Goal: Task Accomplishment & Management: Manage account settings

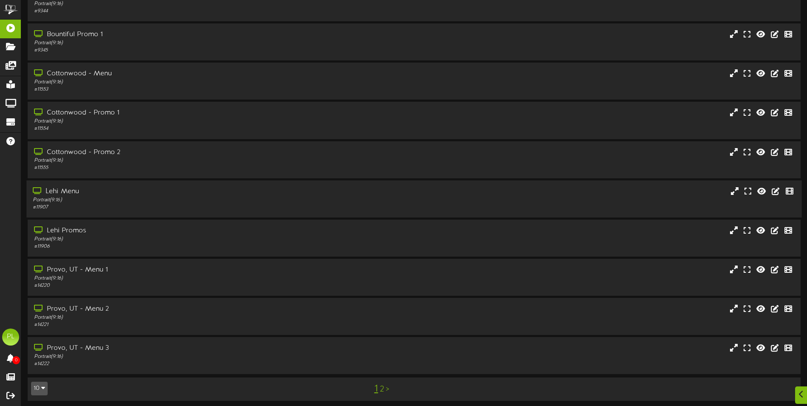
scroll to position [51, 0]
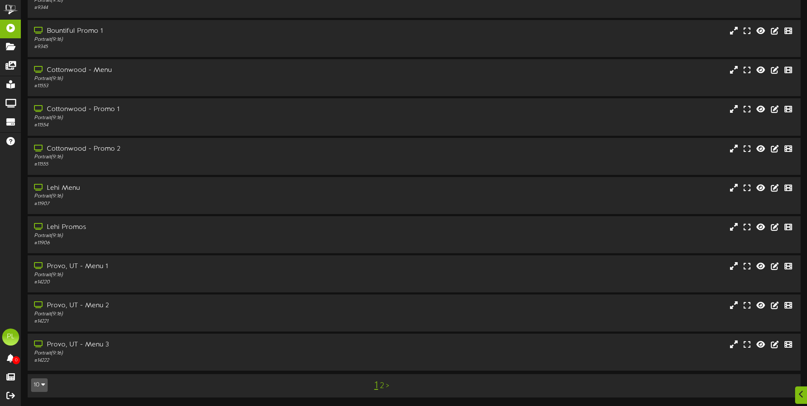
click at [384, 385] on div "1 2 >" at bounding box center [381, 385] width 195 height 16
click at [383, 385] on link "2" at bounding box center [382, 385] width 4 height 9
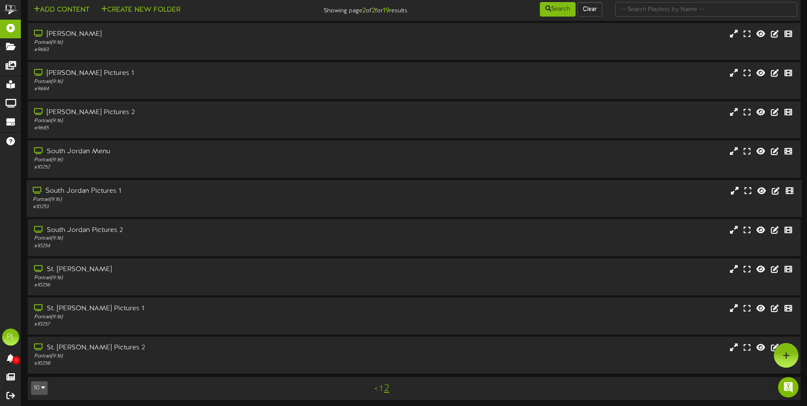
scroll to position [11, 0]
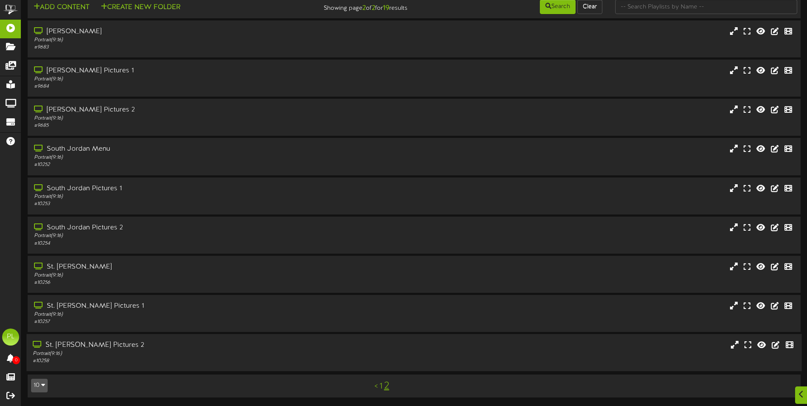
click at [95, 345] on div "St. [PERSON_NAME] Pictures 2" at bounding box center [188, 345] width 310 height 10
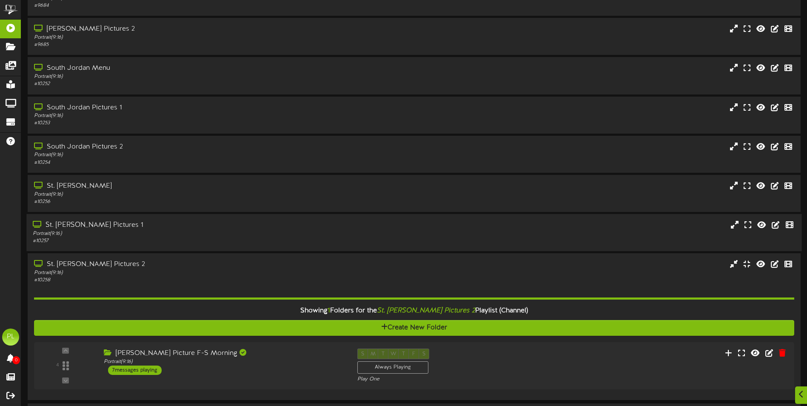
scroll to position [121, 0]
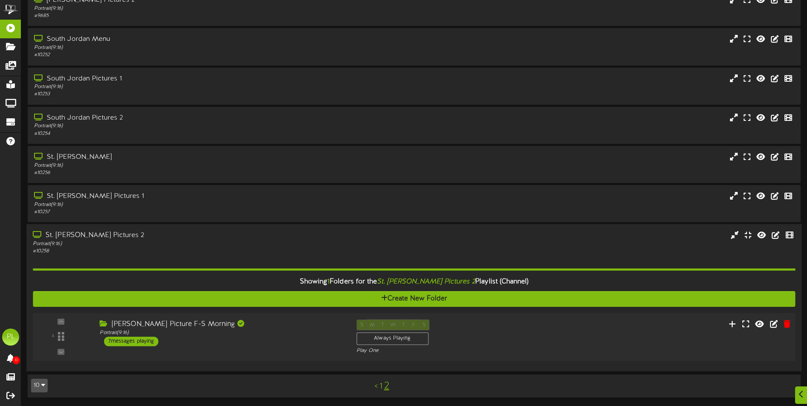
click at [231, 341] on div "[PERSON_NAME] Picture F-S Morning Portrait ( 9:16 ) 7 messages playing" at bounding box center [221, 333] width 257 height 27
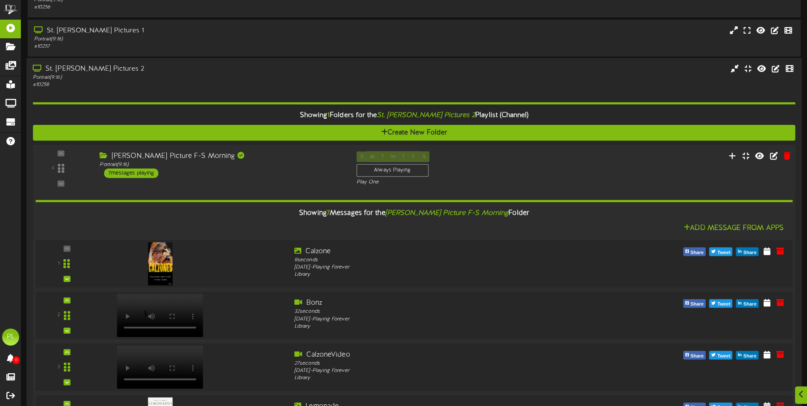
scroll to position [531, 0]
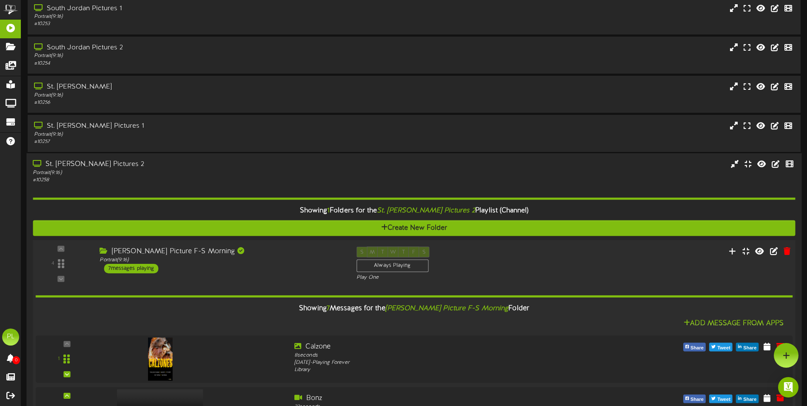
click at [262, 267] on div "[PERSON_NAME] Picture F-S Morning Portrait ( 9:16 ) 7 messages playing" at bounding box center [221, 259] width 257 height 27
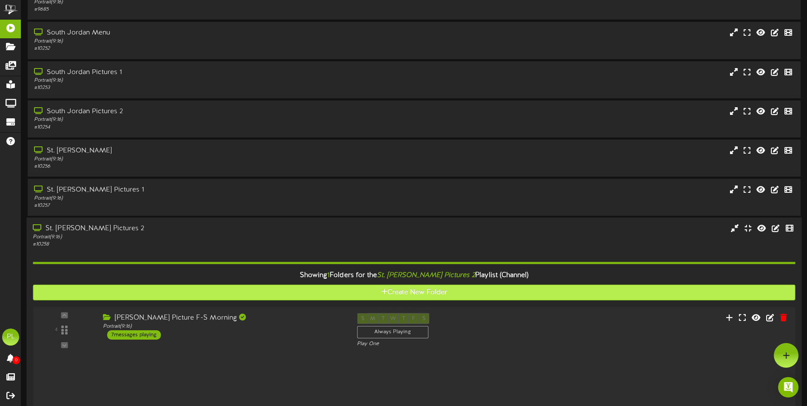
scroll to position [121, 0]
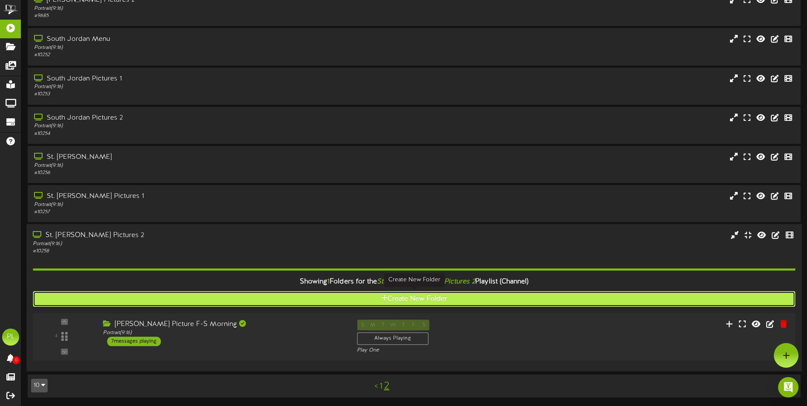
click at [431, 301] on button "Create New Folder" at bounding box center [414, 299] width 762 height 16
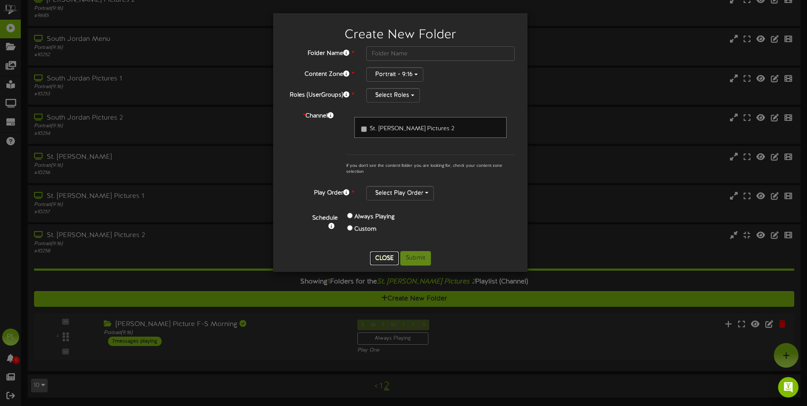
click at [388, 260] on button "Close" at bounding box center [384, 258] width 29 height 14
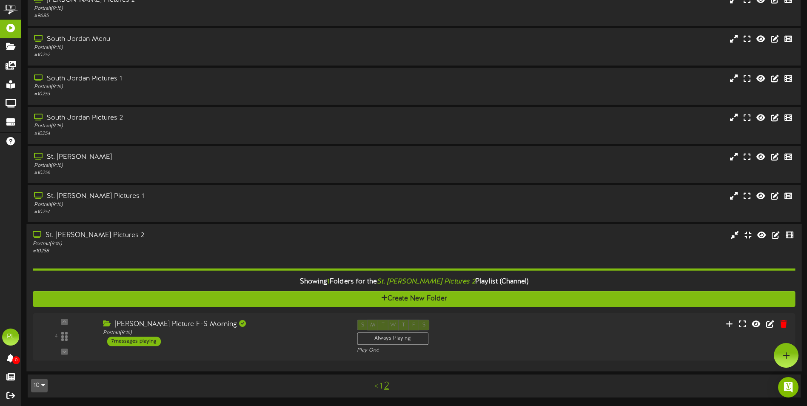
click at [177, 239] on div "St. [PERSON_NAME] Pictures 2" at bounding box center [188, 236] width 310 height 10
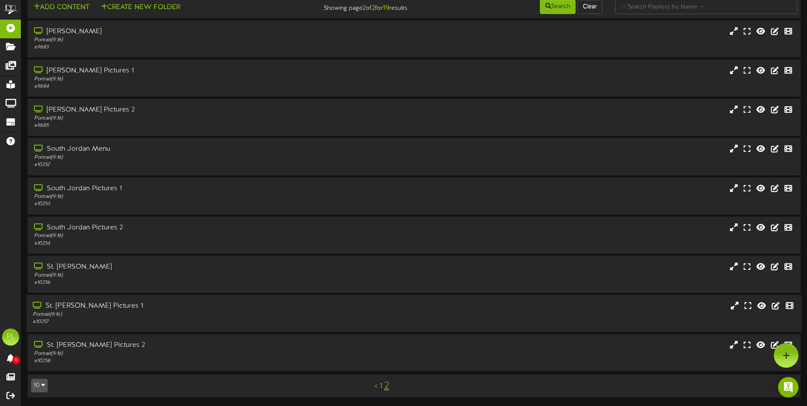
click at [166, 310] on div "St. [PERSON_NAME] Pictures 1" at bounding box center [188, 306] width 310 height 10
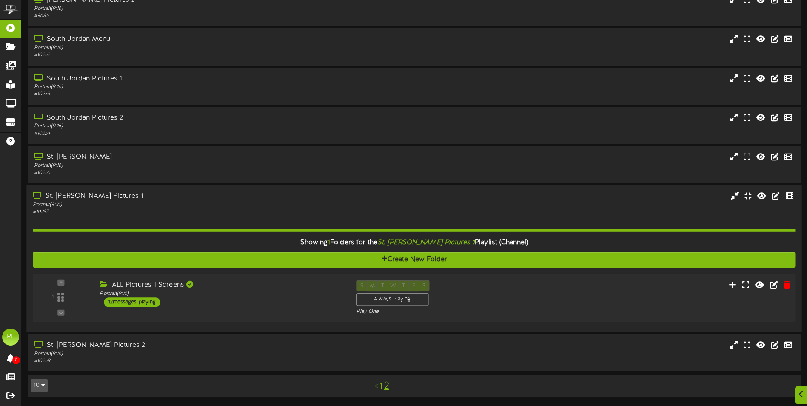
click at [224, 306] on div "ALL Pictures 1 Screens Portrait ( 9:16 ) 12 messages playing" at bounding box center [221, 293] width 257 height 27
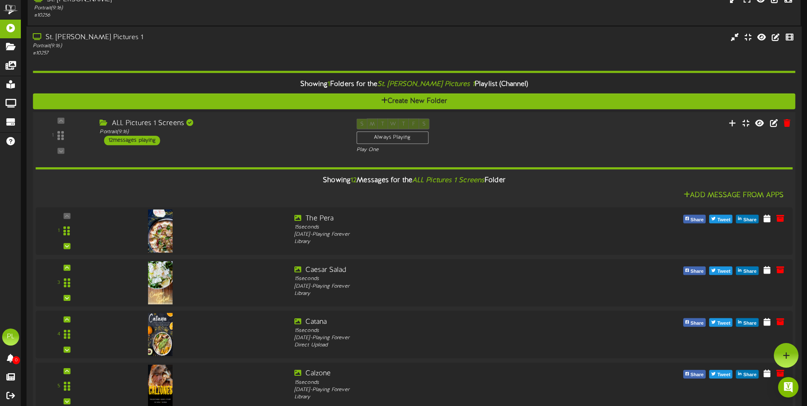
scroll to position [276, 0]
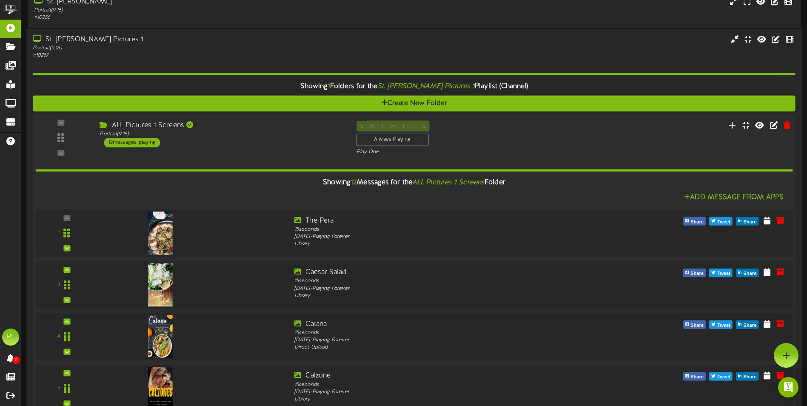
click at [289, 145] on div "ALL Pictures 1 Screens Portrait ( 9:16 ) 12 messages playing" at bounding box center [221, 133] width 257 height 27
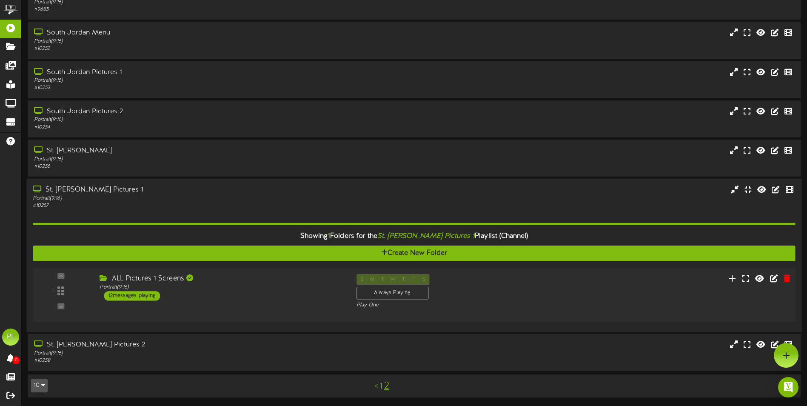
scroll to position [121, 0]
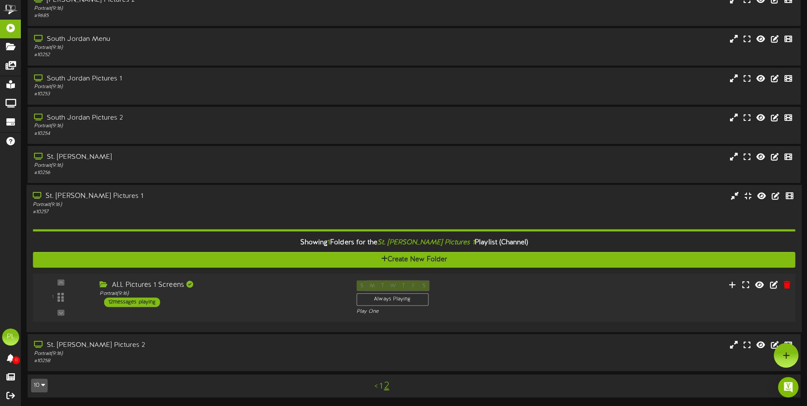
click at [275, 284] on div "ALL Pictures 1 Screens" at bounding box center [222, 285] width 244 height 10
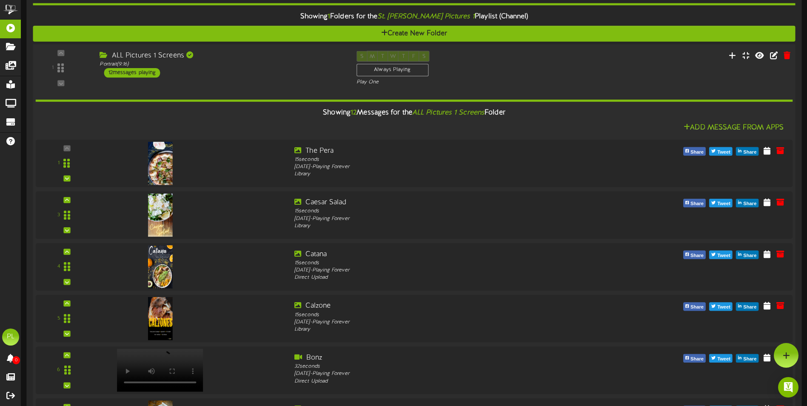
scroll to position [234, 0]
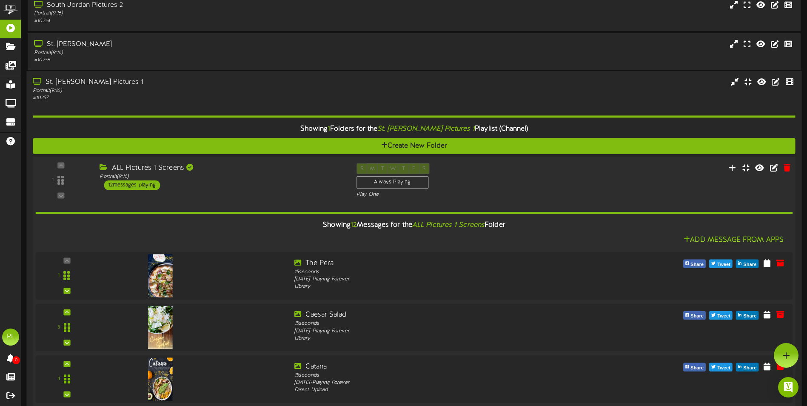
click at [540, 171] on div "S M T W T F S Always Playing Play One" at bounding box center [446, 180] width 193 height 35
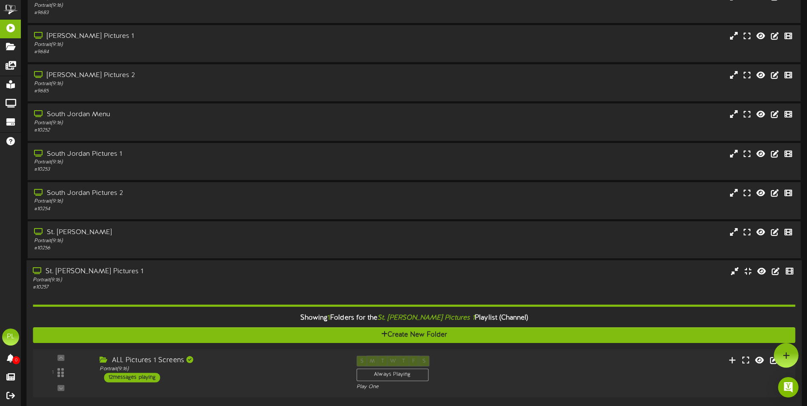
scroll to position [0, 0]
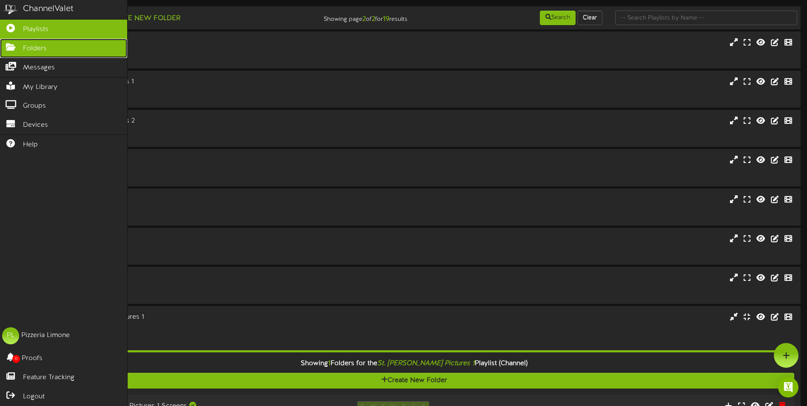
click at [9, 48] on icon at bounding box center [10, 46] width 21 height 6
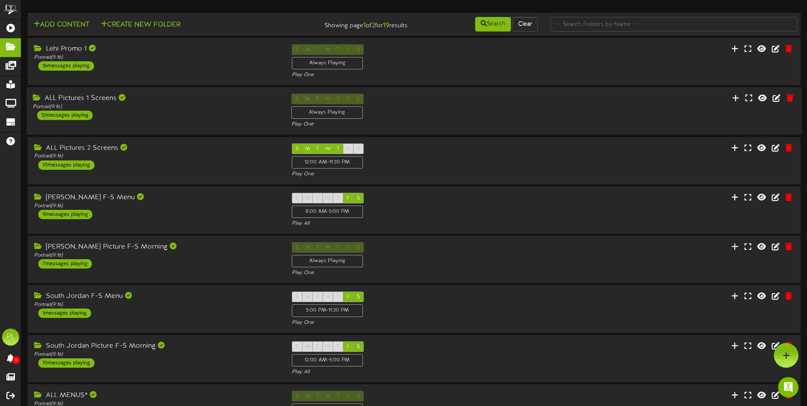
click at [159, 127] on div "ALL Pictures 1 Screens Portrait ( 9:16 ) 12 messages playing S M T W T F S Alwa…" at bounding box center [413, 111] width 775 height 35
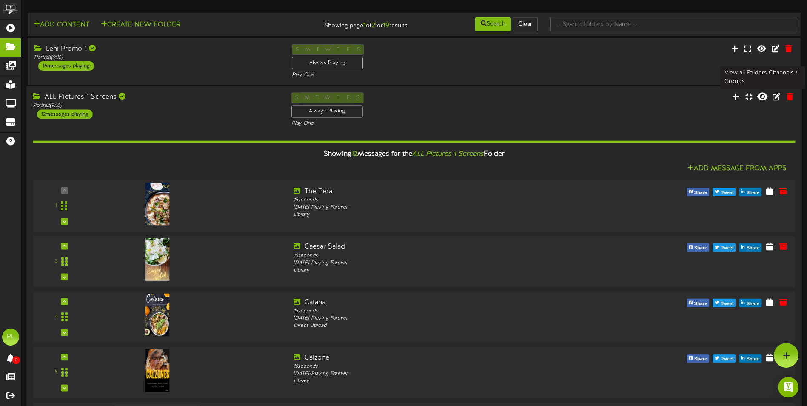
click at [764, 97] on icon at bounding box center [762, 96] width 10 height 9
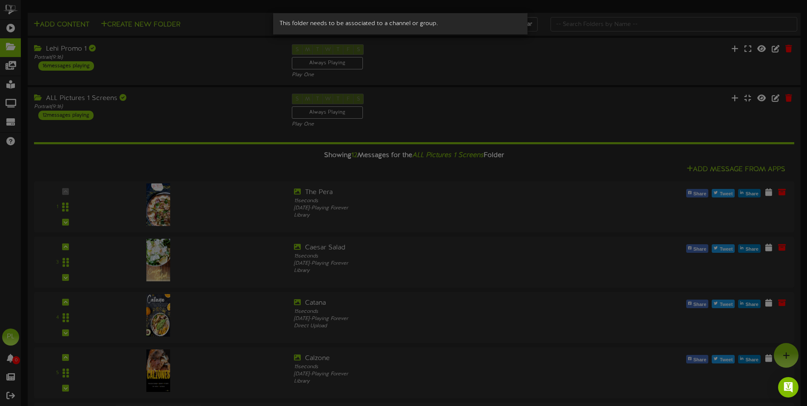
click at [529, 116] on div "This folder needs to be associated to a channel or group." at bounding box center [403, 203] width 807 height 406
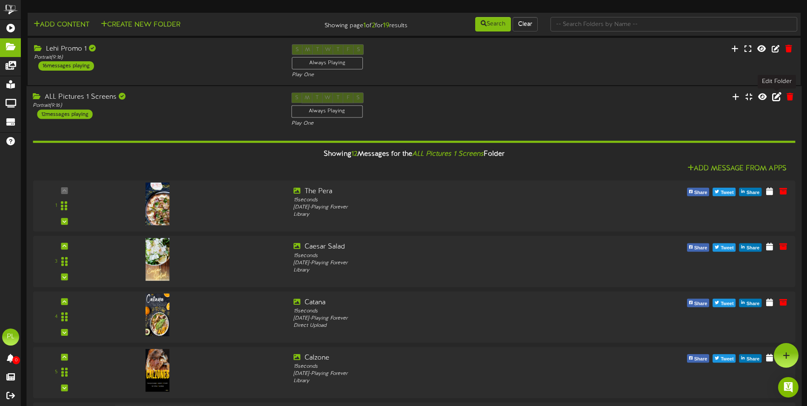
click at [778, 96] on icon at bounding box center [776, 96] width 9 height 9
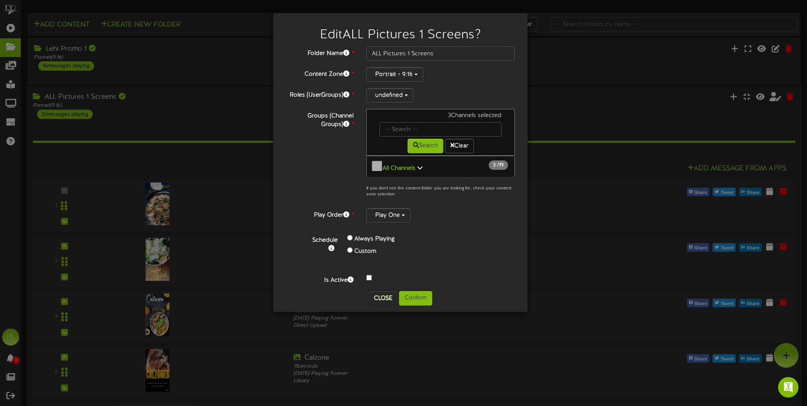
click at [421, 165] on icon at bounding box center [419, 168] width 5 height 6
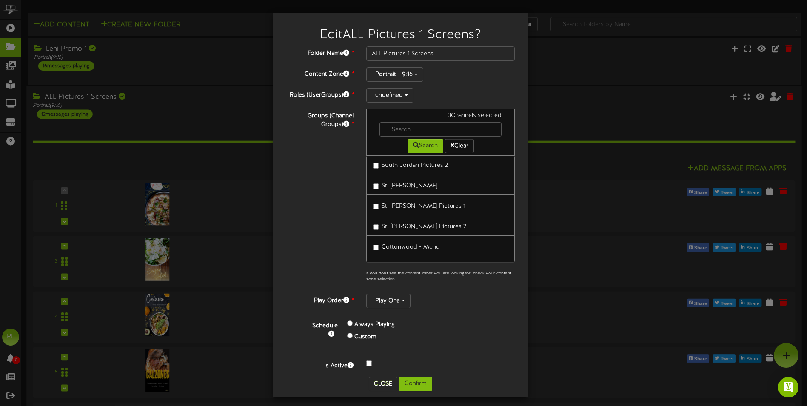
scroll to position [182, 0]
click at [423, 383] on button "Confirm" at bounding box center [415, 384] width 33 height 14
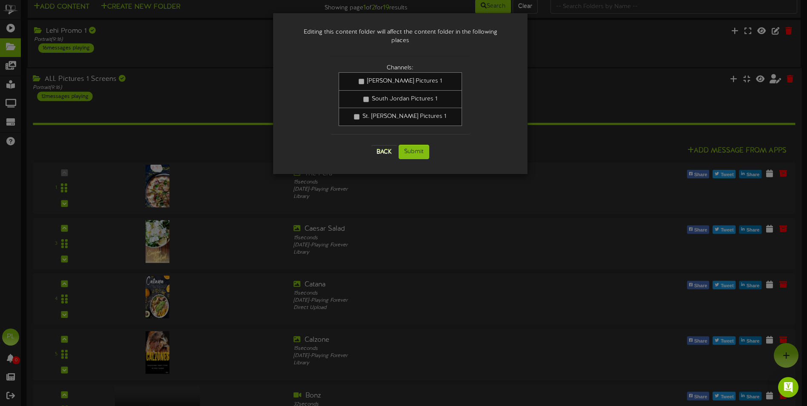
scroll to position [0, 0]
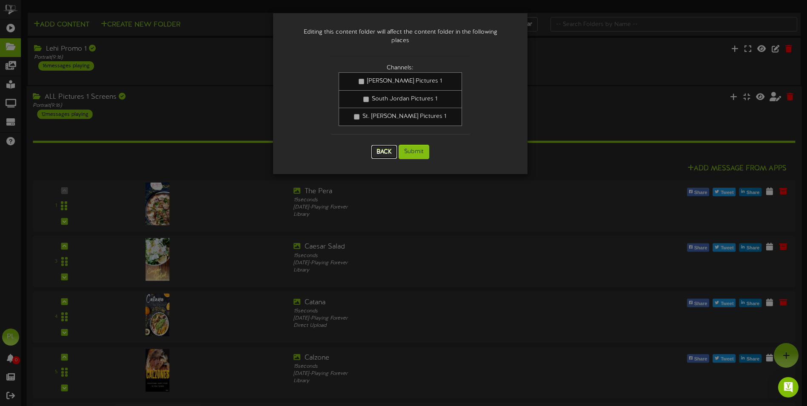
click at [382, 145] on button "Back" at bounding box center [384, 152] width 26 height 14
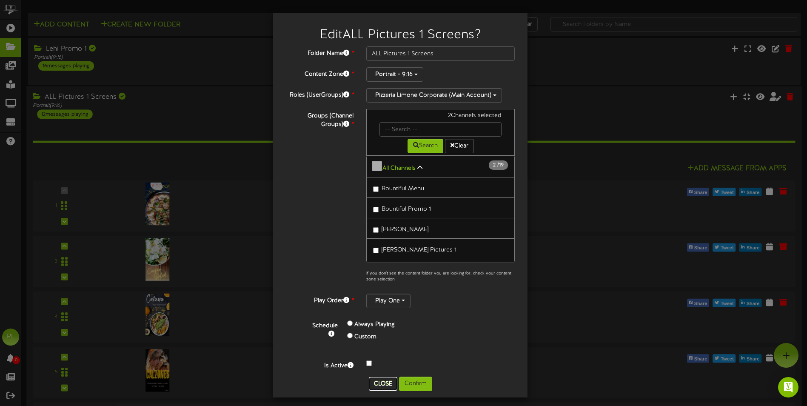
click at [381, 384] on button "Close" at bounding box center [383, 384] width 29 height 14
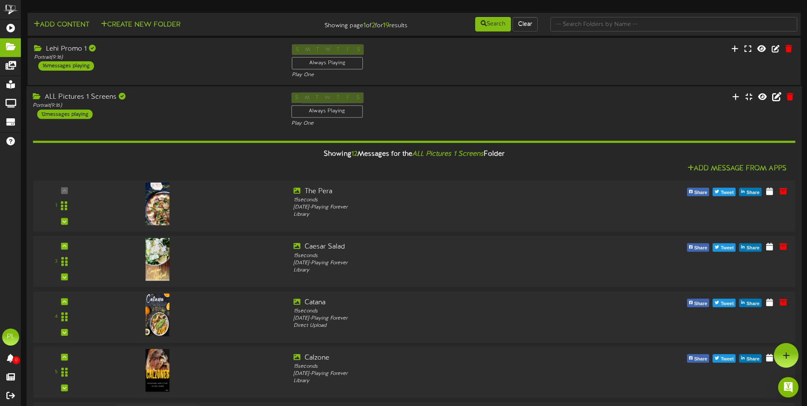
click at [196, 121] on div "ALL Pictures 1 Screens Portrait ( 9:16 ) 12 messages playing S M T W T F S Alwa…" at bounding box center [413, 110] width 775 height 35
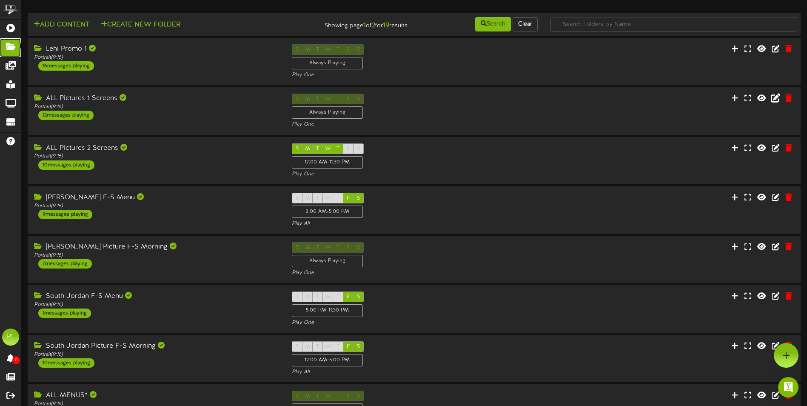
click at [9, 46] on icon at bounding box center [10, 46] width 21 height 6
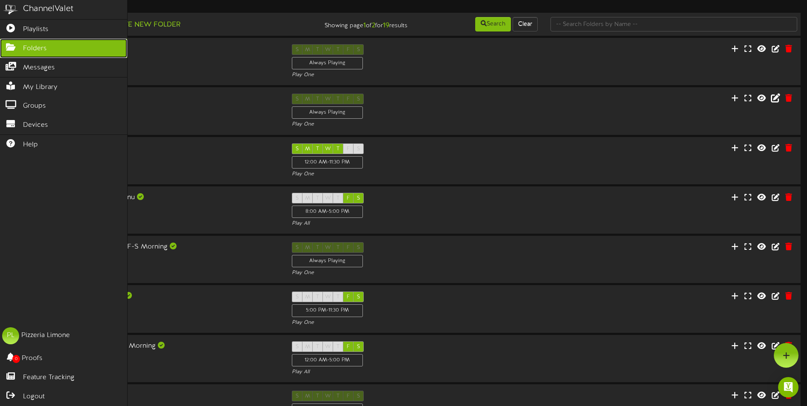
click at [74, 47] on link "Folders" at bounding box center [63, 48] width 127 height 19
click at [57, 21] on link "Playlists" at bounding box center [63, 29] width 127 height 19
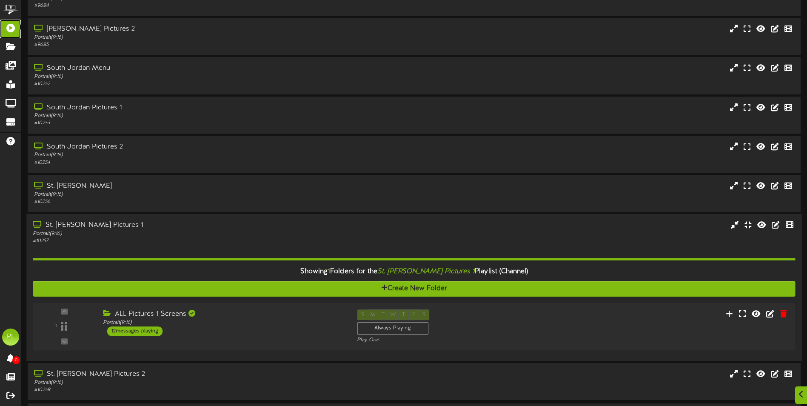
scroll to position [121, 0]
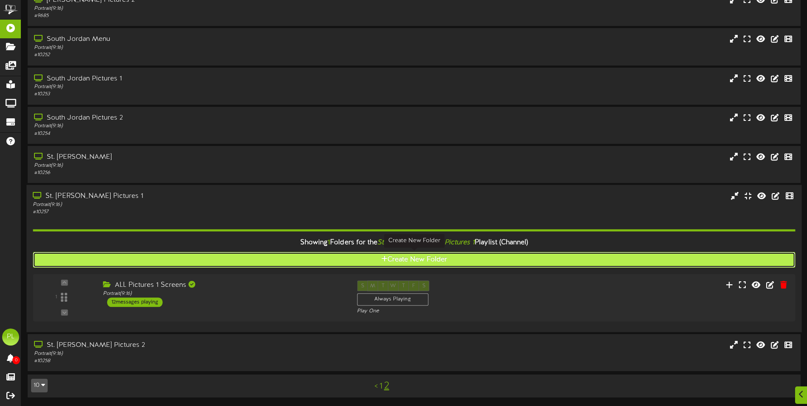
click at [458, 258] on button "Create New Folder" at bounding box center [414, 260] width 762 height 16
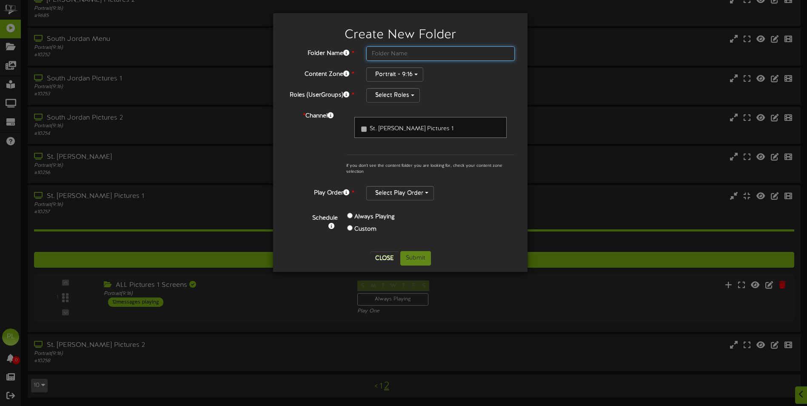
click at [401, 53] on input "text" at bounding box center [440, 53] width 148 height 14
type input "Avocado Promo"
click at [410, 129] on span "St. [PERSON_NAME] Pictures 1" at bounding box center [412, 129] width 84 height 6
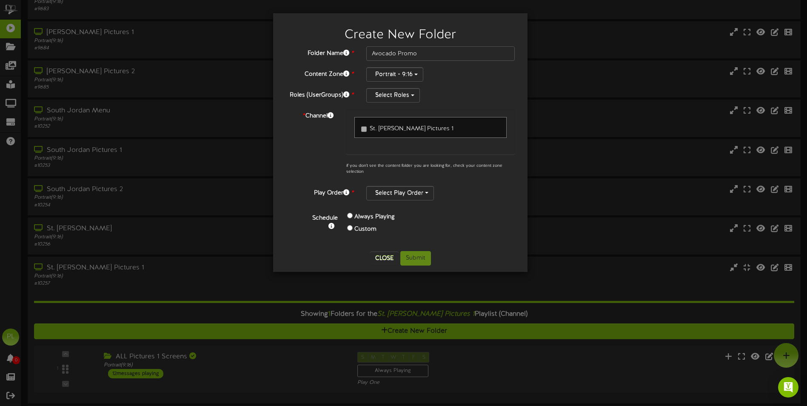
scroll to position [0, 0]
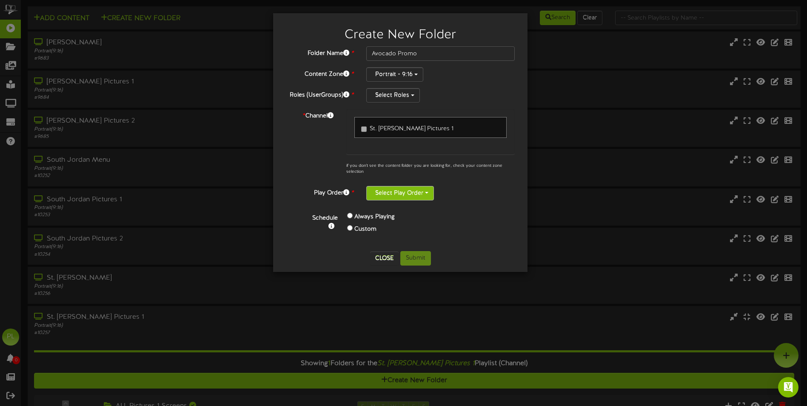
click at [427, 191] on button "Select Play Order" at bounding box center [400, 193] width 68 height 14
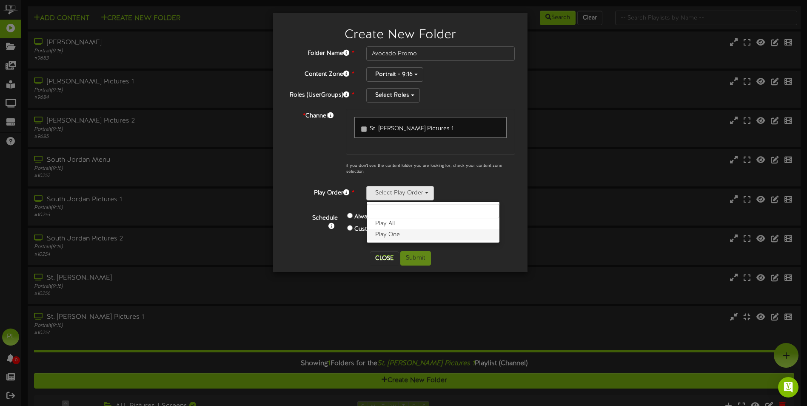
click at [409, 237] on label "Play One" at bounding box center [433, 234] width 133 height 11
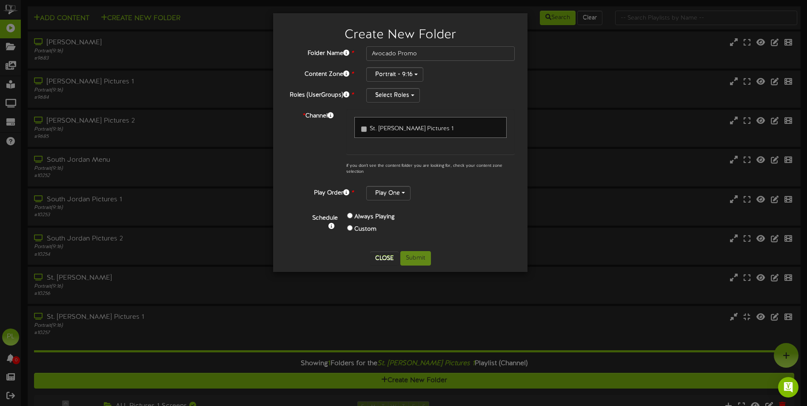
click at [460, 225] on div "Custom" at bounding box center [404, 229] width 114 height 12
click at [377, 213] on label "Always Playing" at bounding box center [374, 217] width 40 height 9
click at [356, 228] on label "Custom" at bounding box center [365, 229] width 22 height 9
click at [351, 228] on div "Custom" at bounding box center [404, 229] width 114 height 12
click at [460, 215] on div "Always Playing" at bounding box center [404, 217] width 114 height 12
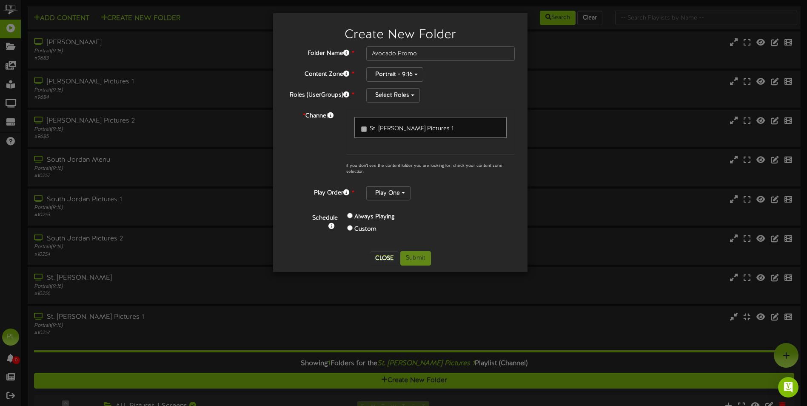
click at [471, 190] on div "Play One Play All Play One" at bounding box center [440, 193] width 148 height 14
click at [392, 128] on span "St. [PERSON_NAME] Pictures 1" at bounding box center [412, 129] width 84 height 6
click at [348, 127] on div "St. [PERSON_NAME] Pictures 1" at bounding box center [430, 132] width 168 height 46
click at [384, 126] on span "St. [PERSON_NAME] Pictures 1" at bounding box center [412, 129] width 84 height 6
click at [412, 95] on span "button" at bounding box center [412, 95] width 3 height 2
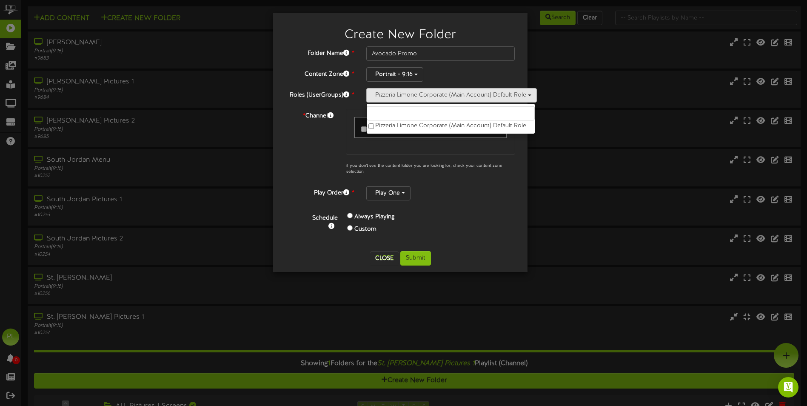
click at [495, 220] on div "Schedule Always Playing Custom" at bounding box center [411, 223] width 222 height 25
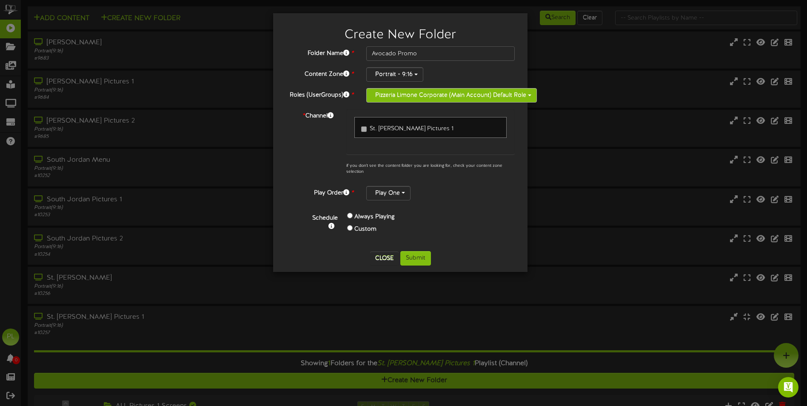
click at [485, 93] on button "Pizzeria Limone Corporate (Main Account) Default Role" at bounding box center [451, 95] width 171 height 14
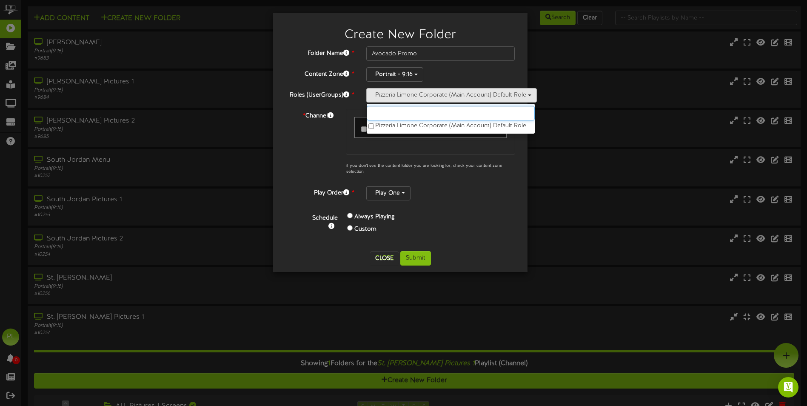
click at [398, 114] on input "text" at bounding box center [451, 113] width 168 height 14
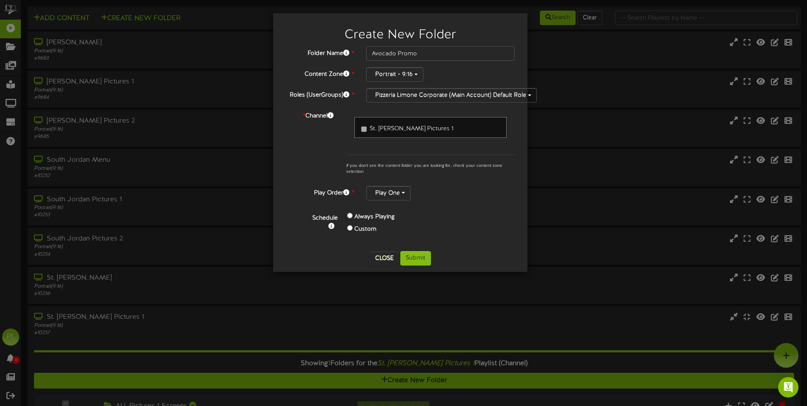
click at [464, 196] on div "Play One Play All Play One" at bounding box center [440, 193] width 148 height 14
click at [424, 256] on button "Submit" at bounding box center [415, 258] width 31 height 14
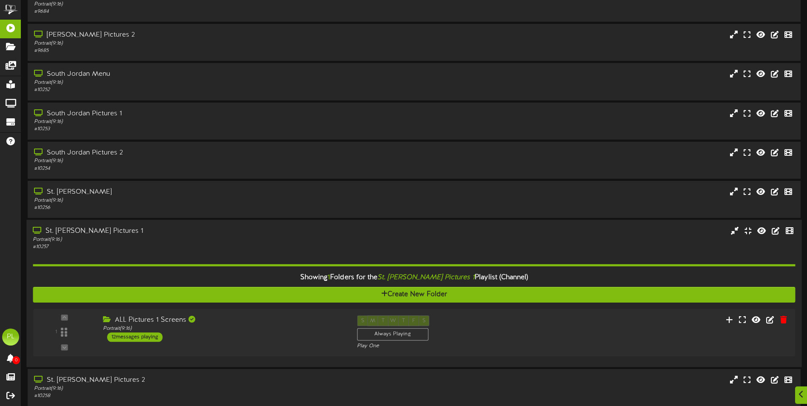
scroll to position [121, 0]
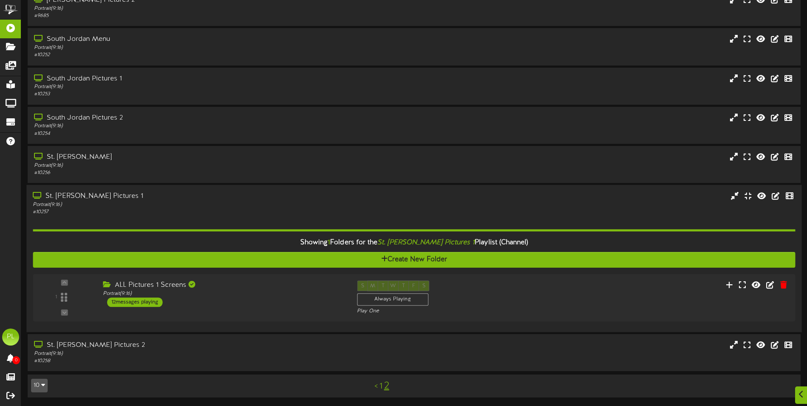
click at [166, 207] on div "Portrait ( 9:16 )" at bounding box center [188, 204] width 310 height 7
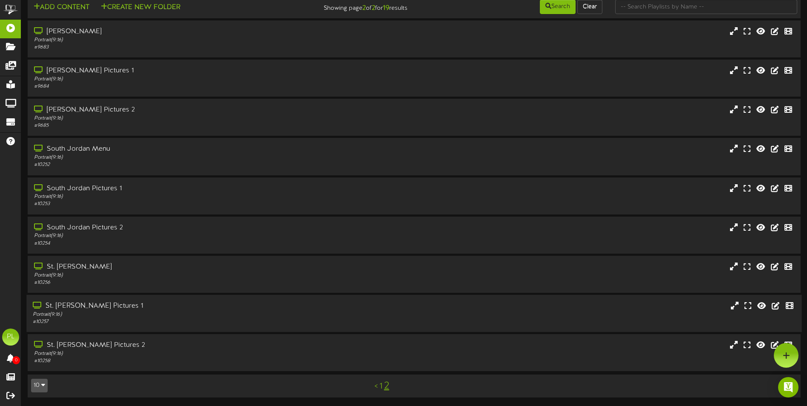
click at [125, 317] on div "Portrait ( 9:16 )" at bounding box center [188, 314] width 310 height 7
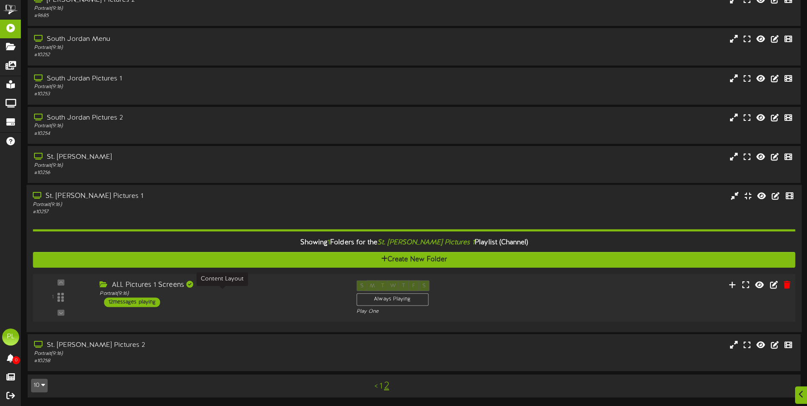
click at [305, 294] on div "Portrait ( 9:16 )" at bounding box center [222, 293] width 244 height 7
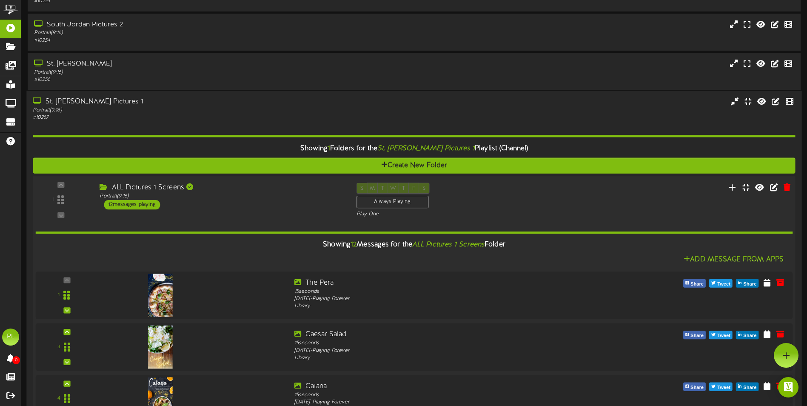
scroll to position [148, 0]
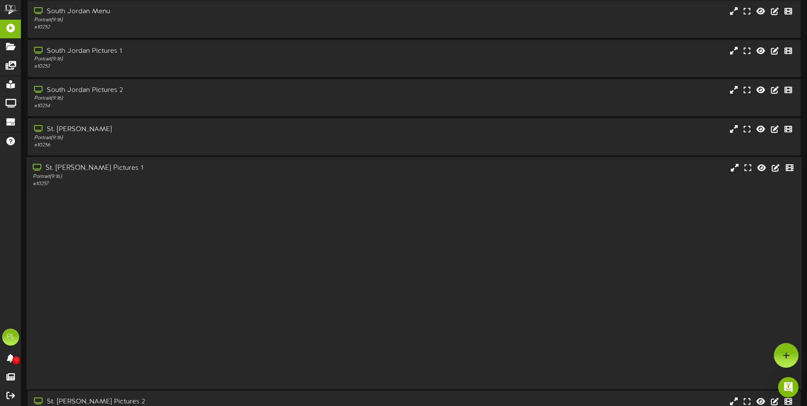
scroll to position [11, 0]
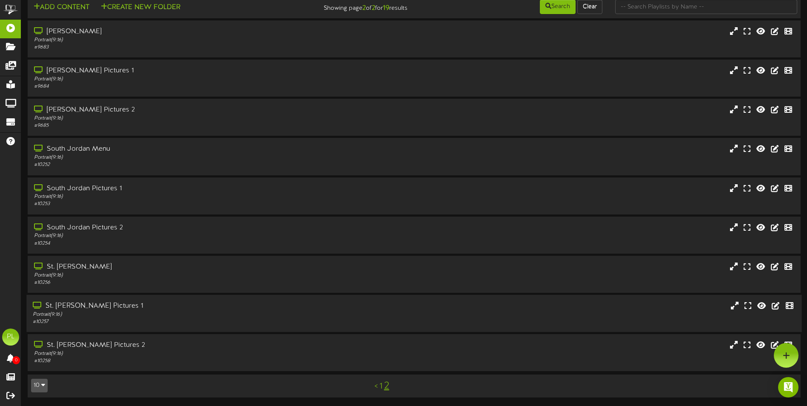
click at [142, 305] on div "St. [PERSON_NAME] Pictures 1" at bounding box center [188, 306] width 310 height 10
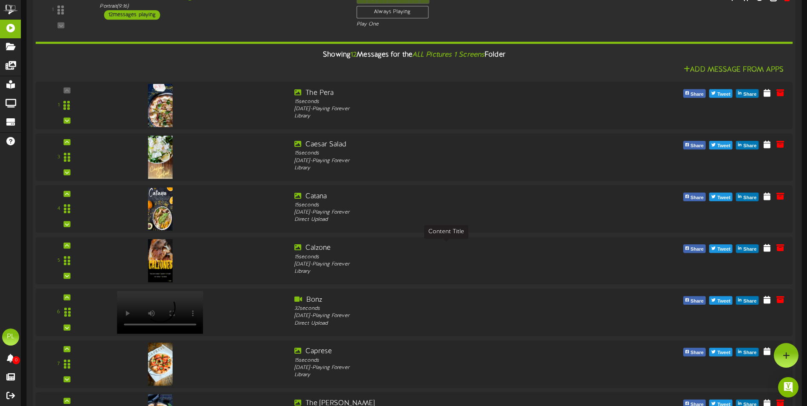
scroll to position [148, 0]
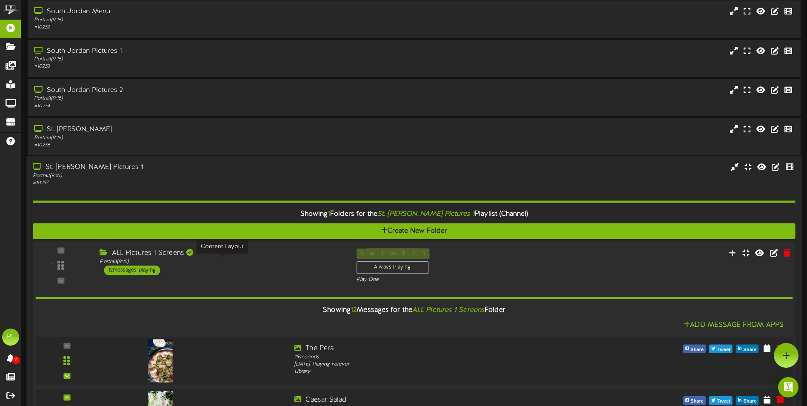
click at [274, 263] on div "Portrait ( 9:16 )" at bounding box center [222, 261] width 244 height 7
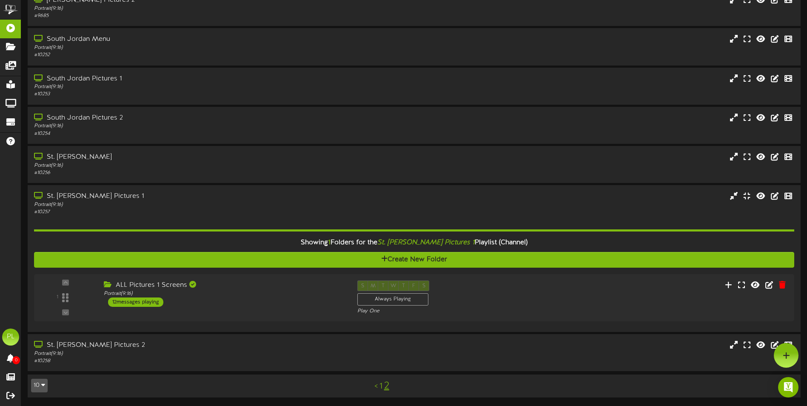
scroll to position [121, 0]
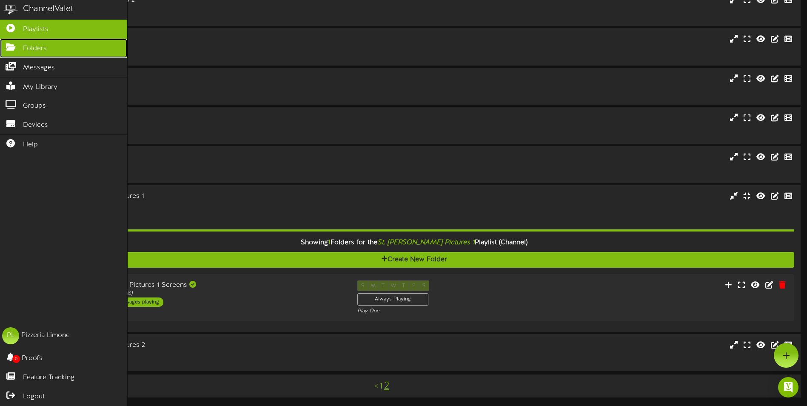
click at [14, 47] on icon at bounding box center [10, 46] width 21 height 6
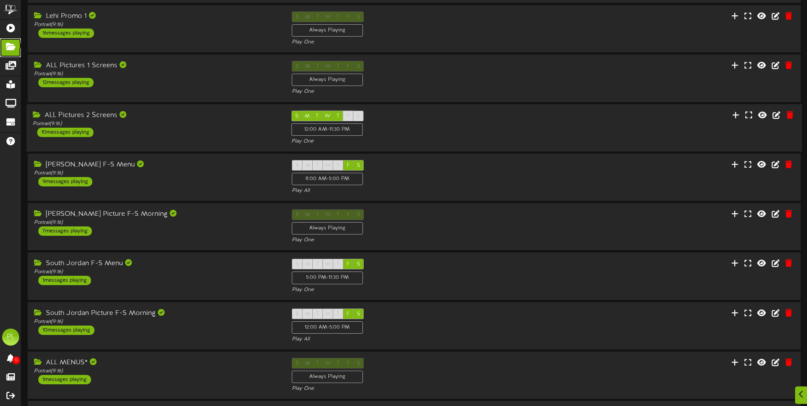
scroll to position [160, 0]
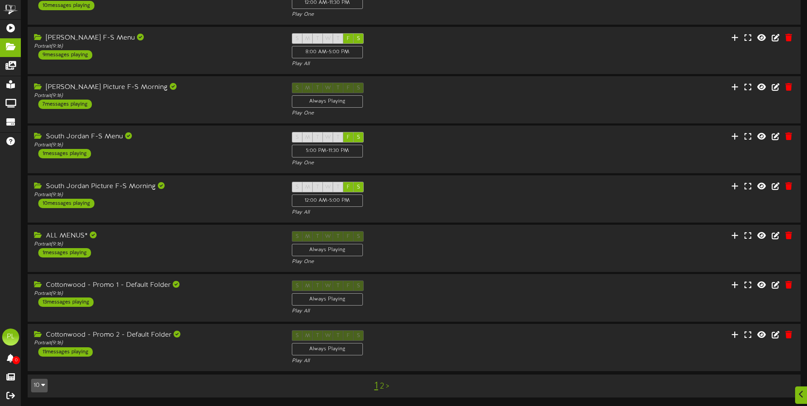
click at [382, 390] on link "2" at bounding box center [382, 386] width 4 height 9
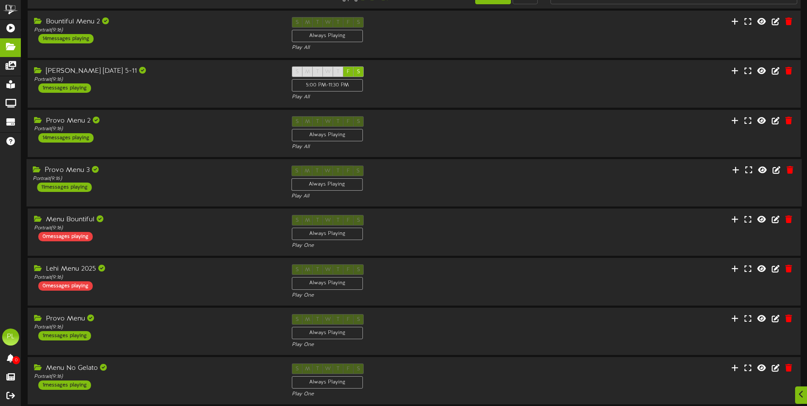
scroll to position [85, 0]
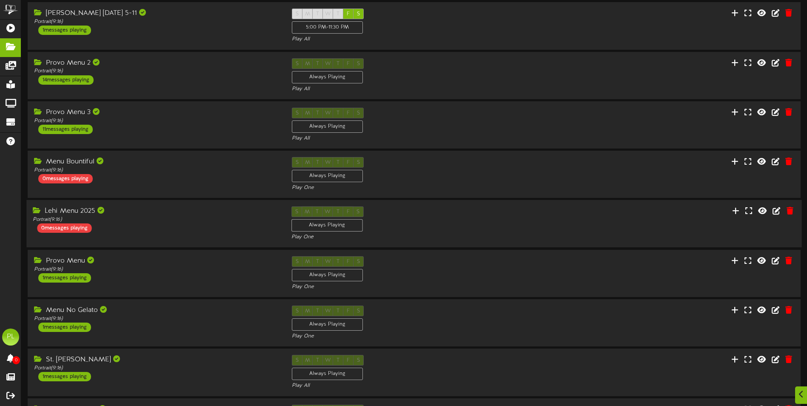
click at [151, 236] on div "Lehi Menu 2025 Portrait ( 9:16 ) 0 messages playing S M T W T F S Always Playin…" at bounding box center [413, 223] width 775 height 35
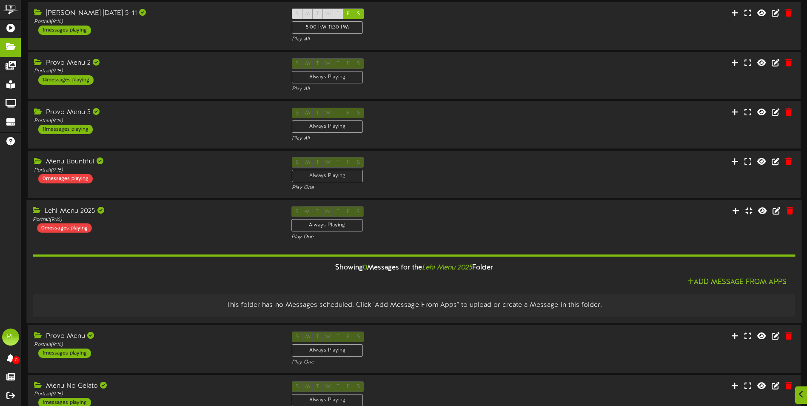
click at [151, 236] on div "Lehi Menu 2025 Portrait ( 9:16 ) 0 messages playing S M T W T F S Always Playin…" at bounding box center [413, 223] width 775 height 35
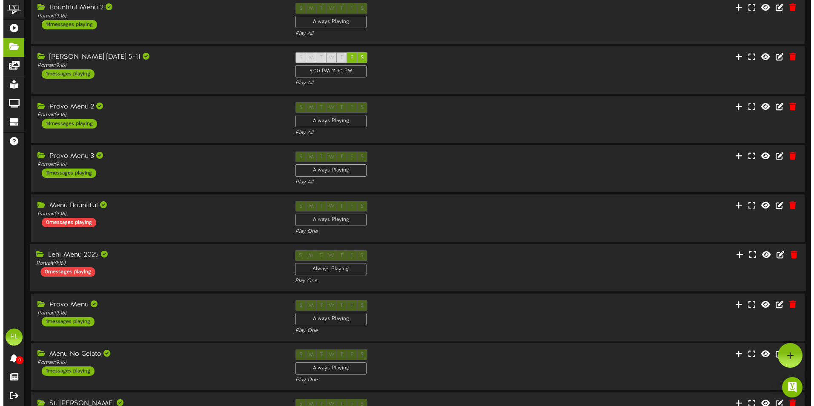
scroll to position [0, 0]
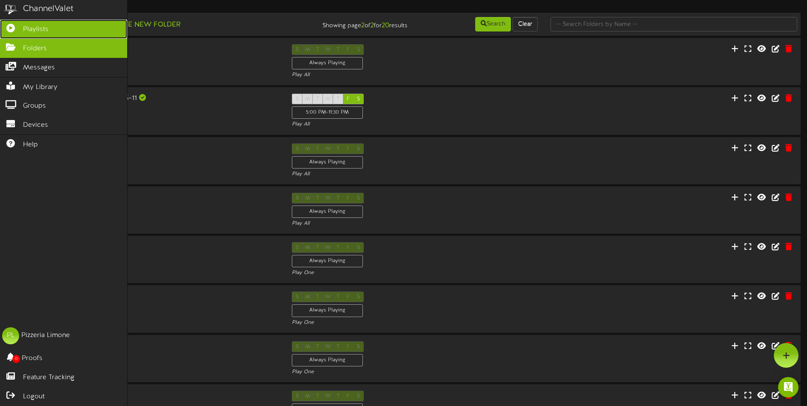
click at [13, 29] on icon at bounding box center [10, 27] width 21 height 6
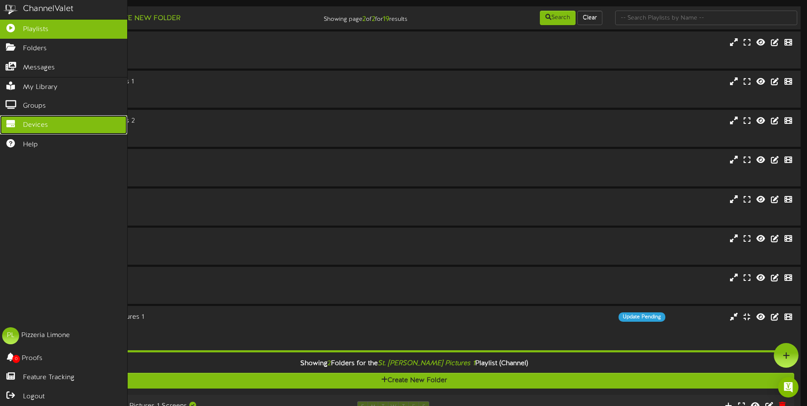
click at [42, 125] on span "Devices" at bounding box center [35, 125] width 25 height 10
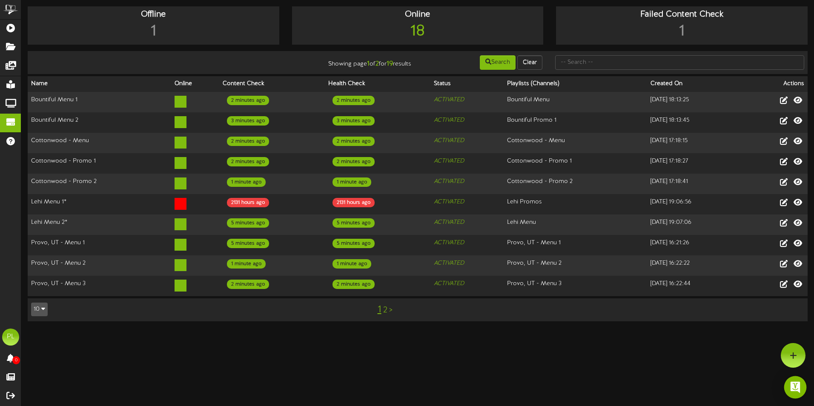
drag, startPoint x: 798, startPoint y: 382, endPoint x: 809, endPoint y: 365, distance: 20.5
click at [798, 383] on img "Open Intercom Messenger" at bounding box center [794, 387] width 11 height 11
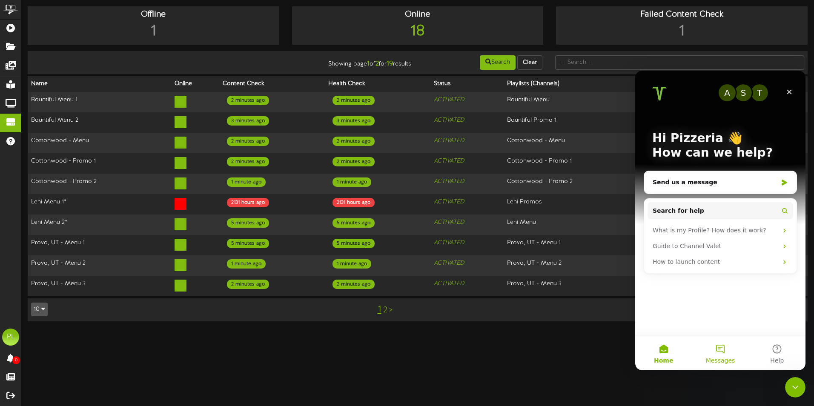
click at [720, 350] on button "Messages" at bounding box center [719, 353] width 57 height 34
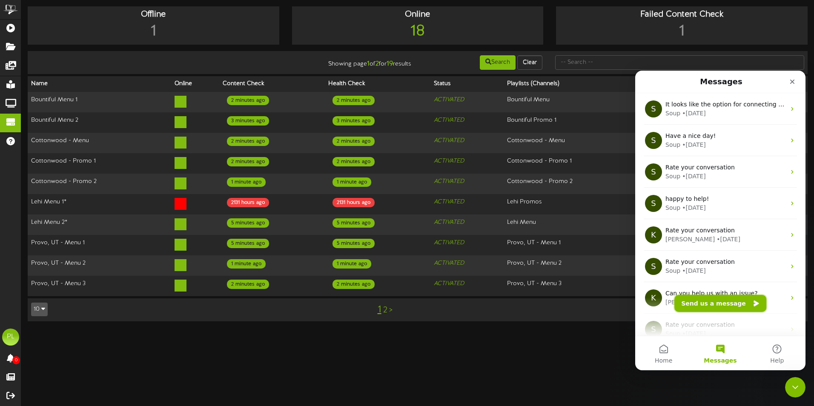
click at [713, 307] on button "Send us a message" at bounding box center [720, 303] width 92 height 17
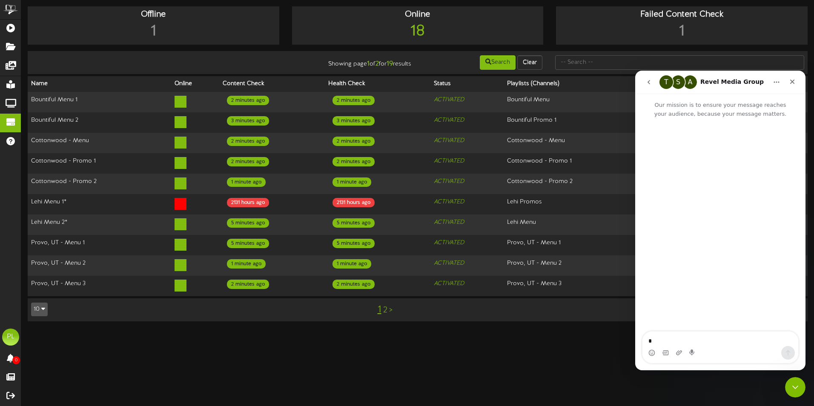
type textarea "**"
type textarea "**********"
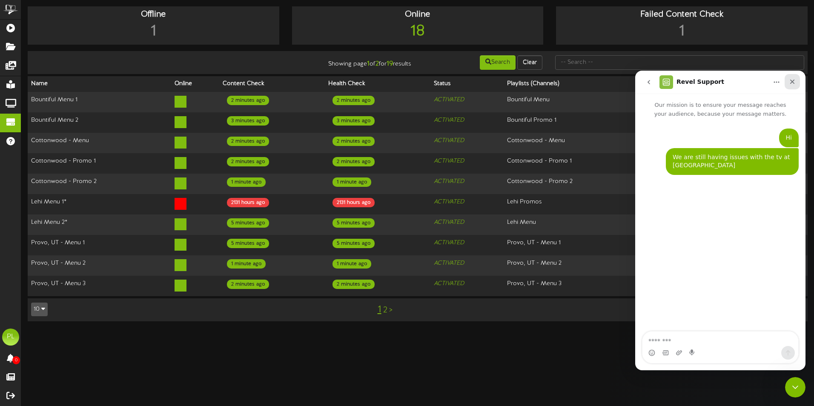
click at [791, 83] on icon "Close" at bounding box center [792, 82] width 5 height 5
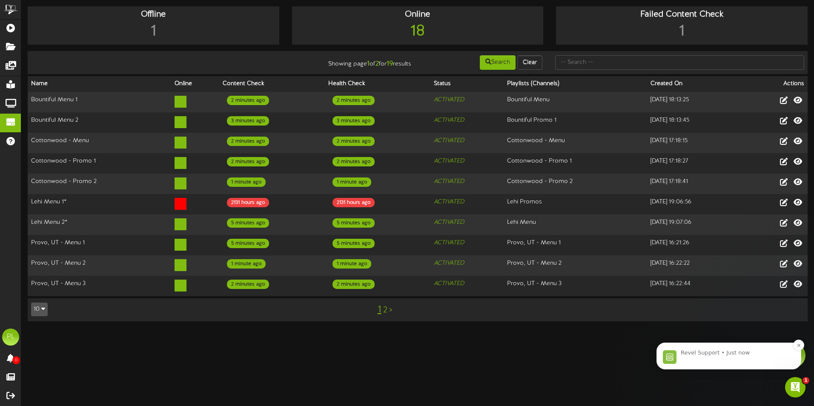
click at [719, 365] on div "Revel Support • Just now" at bounding box center [728, 356] width 145 height 27
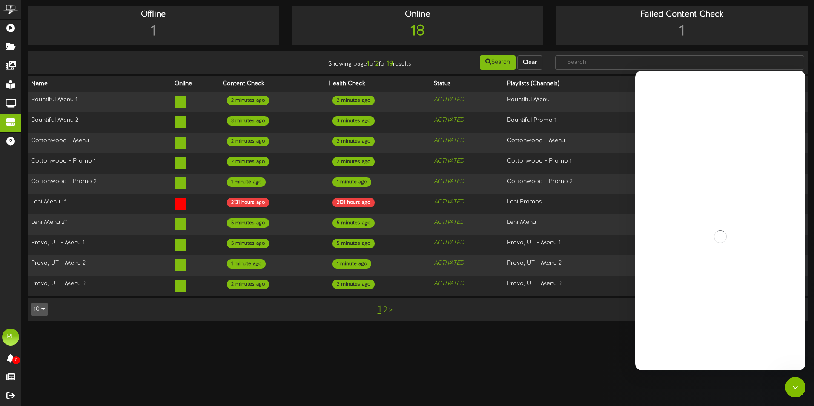
scroll to position [1, 0]
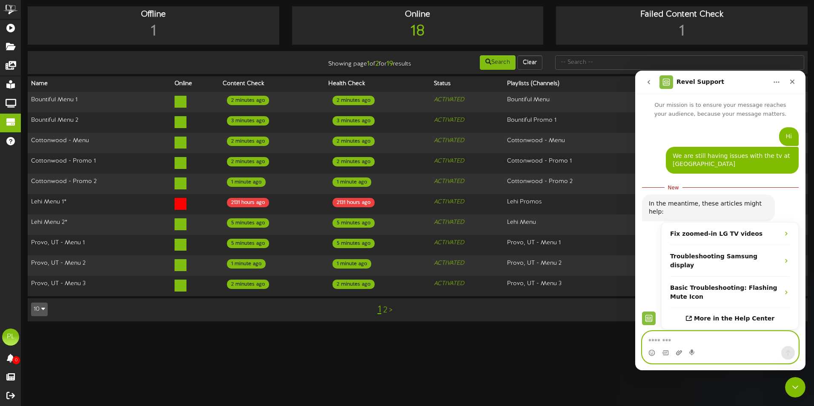
click at [678, 352] on icon "Upload attachment" at bounding box center [678, 352] width 7 height 7
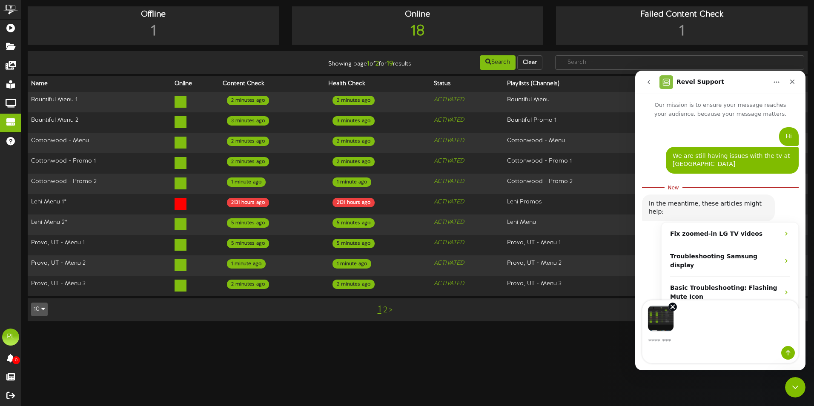
scroll to position [14, 0]
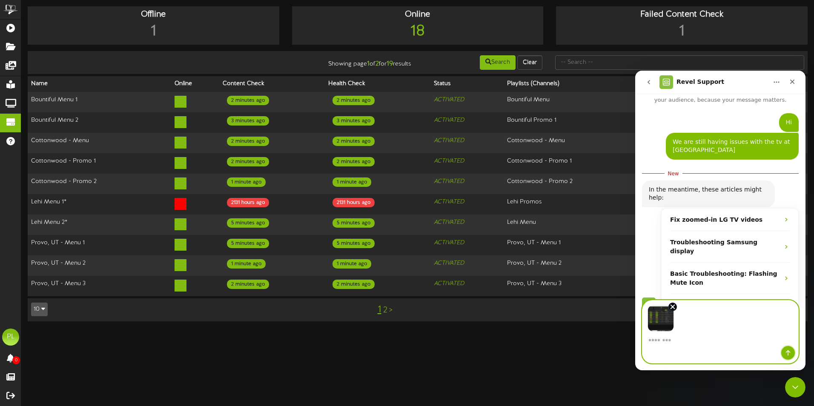
click at [791, 354] on button "Send a message…" at bounding box center [788, 353] width 14 height 14
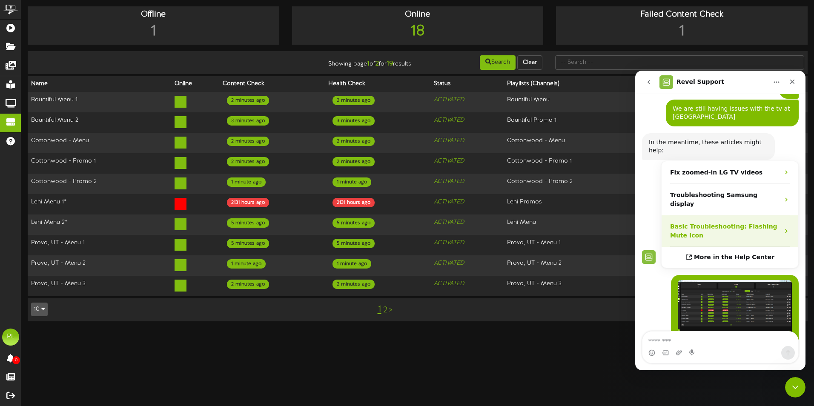
scroll to position [48, 0]
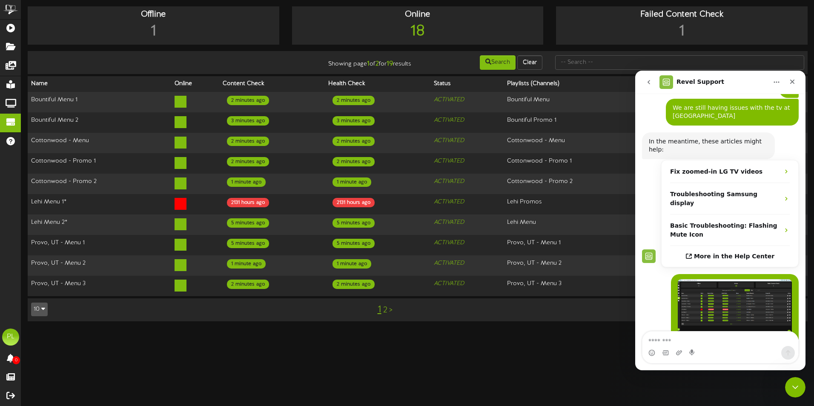
click at [660, 343] on textarea "Message…" at bounding box center [720, 338] width 156 height 14
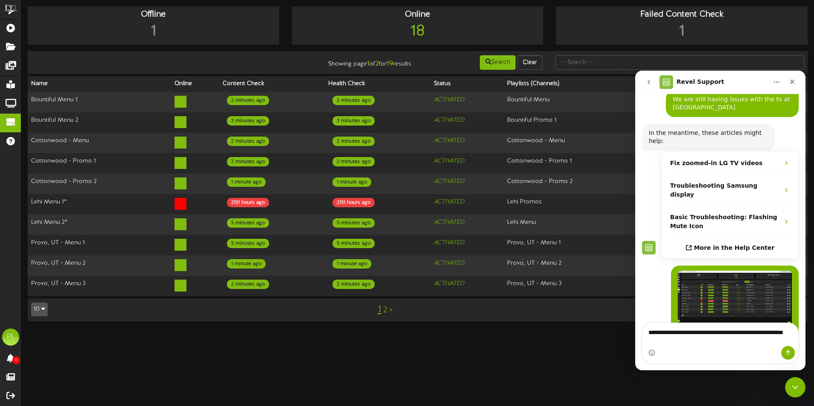
type textarea "**********"
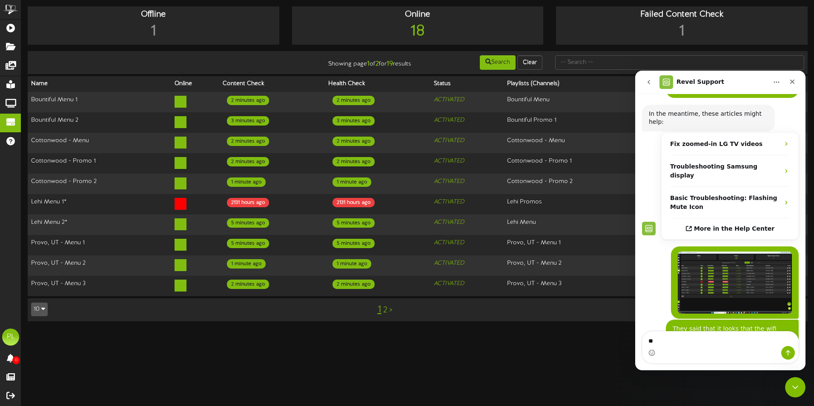
type textarea "*"
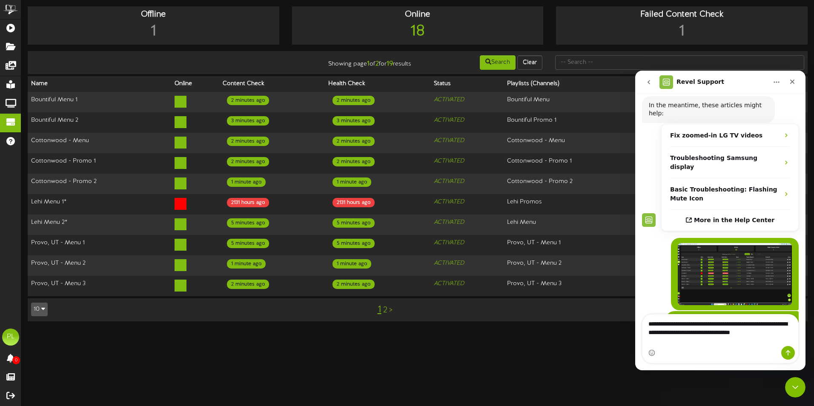
type textarea "**********"
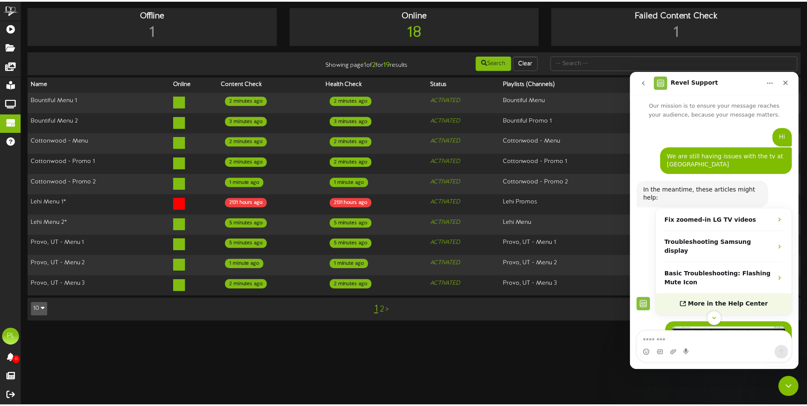
scroll to position [111, 0]
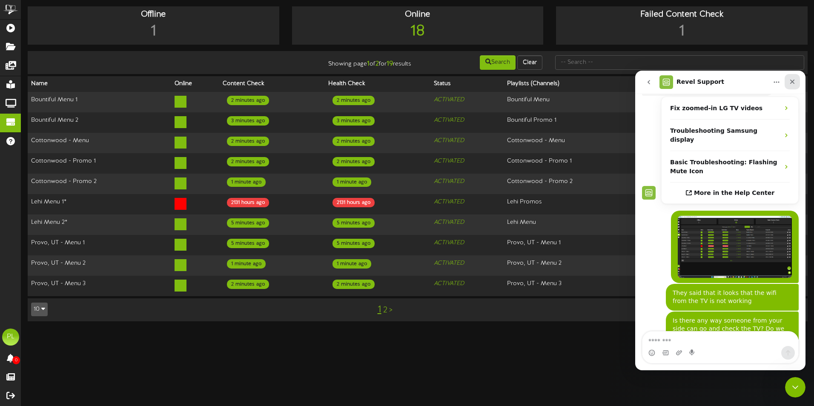
drag, startPoint x: 1430, startPoint y: 151, endPoint x: 796, endPoint y: 80, distance: 638.7
click at [796, 80] on div "Close" at bounding box center [791, 81] width 15 height 15
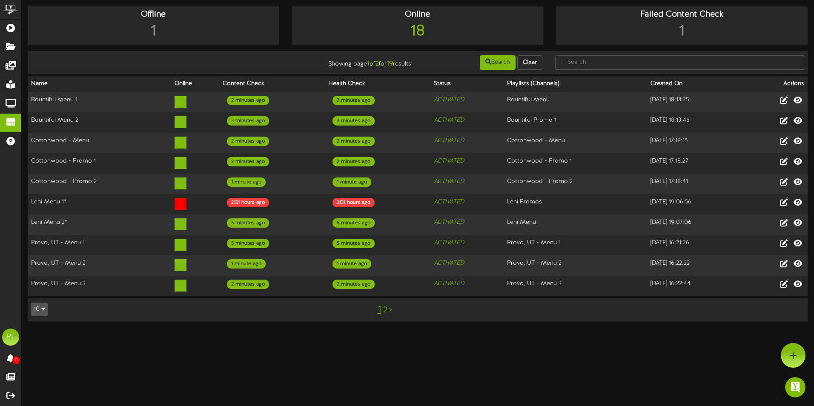
click at [533, 330] on html "ChannelValet Playlists Folders Messages My Library Groups Devices Help PL Pizze…" at bounding box center [407, 165] width 814 height 330
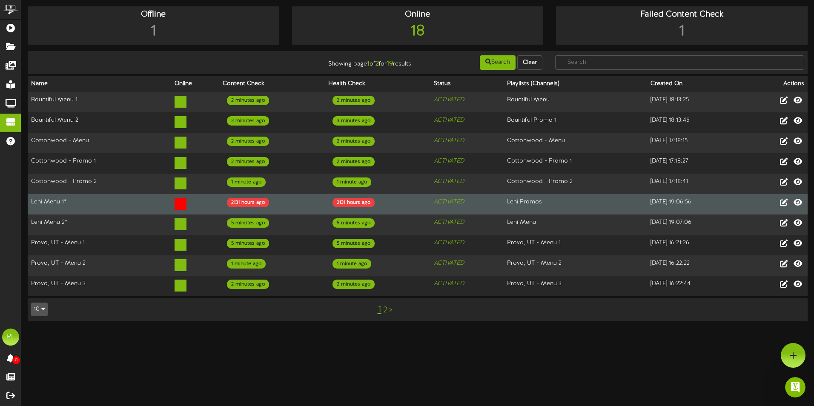
click at [71, 198] on td "Lehi Menu 1*" at bounding box center [99, 204] width 143 height 20
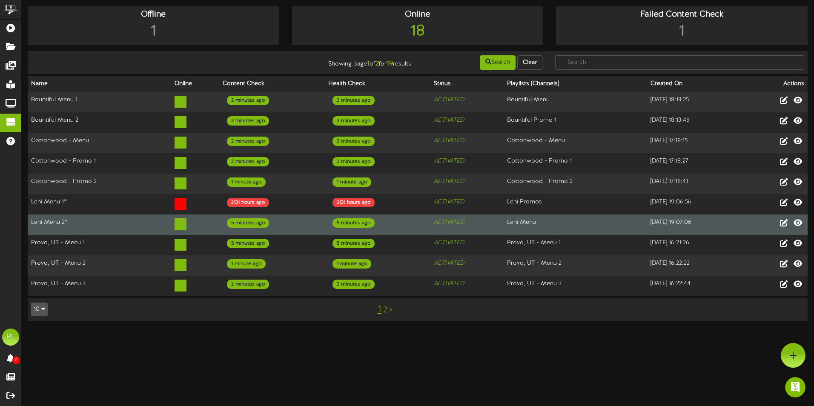
click at [79, 218] on td "Lehi Menu 2*" at bounding box center [99, 224] width 143 height 20
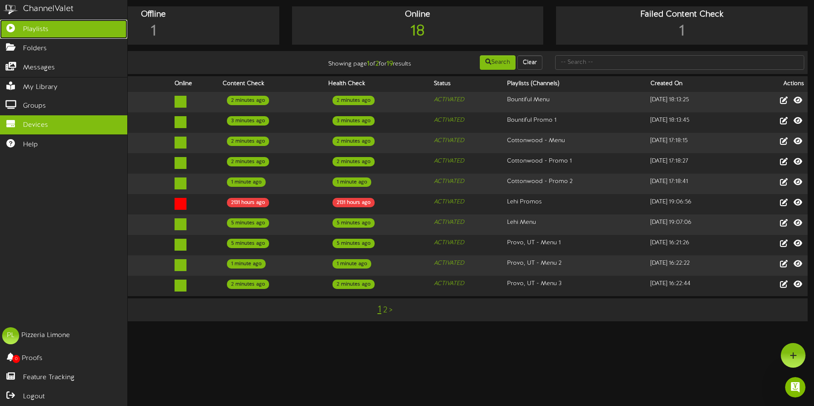
click at [40, 31] on span "Playlists" at bounding box center [36, 30] width 26 height 10
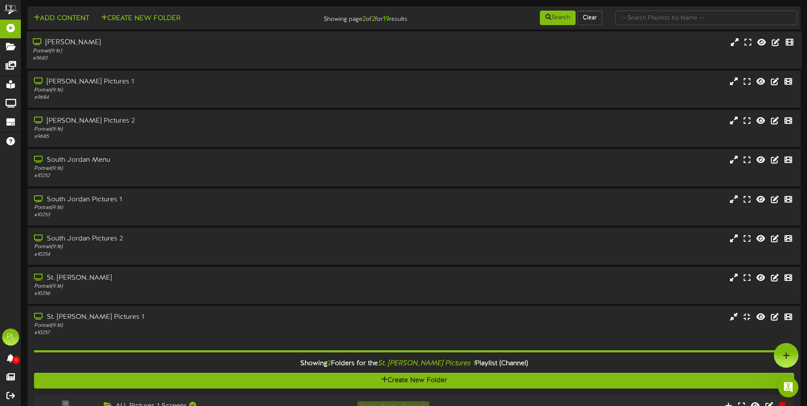
click at [125, 53] on div "Portrait ( 9:16 )" at bounding box center [188, 51] width 310 height 7
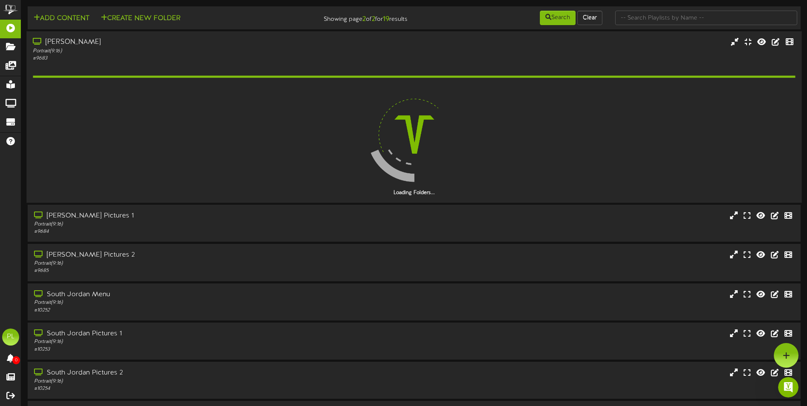
click at [126, 53] on div "Portrait ( 9:16 )" at bounding box center [188, 50] width 310 height 7
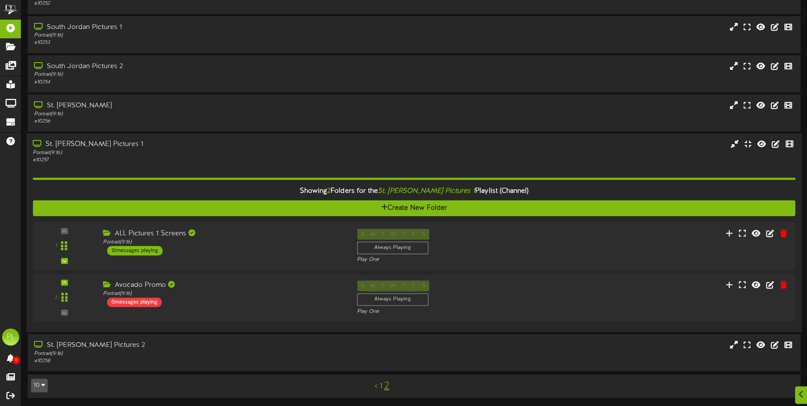
scroll to position [173, 0]
click at [775, 234] on icon at bounding box center [773, 232] width 9 height 9
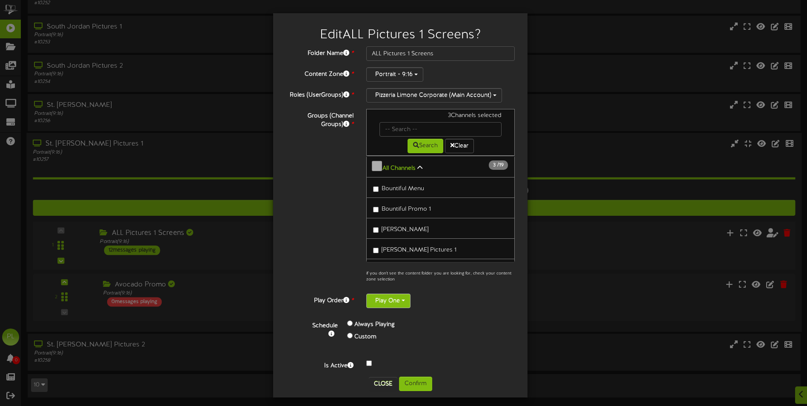
click at [400, 303] on button "Play One" at bounding box center [388, 301] width 44 height 14
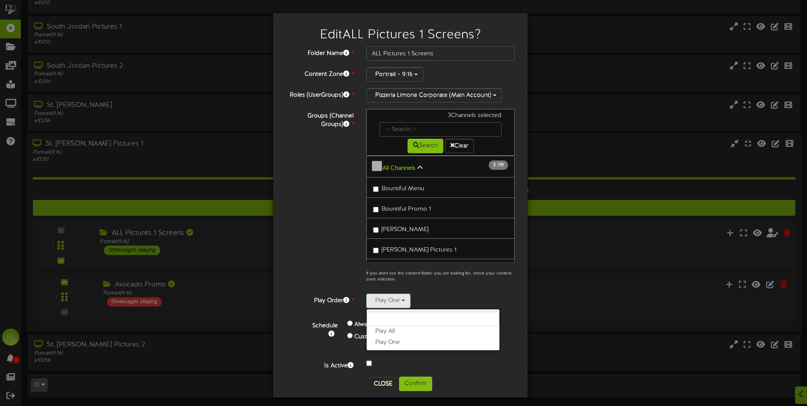
click at [502, 298] on div "Play One Play All Play One" at bounding box center [440, 301] width 148 height 14
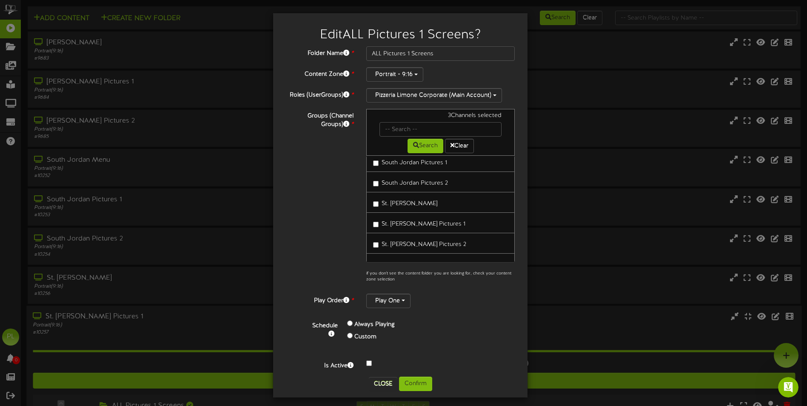
scroll to position [139, 0]
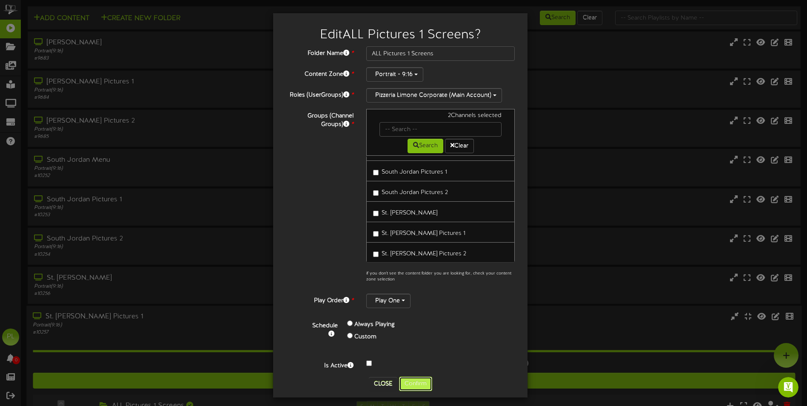
click at [420, 382] on button "Confirm" at bounding box center [415, 384] width 33 height 14
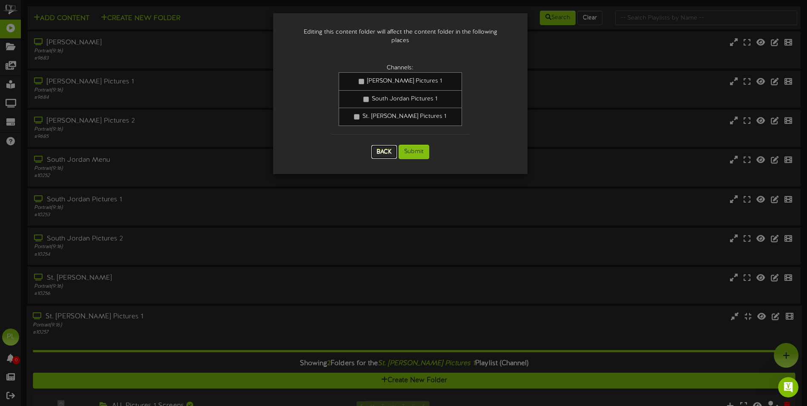
click at [390, 148] on button "Back" at bounding box center [384, 152] width 26 height 14
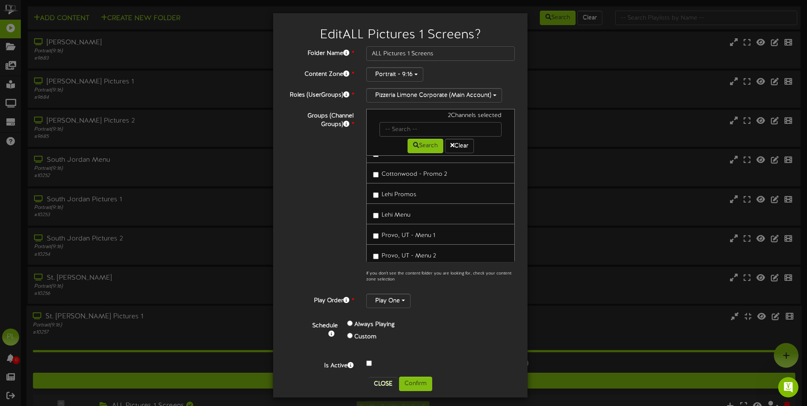
scroll to position [267, 0]
click at [369, 385] on button "Close" at bounding box center [383, 384] width 29 height 14
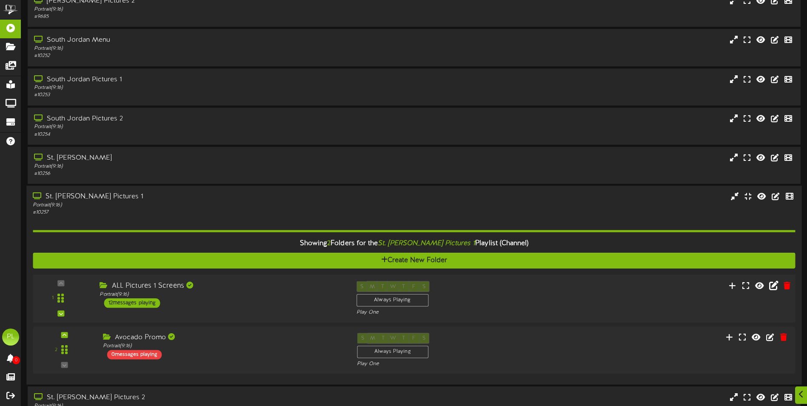
scroll to position [128, 0]
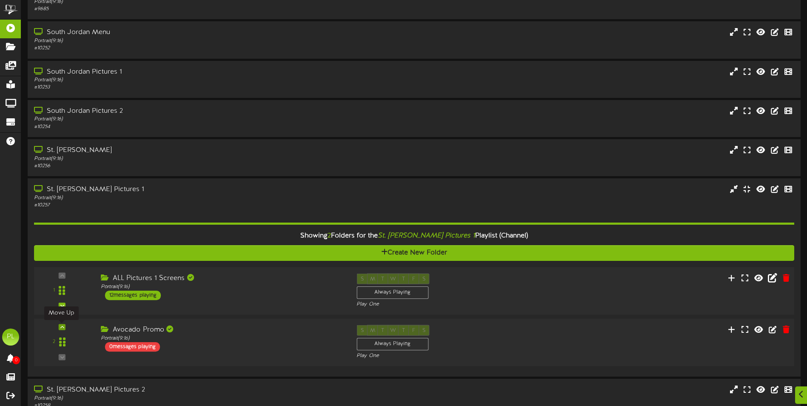
click at [62, 327] on icon at bounding box center [62, 327] width 4 height 4
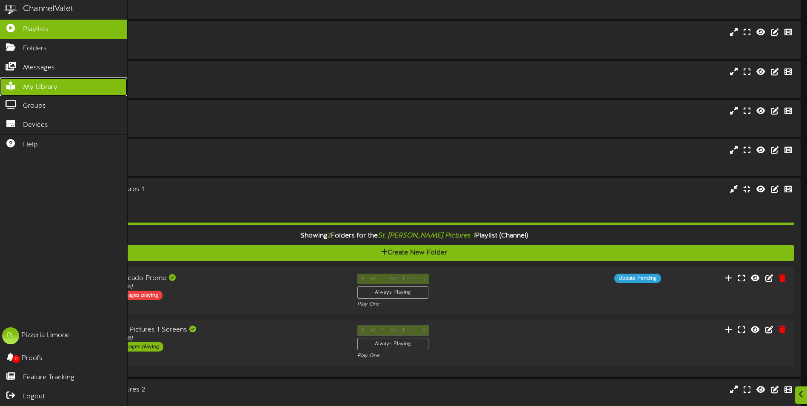
drag, startPoint x: 46, startPoint y: 83, endPoint x: 63, endPoint y: 84, distance: 17.0
click at [46, 83] on span "My Library" at bounding box center [40, 88] width 34 height 10
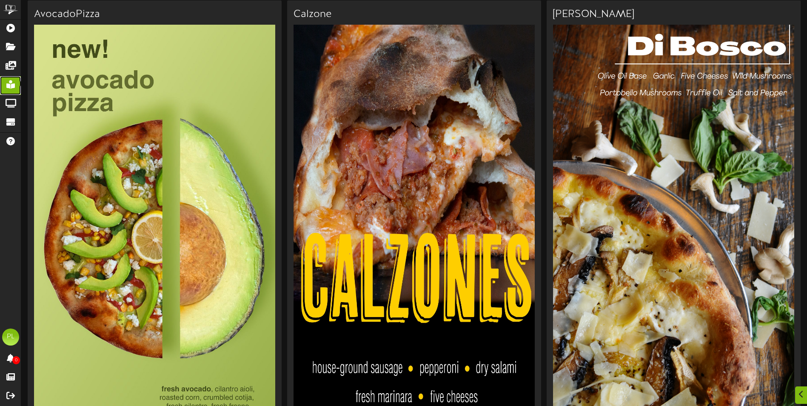
scroll to position [638, 0]
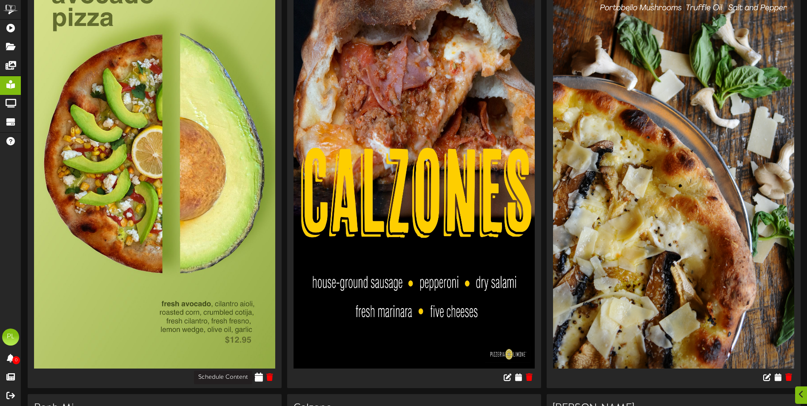
click at [259, 377] on icon at bounding box center [259, 376] width 8 height 9
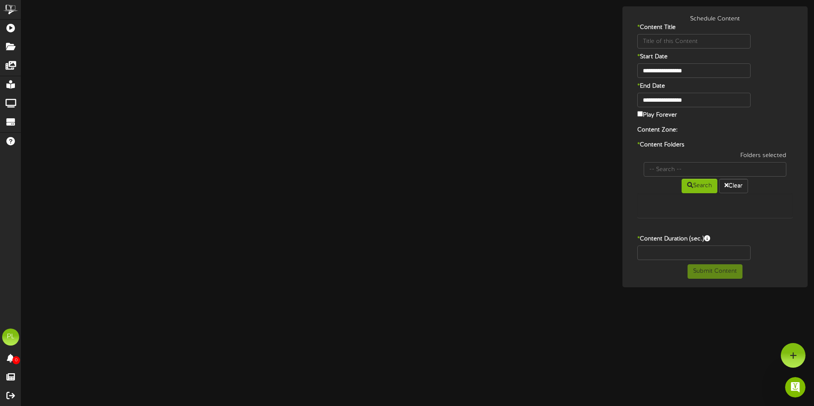
type input "AvocadoPizza"
type input "8"
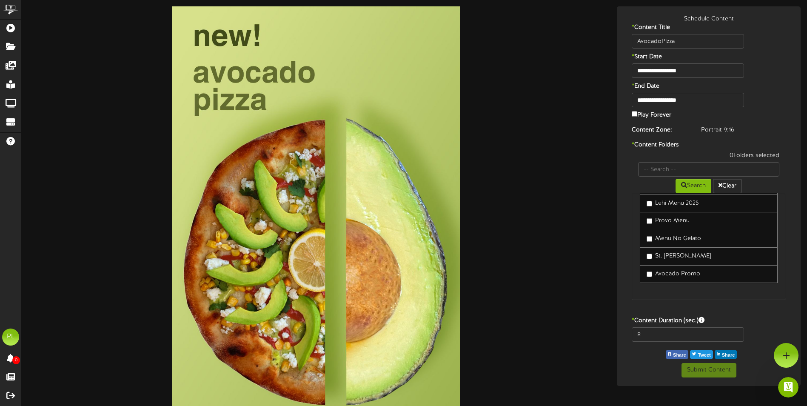
scroll to position [280, 0]
click at [720, 373] on button "Submit Content" at bounding box center [709, 370] width 55 height 14
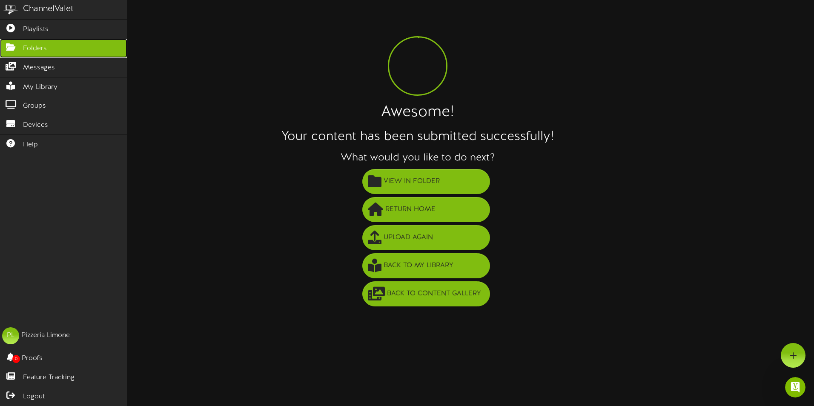
click at [54, 47] on link "Folders" at bounding box center [63, 48] width 127 height 19
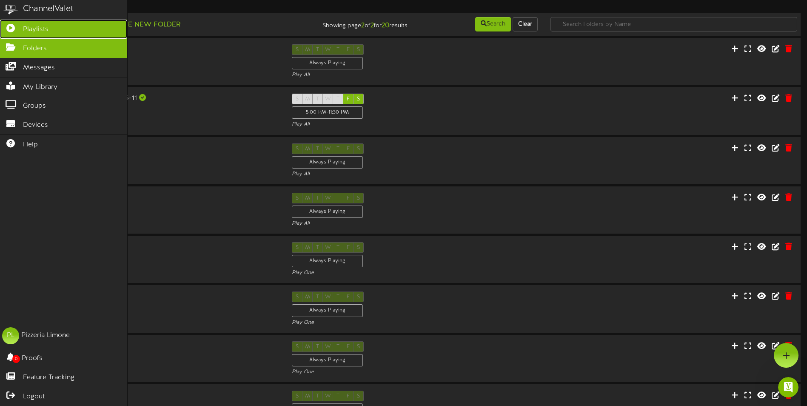
click at [48, 28] on span "Playlists" at bounding box center [36, 30] width 26 height 10
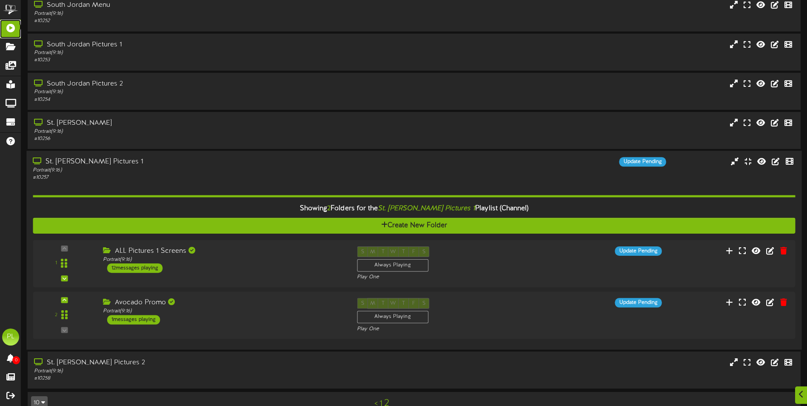
scroll to position [173, 0]
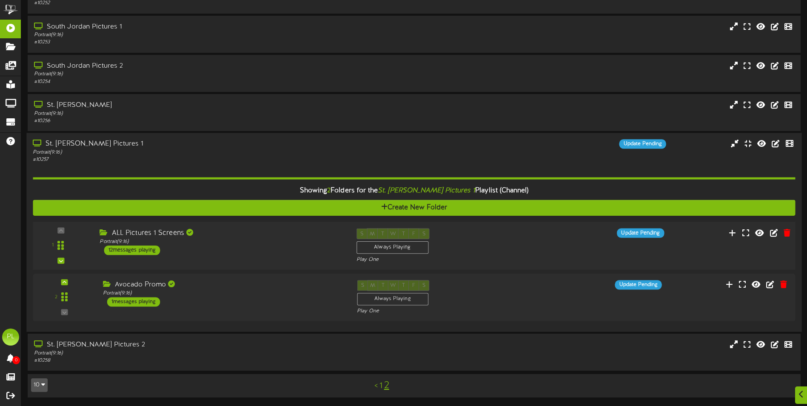
click at [462, 243] on div "S M T W T F S Always Playing Play One" at bounding box center [446, 245] width 193 height 35
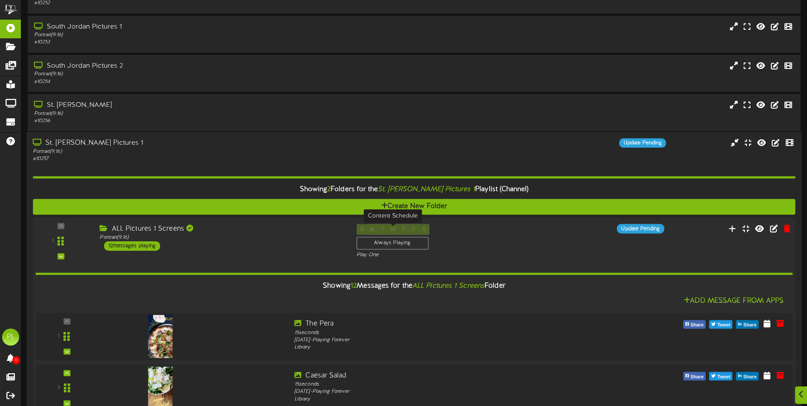
click at [397, 246] on div "Always Playing" at bounding box center [393, 243] width 72 height 13
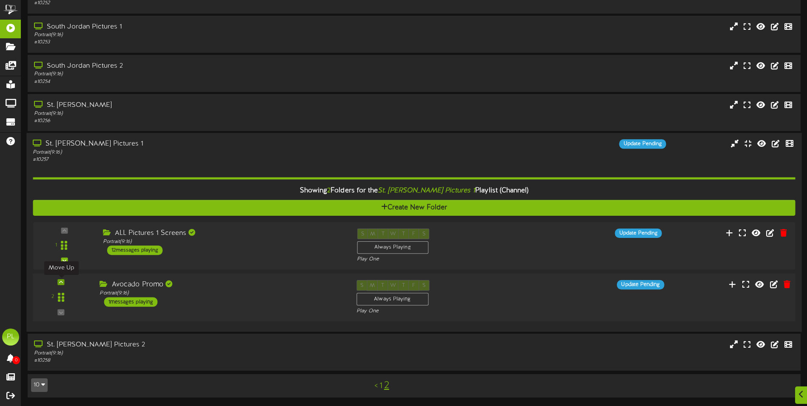
click at [61, 281] on icon at bounding box center [61, 282] width 4 height 4
click at [775, 231] on icon at bounding box center [773, 232] width 9 height 9
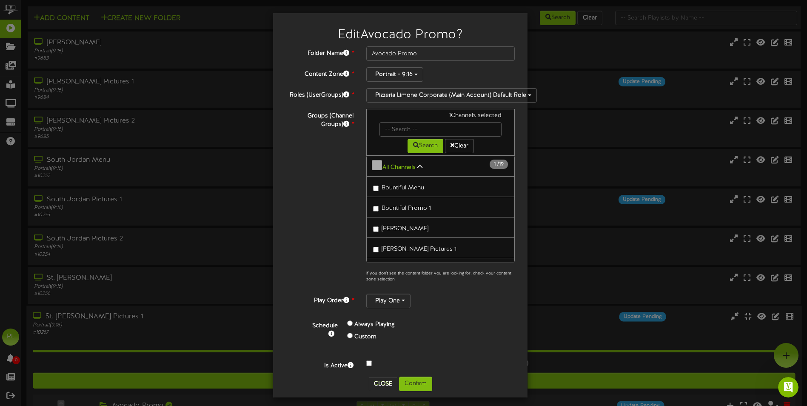
scroll to position [0, 0]
click at [385, 385] on button "Close" at bounding box center [383, 384] width 29 height 14
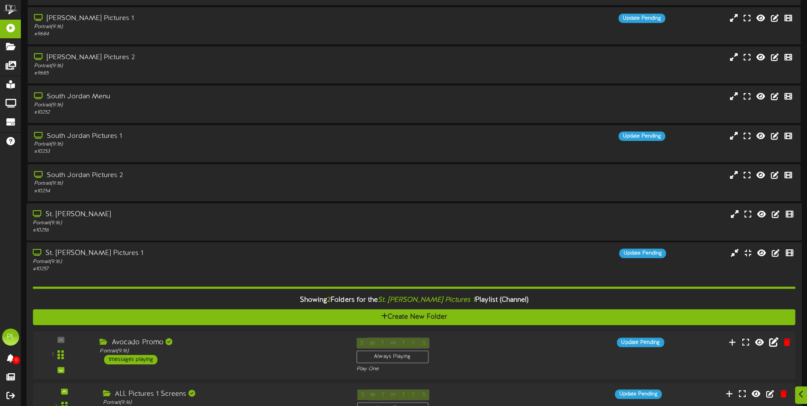
scroll to position [173, 0]
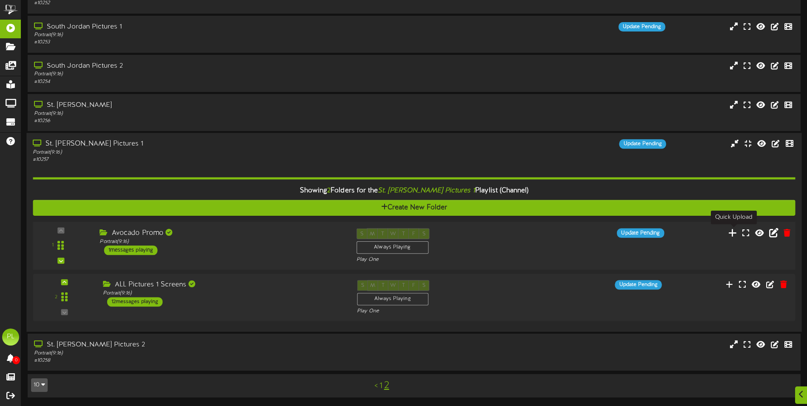
click at [735, 233] on icon at bounding box center [732, 232] width 9 height 9
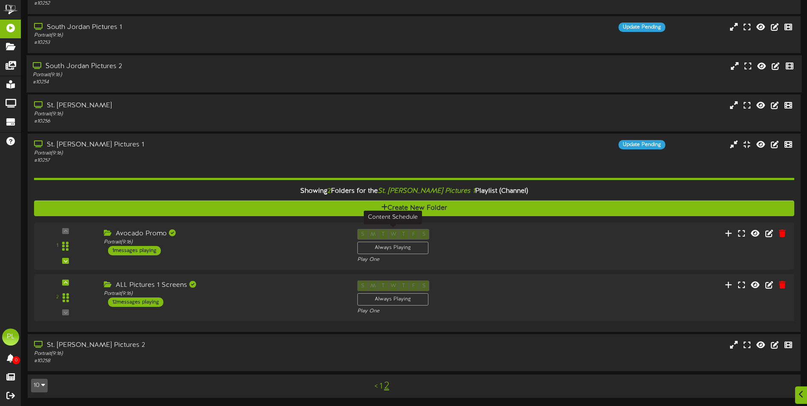
scroll to position [173, 0]
click at [219, 252] on div "Avocado Promo Portrait ( 9:16 ) 1 messages playing" at bounding box center [221, 241] width 257 height 27
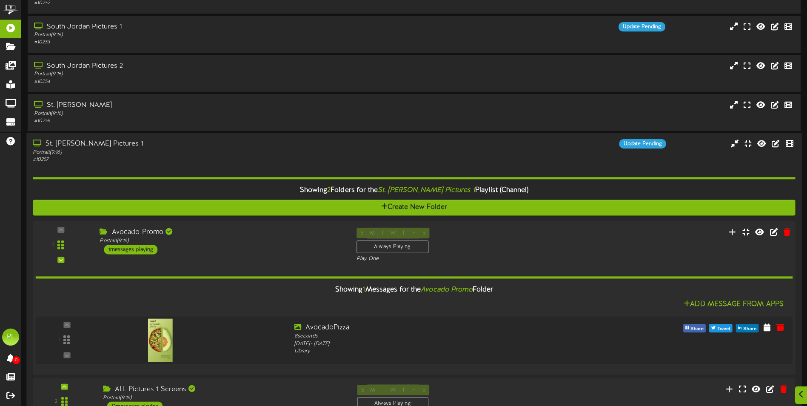
click at [219, 251] on div "Avocado Promo Portrait ( 9:16 ) 1 messages playing" at bounding box center [221, 241] width 257 height 27
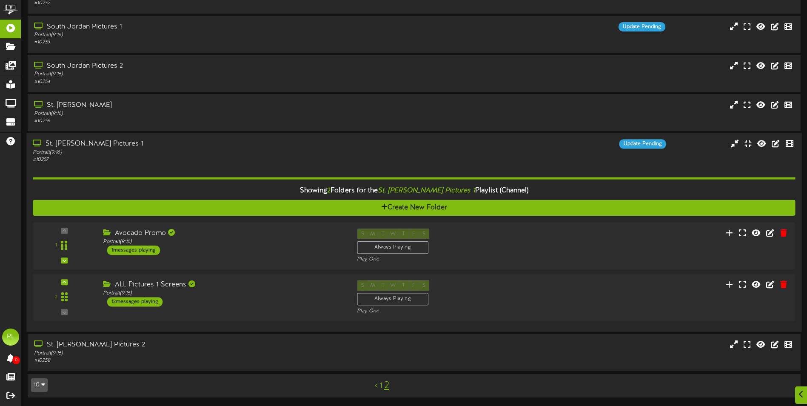
click at [136, 143] on div "St. [PERSON_NAME] Pictures 1" at bounding box center [188, 144] width 310 height 10
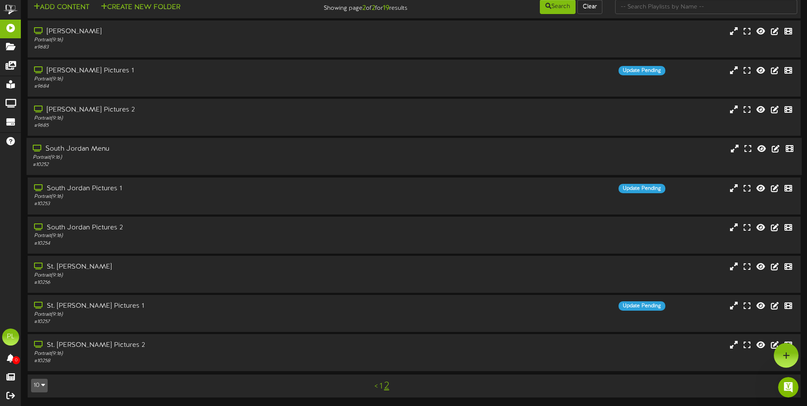
scroll to position [0, 0]
click at [133, 206] on div "# 10253" at bounding box center [188, 204] width 310 height 7
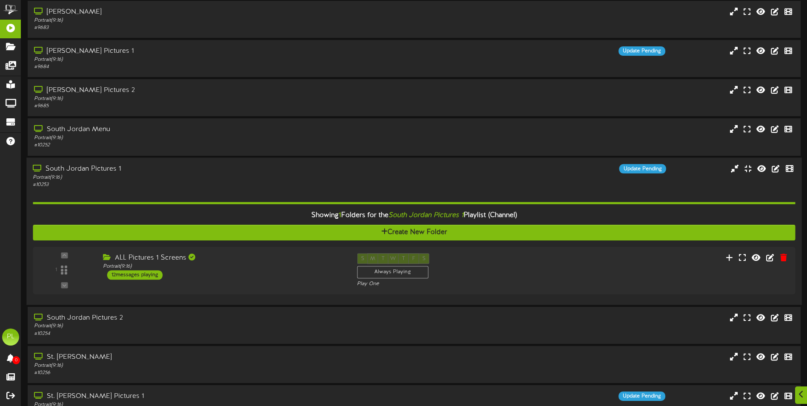
click at [158, 184] on div "# 10253" at bounding box center [188, 184] width 310 height 7
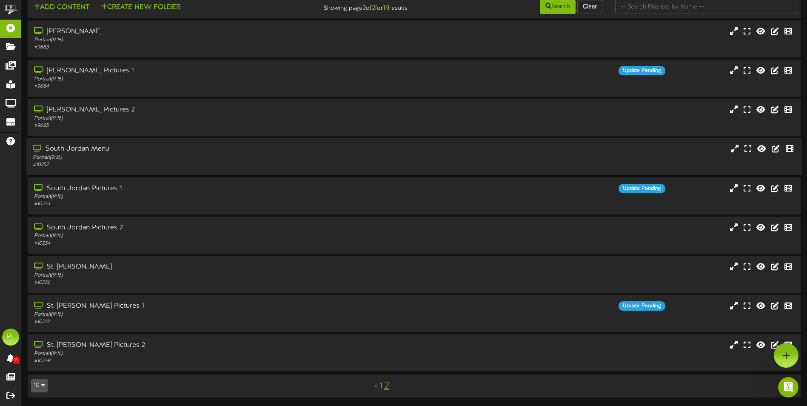
scroll to position [0, 0]
click at [148, 158] on div "Portrait ( 9:16 )" at bounding box center [188, 157] width 310 height 7
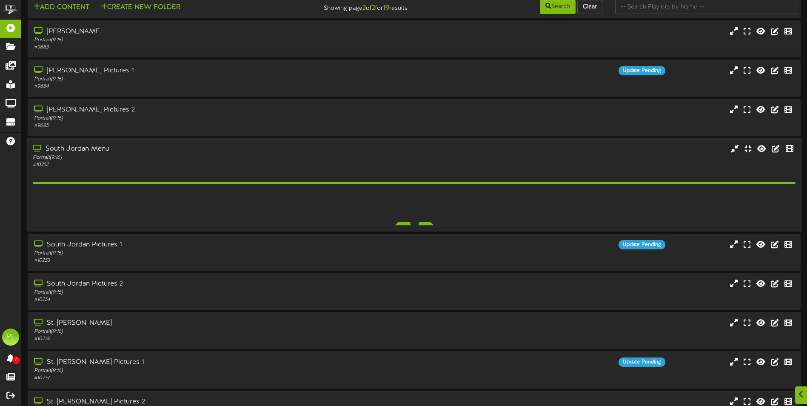
scroll to position [31, 0]
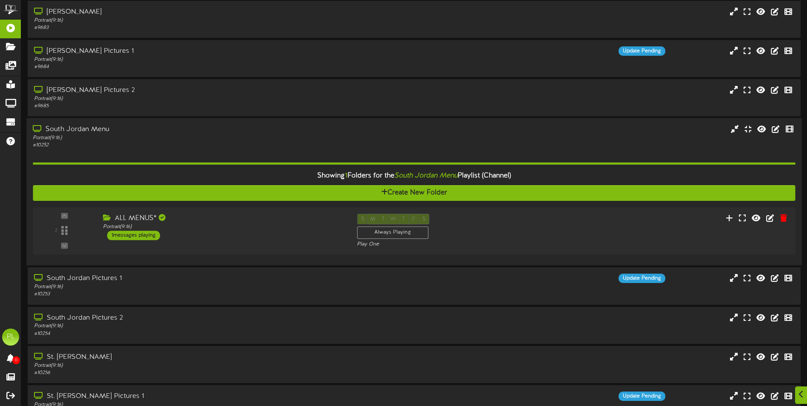
click at [168, 149] on div "Showing 1 Folders for the South Jordan Menu Playlist (Channel) Create New Folde…" at bounding box center [414, 204] width 762 height 110
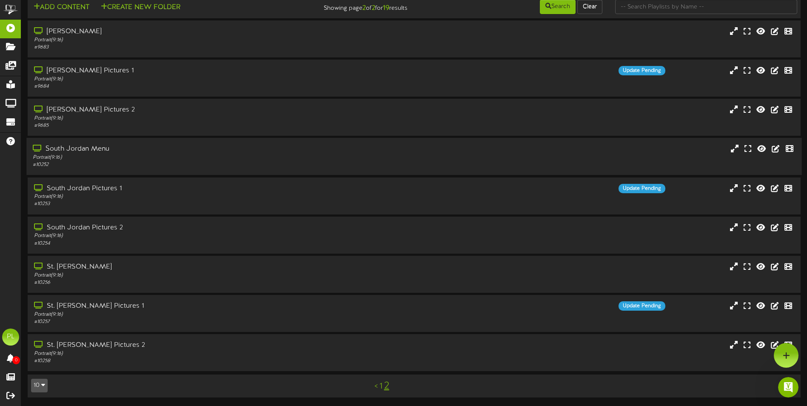
scroll to position [0, 0]
click at [120, 271] on div "St. [PERSON_NAME]" at bounding box center [188, 267] width 310 height 10
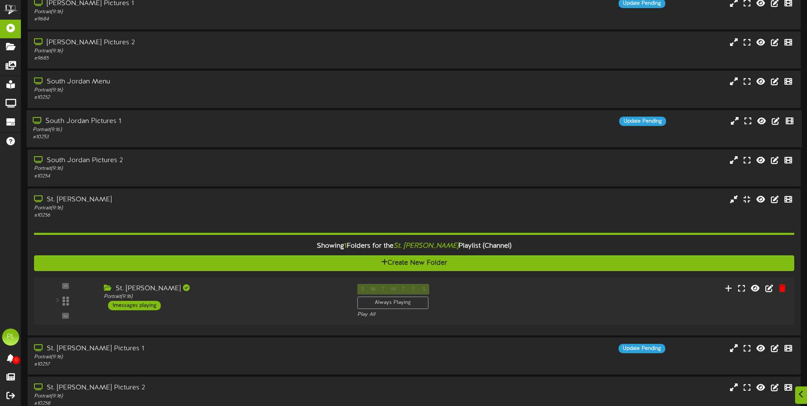
scroll to position [121, 0]
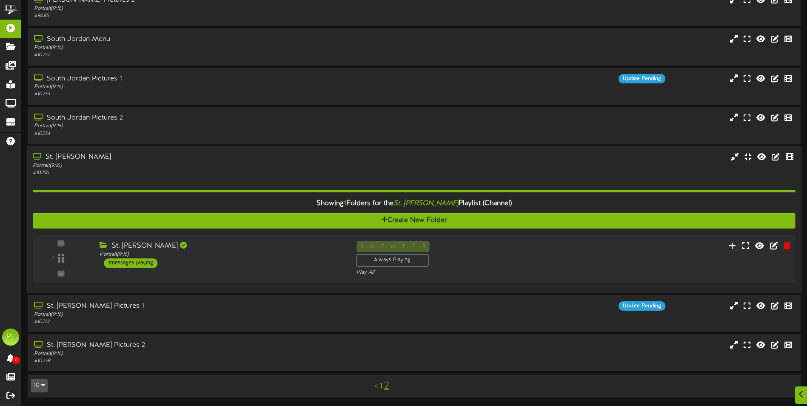
click at [256, 263] on div "St. [PERSON_NAME] Portrait ( 9:16 ) 1 messages playing" at bounding box center [221, 254] width 257 height 27
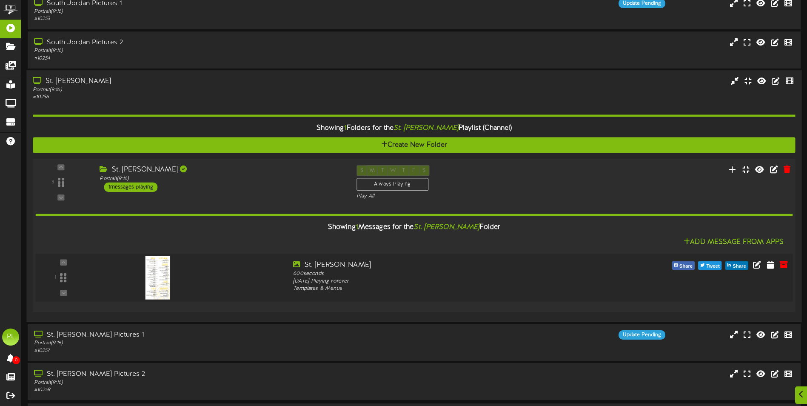
scroll to position [225, 0]
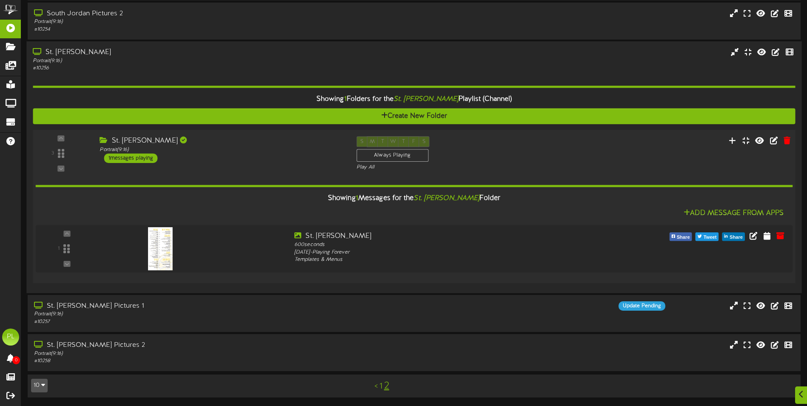
click at [256, 155] on div "St. [PERSON_NAME] Portrait ( 9:16 ) 1 messages playing" at bounding box center [221, 149] width 257 height 27
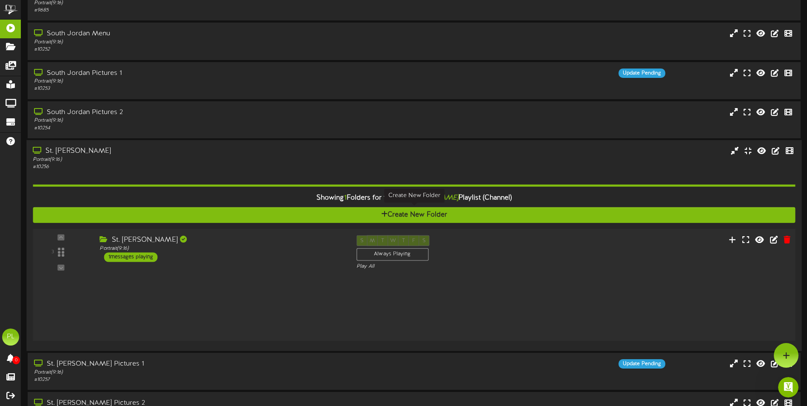
scroll to position [0, 0]
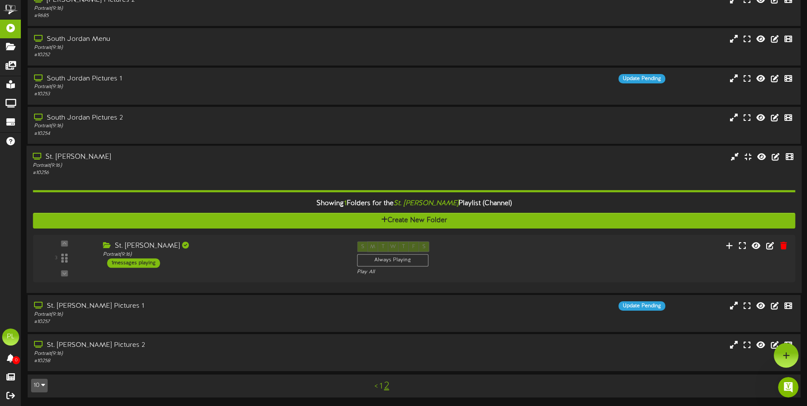
click at [125, 166] on div "Portrait ( 9:16 )" at bounding box center [188, 165] width 310 height 7
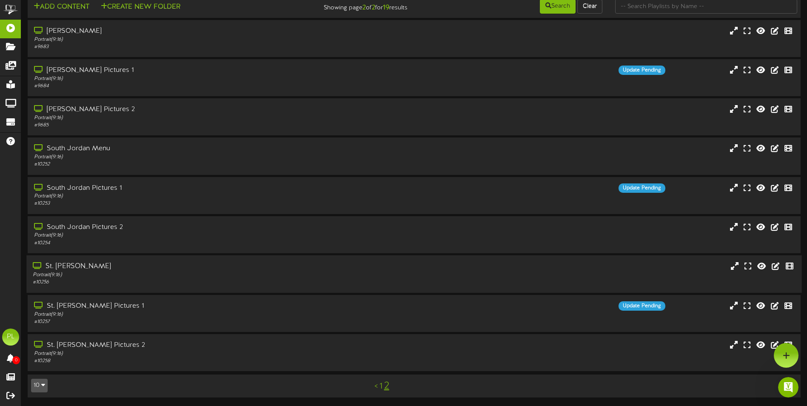
scroll to position [11, 0]
click at [142, 320] on div "# 10257" at bounding box center [188, 321] width 310 height 7
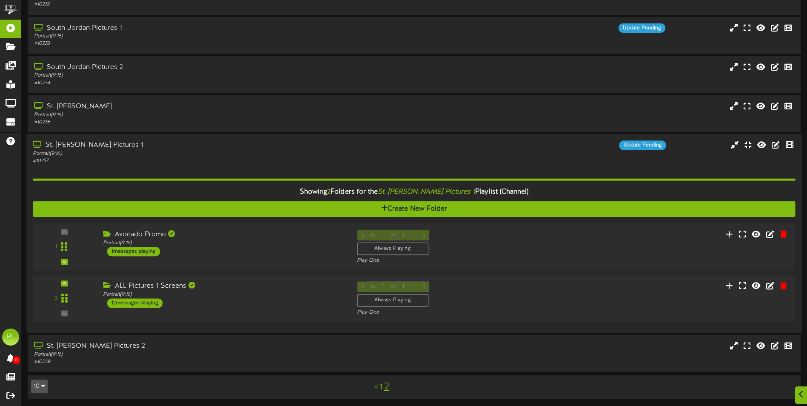
scroll to position [173, 0]
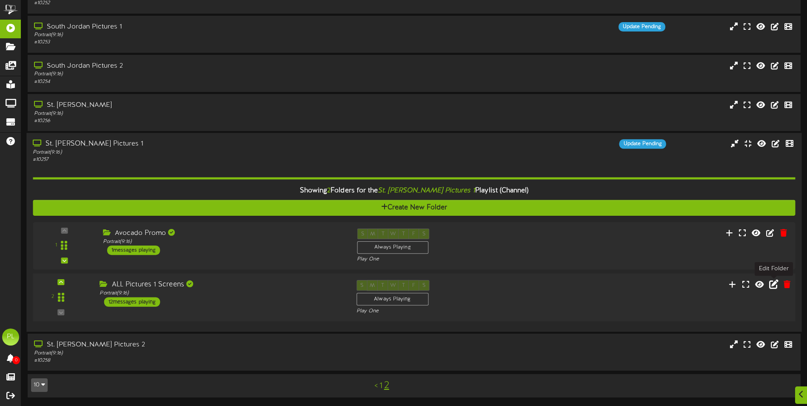
click at [771, 286] on icon at bounding box center [773, 284] width 9 height 9
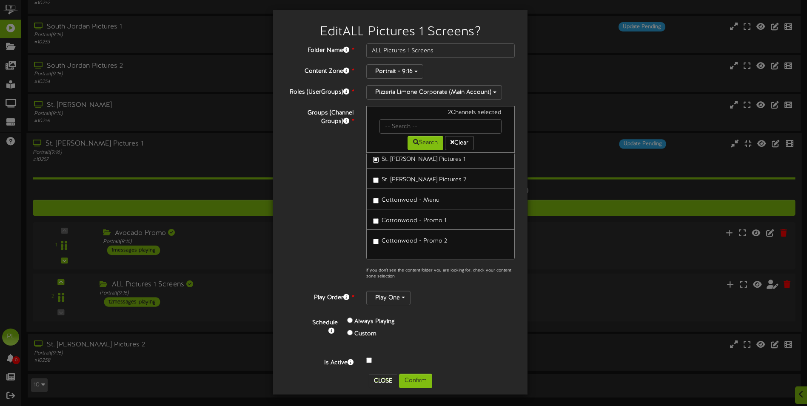
scroll to position [213, 0]
click at [414, 383] on button "Confirm" at bounding box center [415, 381] width 33 height 14
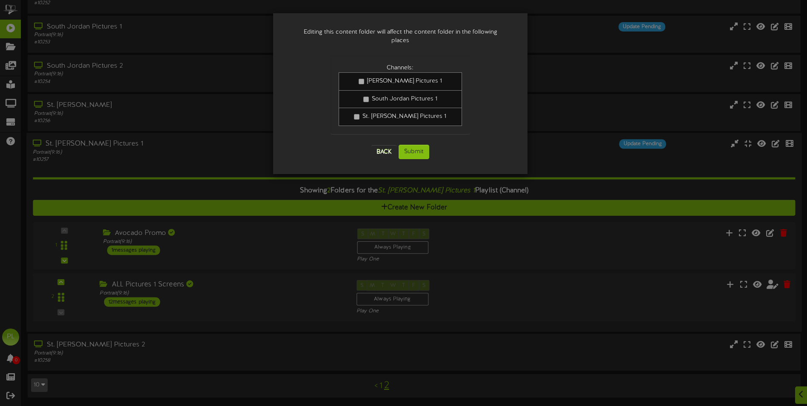
click at [372, 96] on span "South Jordan Pictures 1" at bounding box center [405, 99] width 66 height 6
click at [376, 108] on link "St. [PERSON_NAME] Pictures 1" at bounding box center [401, 117] width 124 height 18
click at [407, 78] on link "[PERSON_NAME] Pictures 1" at bounding box center [401, 81] width 124 height 18
click at [381, 145] on button "Back" at bounding box center [384, 152] width 26 height 14
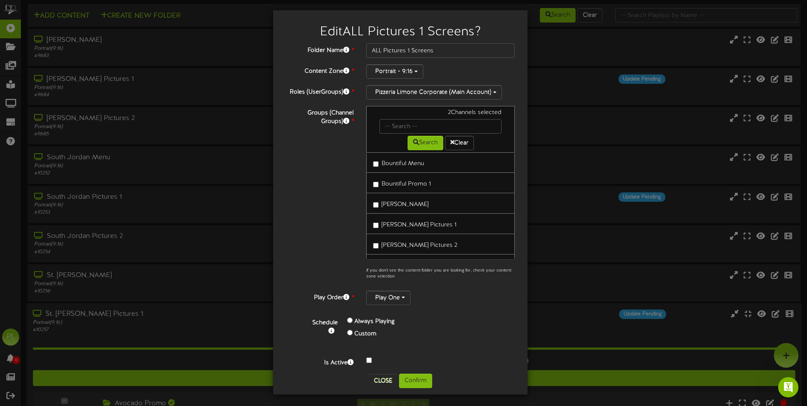
scroll to position [43, 0]
click at [411, 386] on div "Edit ALL Pictures 1 Screens ? Folder Name * ALL Pictures 1 Screens Content Zone…" at bounding box center [400, 202] width 254 height 384
click at [416, 378] on button "Confirm" at bounding box center [415, 381] width 33 height 14
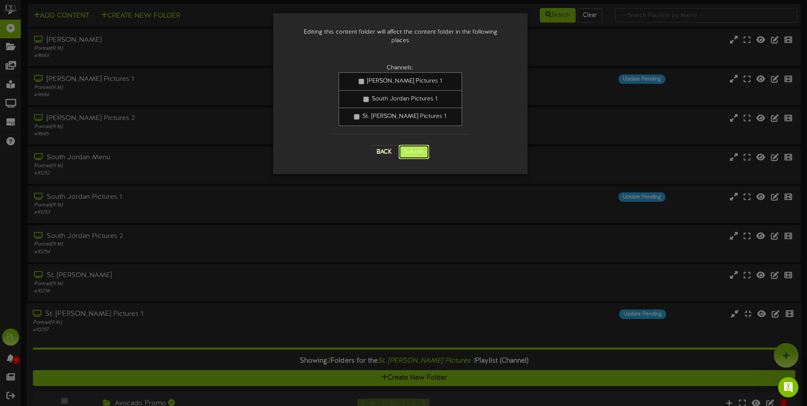
click at [412, 145] on button "Submit" at bounding box center [414, 152] width 31 height 14
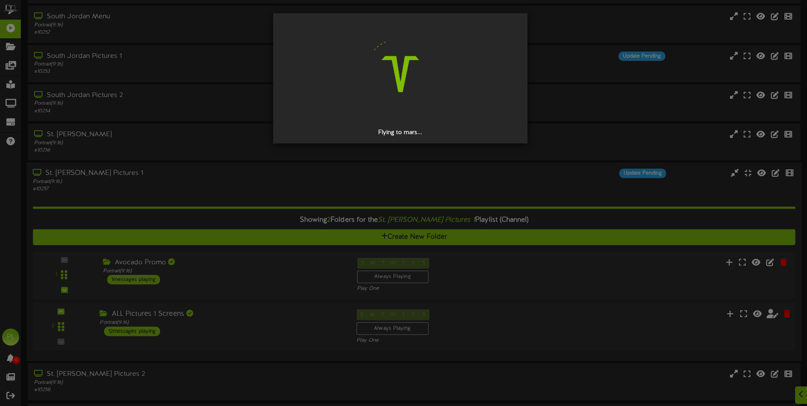
scroll to position [173, 0]
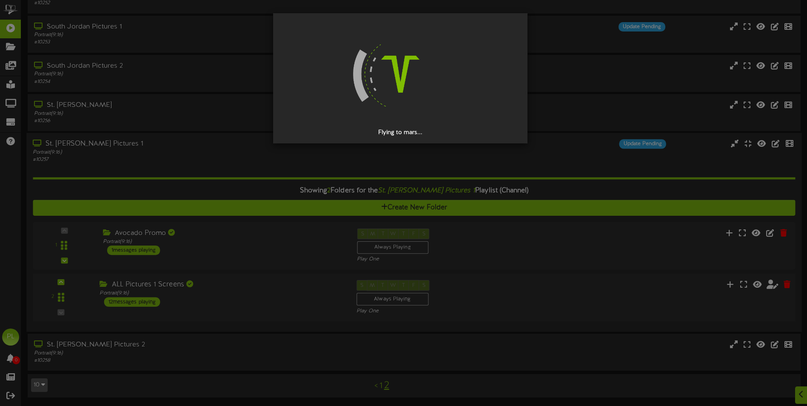
click at [799, 397] on div "Flying to mars..." at bounding box center [403, 203] width 807 height 406
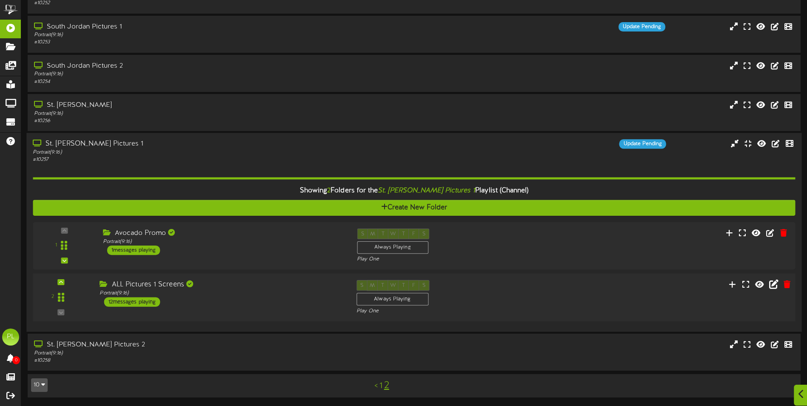
click at [798, 397] on div at bounding box center [801, 395] width 14 height 21
click at [789, 388] on icon "Open Intercom Messenger" at bounding box center [787, 386] width 14 height 14
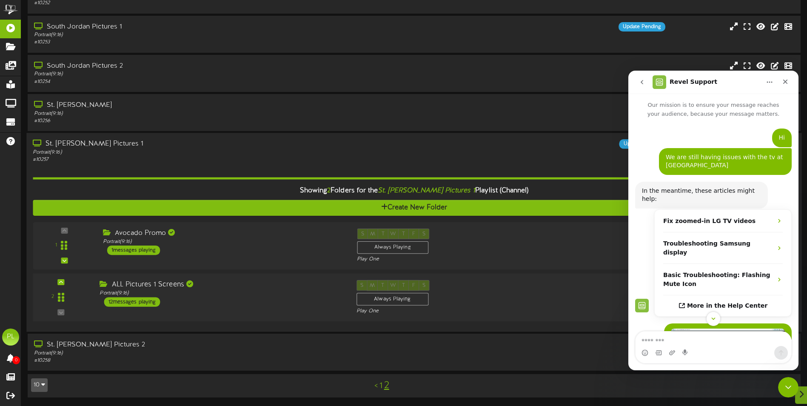
scroll to position [111, 0]
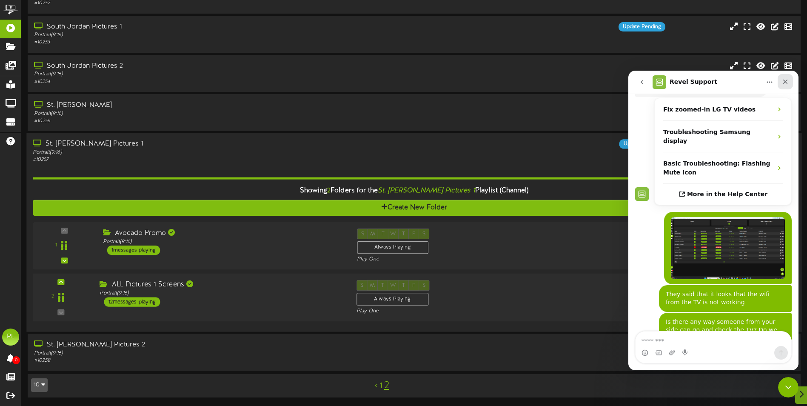
click at [787, 77] on div "Close" at bounding box center [785, 81] width 15 height 15
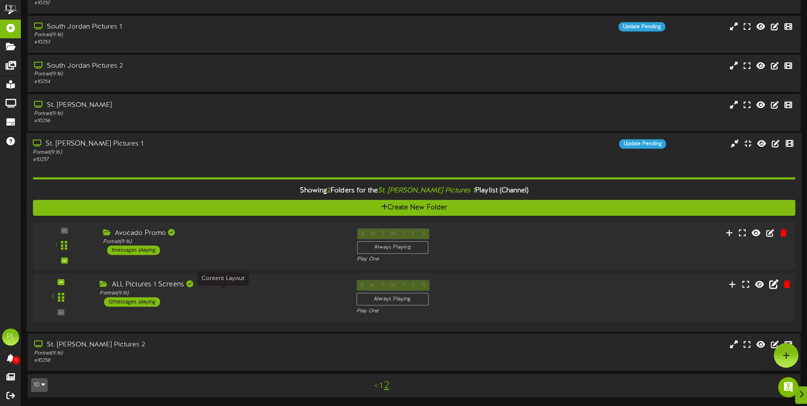
click at [256, 294] on div "Portrait ( 9:16 )" at bounding box center [222, 293] width 244 height 7
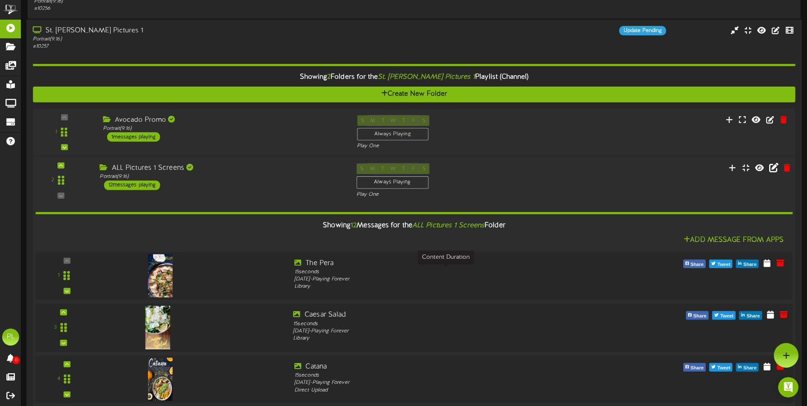
scroll to position [243, 0]
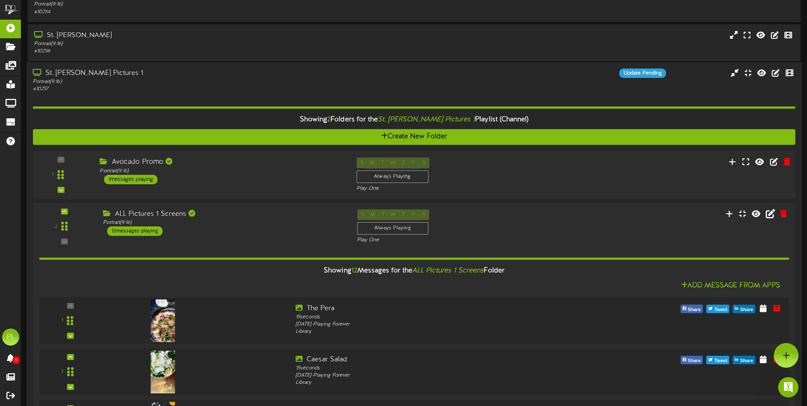
click at [218, 161] on div "Avocado Promo" at bounding box center [222, 162] width 244 height 10
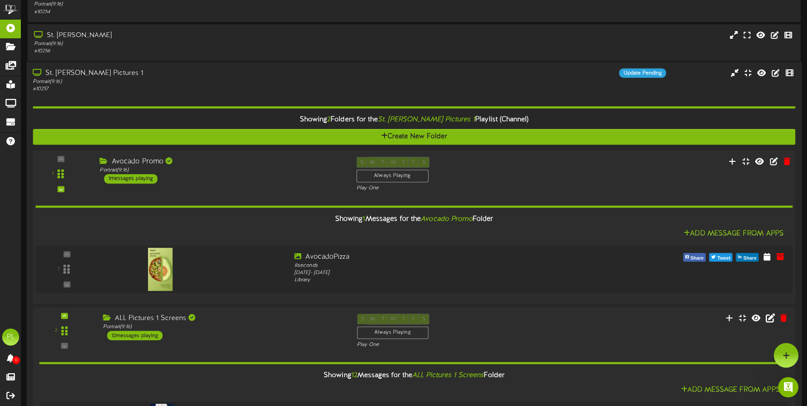
click at [284, 163] on div "Avocado Promo" at bounding box center [222, 162] width 244 height 10
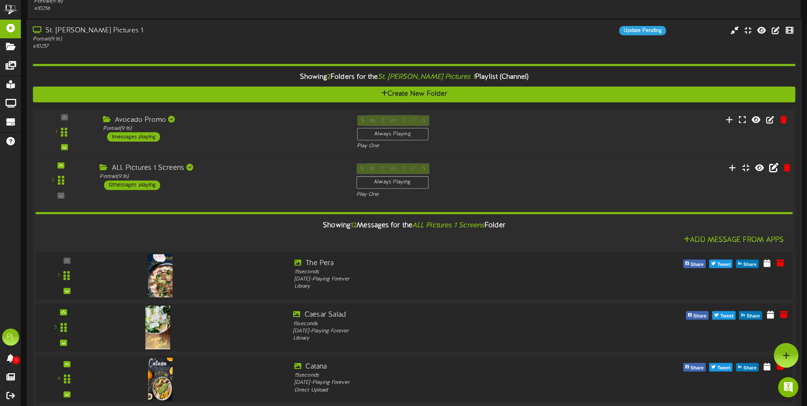
scroll to position [0, 0]
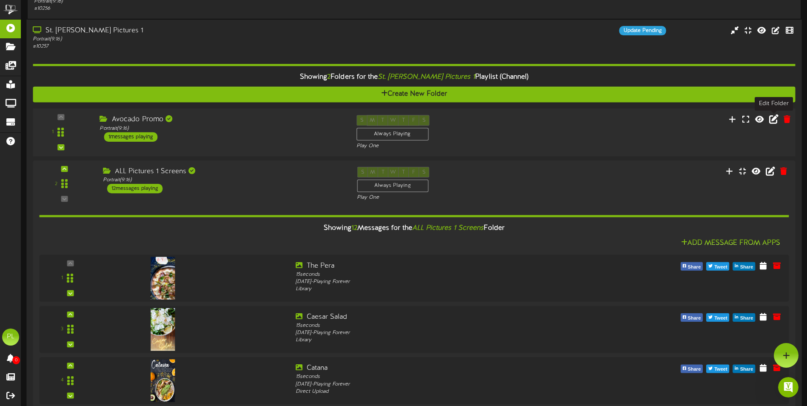
click at [772, 117] on icon at bounding box center [773, 118] width 9 height 9
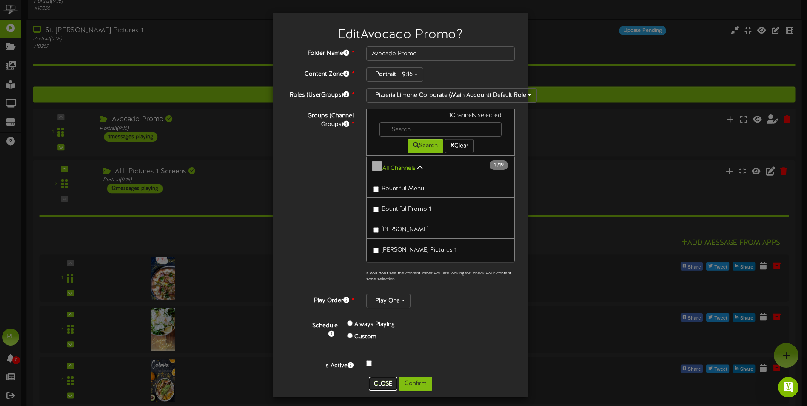
click at [385, 382] on button "Close" at bounding box center [383, 384] width 29 height 14
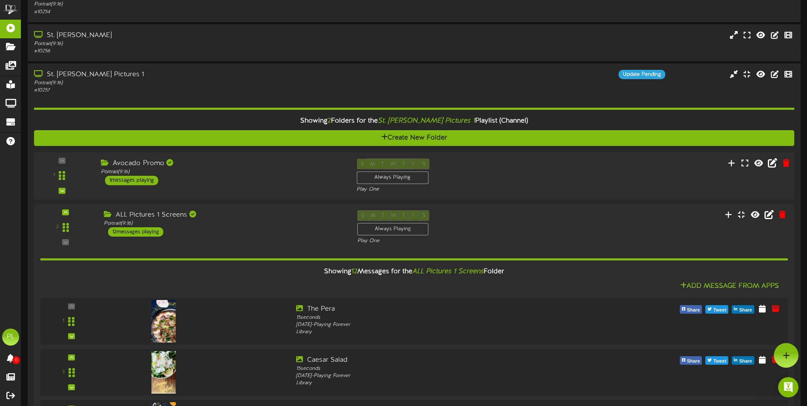
click at [271, 161] on div "Avocado Promo" at bounding box center [222, 163] width 243 height 10
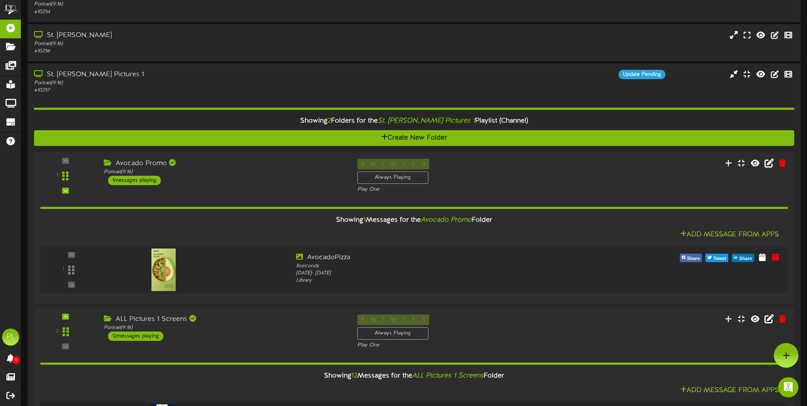
click at [232, 80] on div "Portrait ( 9:16 )" at bounding box center [188, 83] width 309 height 7
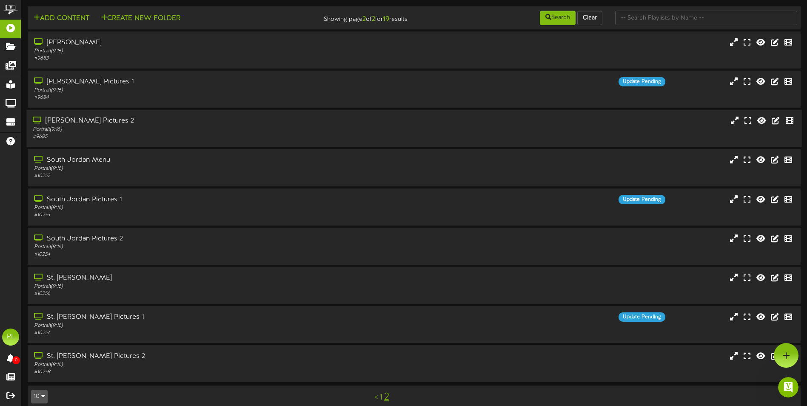
click at [116, 126] on div "Portrait ( 9:16 )" at bounding box center [188, 129] width 310 height 7
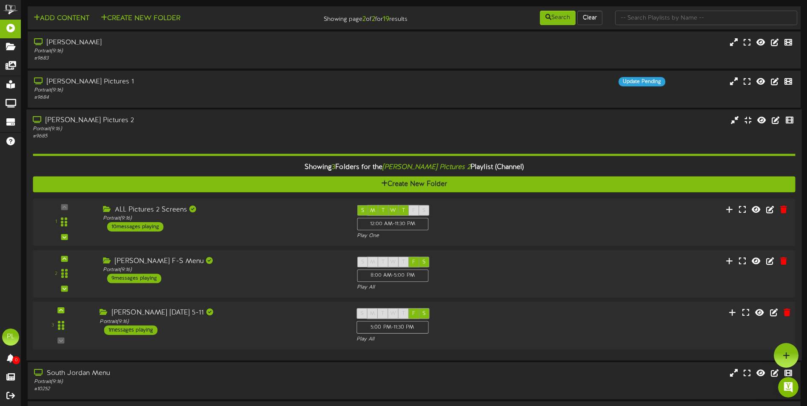
click at [238, 332] on div "[PERSON_NAME] [DATE] 5-11 Portrait ( 9:16 ) 1 messages playing" at bounding box center [221, 321] width 257 height 27
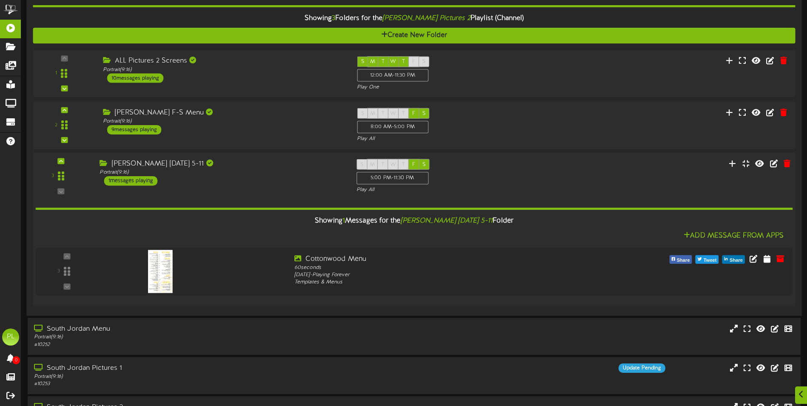
scroll to position [170, 0]
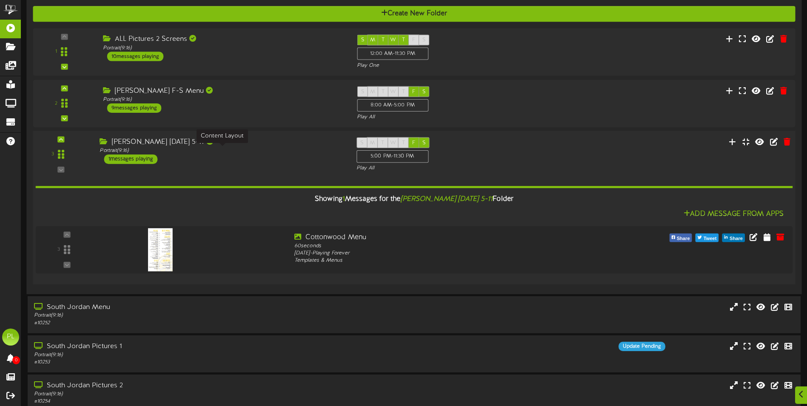
click at [249, 150] on div "Portrait ( 9:16 )" at bounding box center [222, 150] width 244 height 7
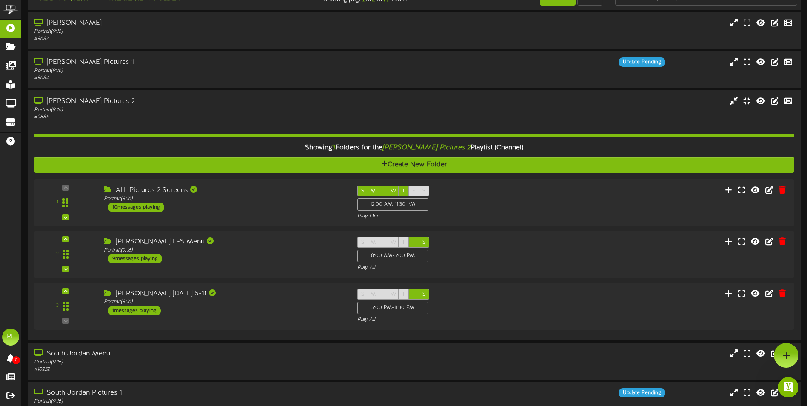
scroll to position [0, 0]
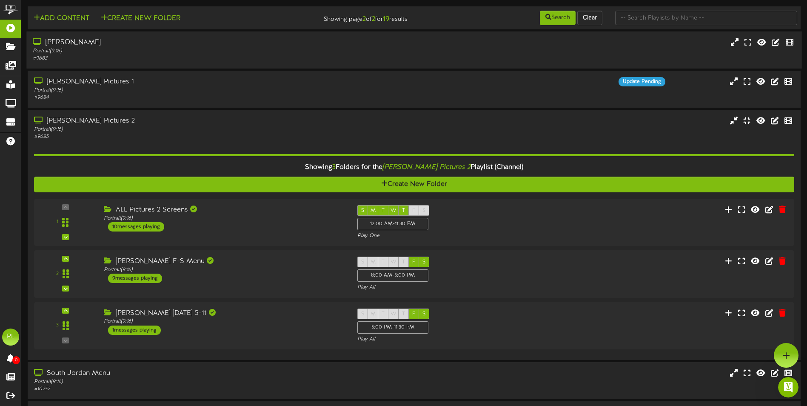
click at [119, 42] on div "[PERSON_NAME]" at bounding box center [188, 43] width 310 height 10
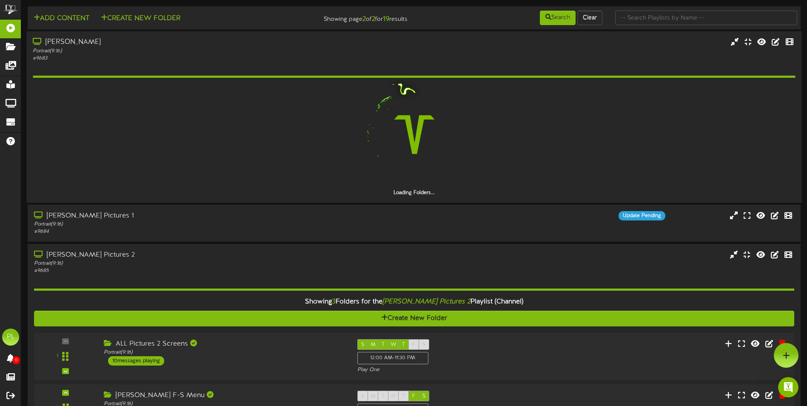
click at [153, 53] on div "Portrait ( 9:16 )" at bounding box center [188, 50] width 310 height 7
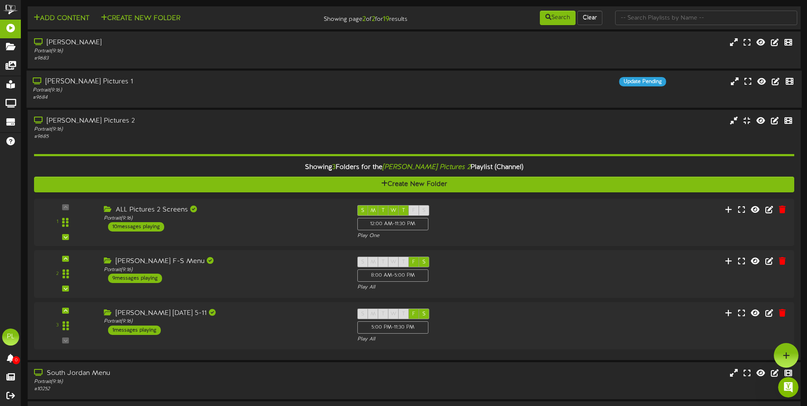
click at [148, 86] on div "[PERSON_NAME] Pictures 1" at bounding box center [188, 82] width 310 height 10
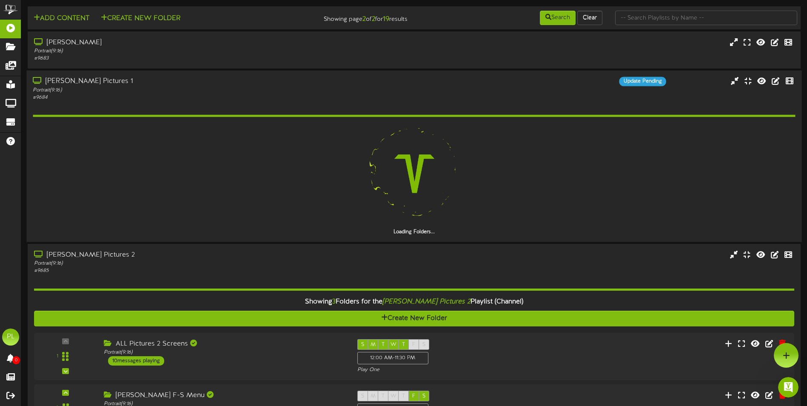
click at [154, 91] on div "Portrait ( 9:16 )" at bounding box center [188, 89] width 310 height 7
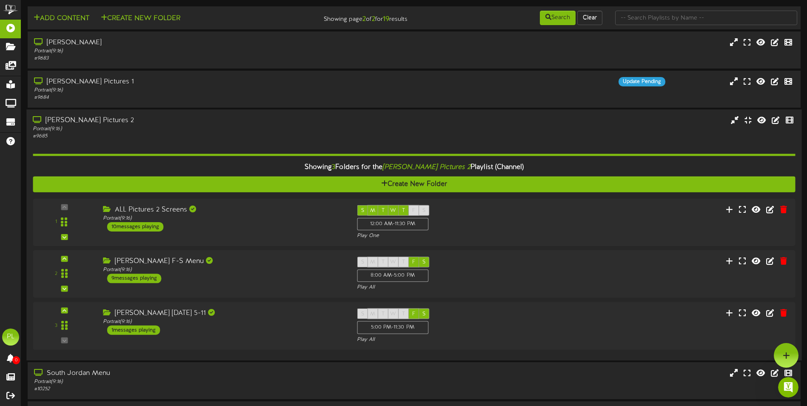
click at [163, 113] on div "[PERSON_NAME] Pictures 2 Portrait ( 9:16 ) # 9685" at bounding box center [413, 234] width 775 height 251
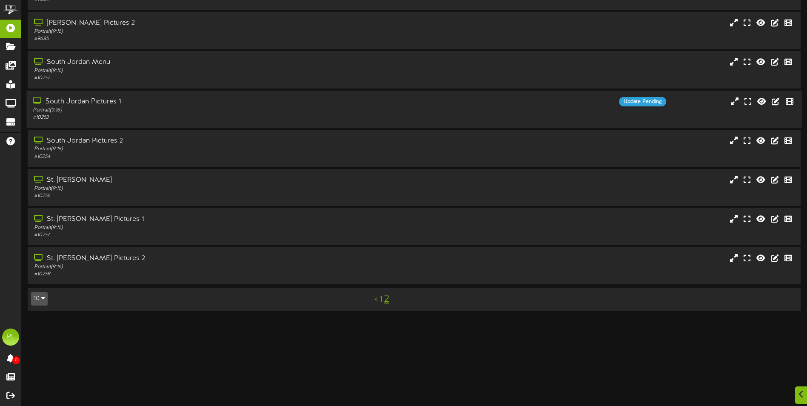
scroll to position [110, 0]
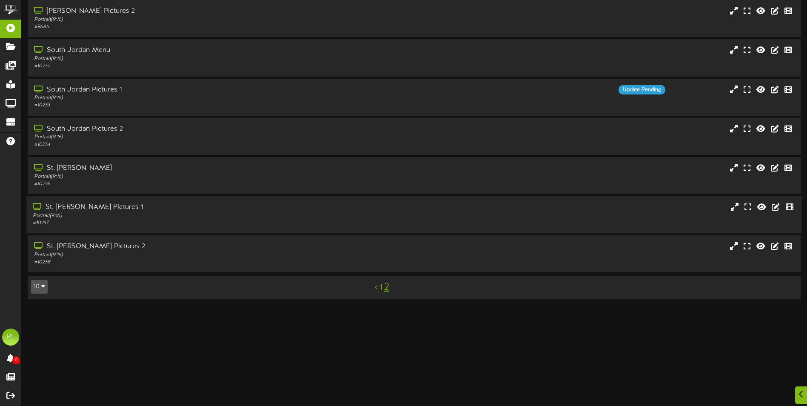
click at [131, 216] on div "Portrait ( 9:16 )" at bounding box center [188, 215] width 310 height 7
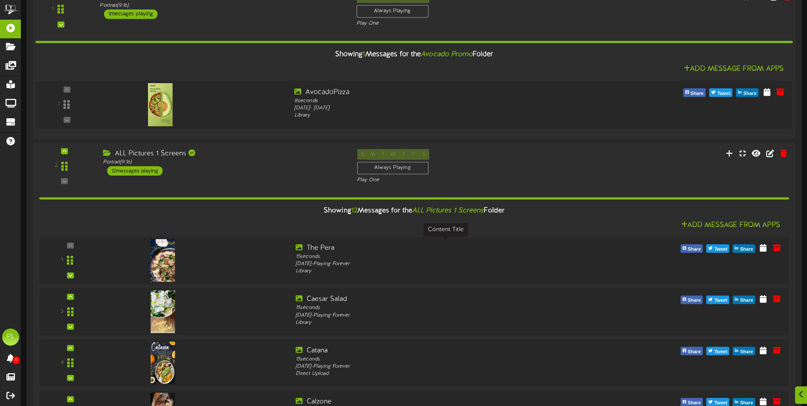
scroll to position [408, 0]
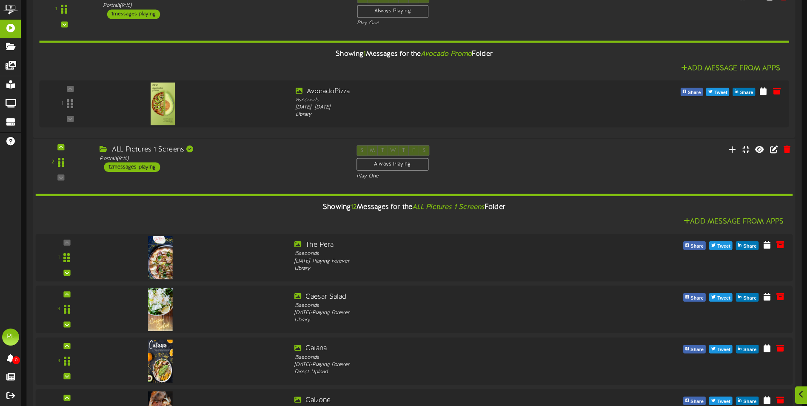
click at [480, 160] on div "S M T W T F S Always Playing Play One" at bounding box center [446, 162] width 193 height 35
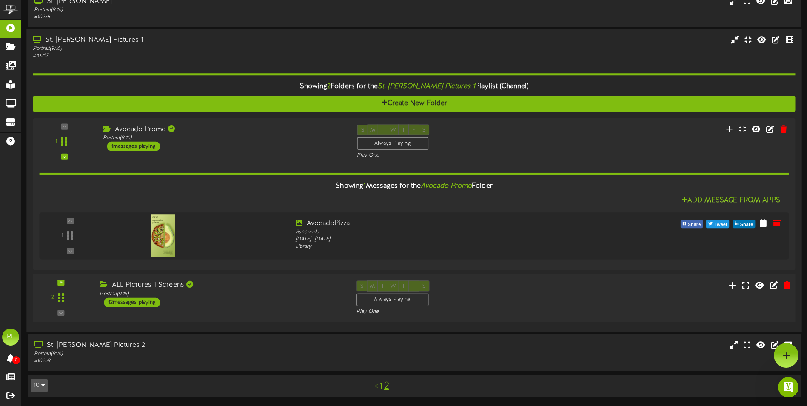
scroll to position [0, 0]
click at [774, 284] on icon at bounding box center [773, 284] width 9 height 9
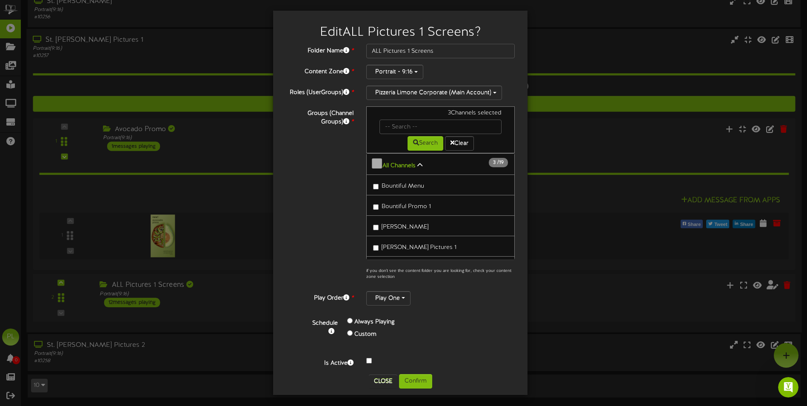
scroll to position [3, 0]
click at [350, 329] on div "Custom" at bounding box center [404, 334] width 114 height 12
click at [349, 329] on div "Custom" at bounding box center [404, 334] width 114 height 12
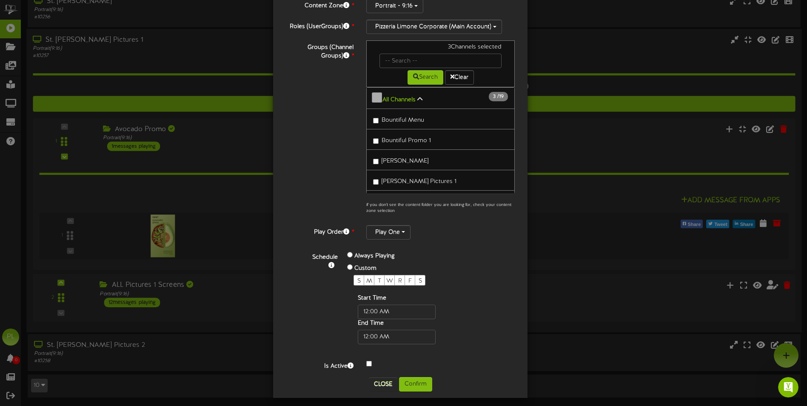
scroll to position [72, 0]
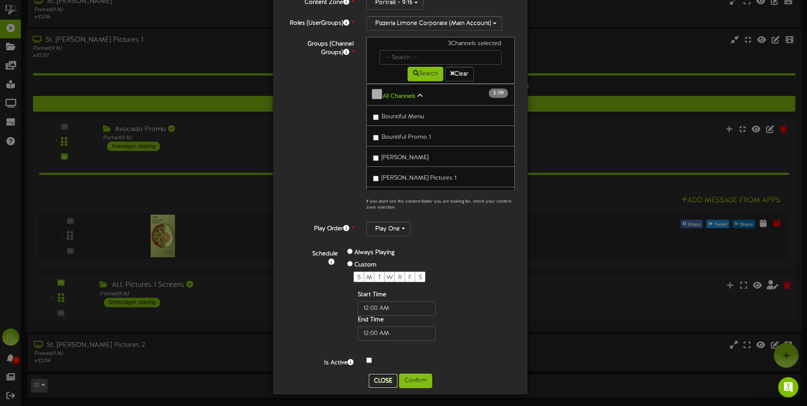
click at [381, 381] on button "Close" at bounding box center [383, 381] width 29 height 14
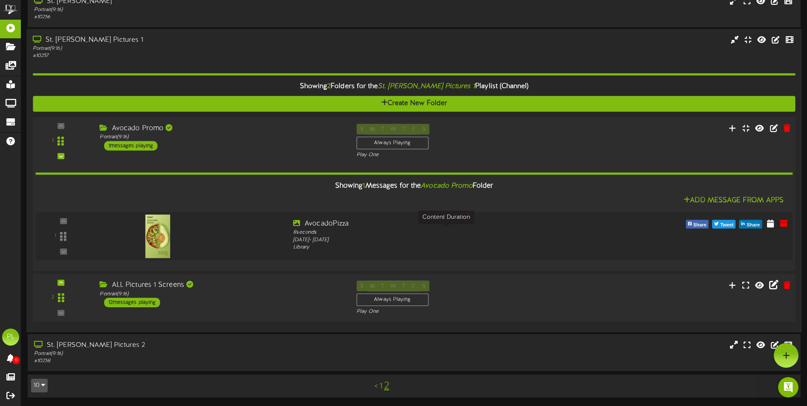
click at [426, 228] on div "8 seconds" at bounding box center [445, 232] width 305 height 8
click at [560, 211] on div "Showing 1 Messages for the Avocado Promo Folder Add Message From Apps 1" at bounding box center [414, 212] width 757 height 106
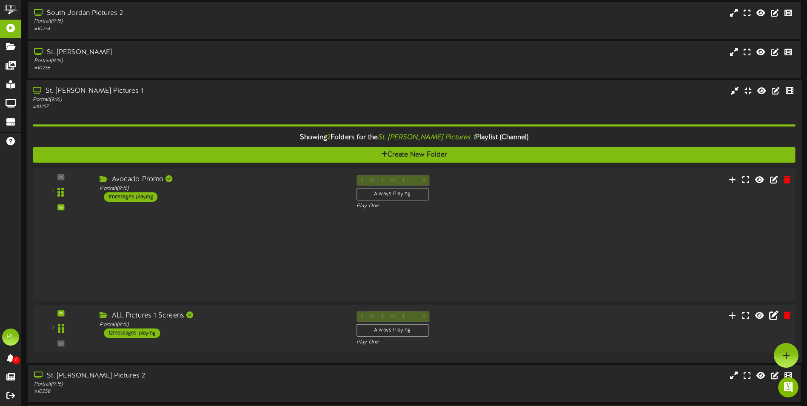
scroll to position [182, 0]
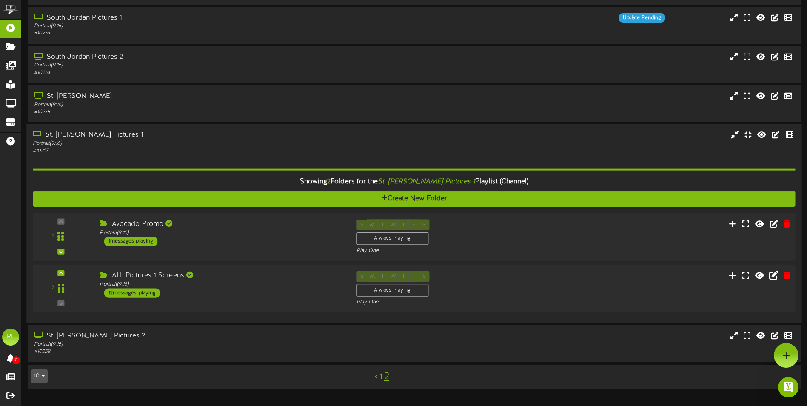
click at [524, 227] on div "S M T W T F S Always Playing Play One" at bounding box center [446, 236] width 193 height 35
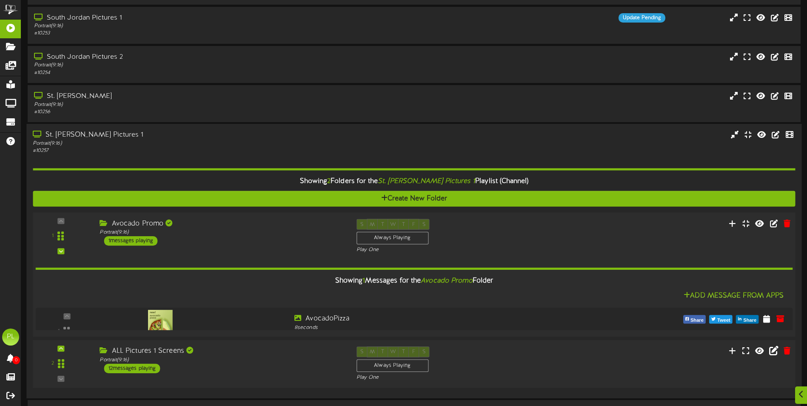
scroll to position [277, 0]
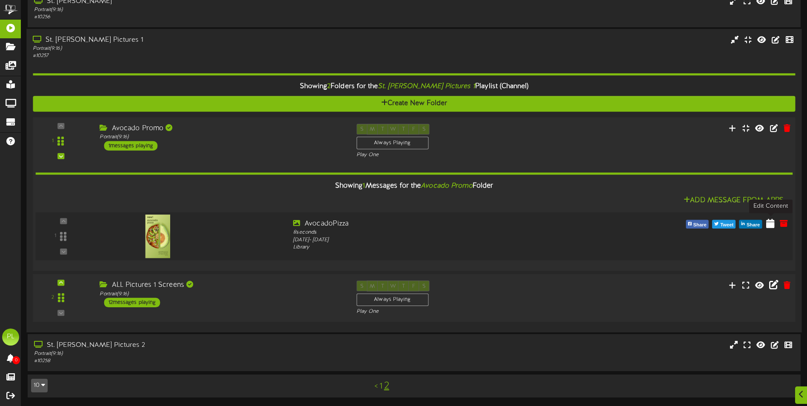
click at [768, 225] on icon at bounding box center [770, 222] width 9 height 9
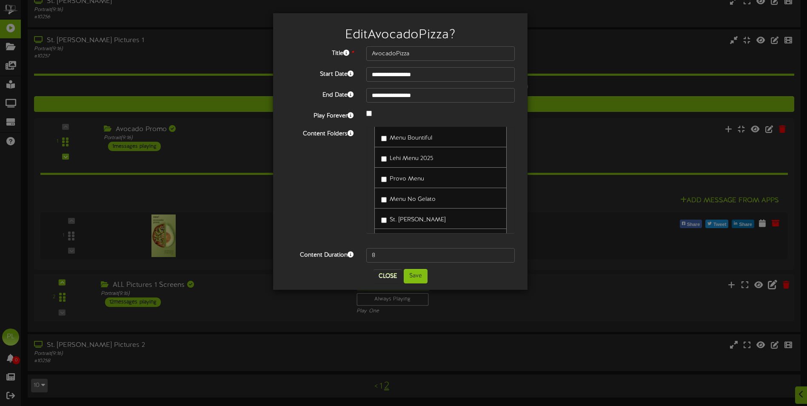
scroll to position [336, 0]
click at [389, 278] on button "Close" at bounding box center [388, 276] width 29 height 14
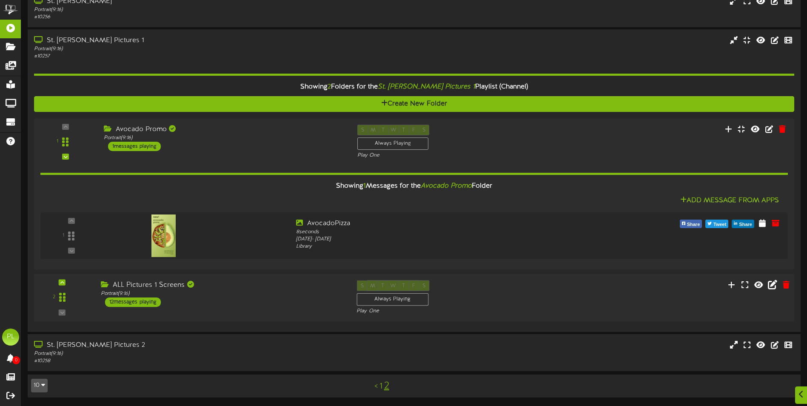
click at [250, 300] on div "ALL Pictures 1 Screens Portrait ( 9:16 ) 12 messages playing" at bounding box center [222, 293] width 256 height 27
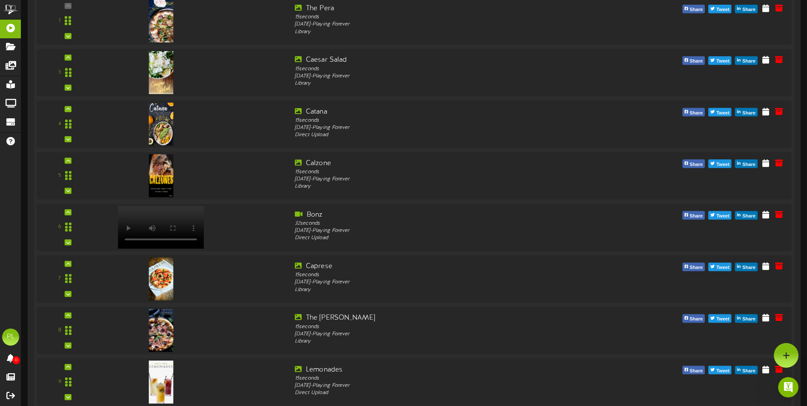
scroll to position [0, 0]
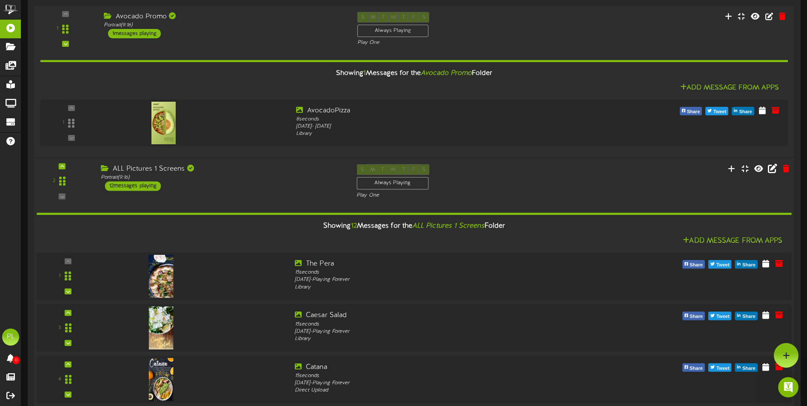
click at [273, 197] on div "2 ( 9:16" at bounding box center [414, 181] width 768 height 35
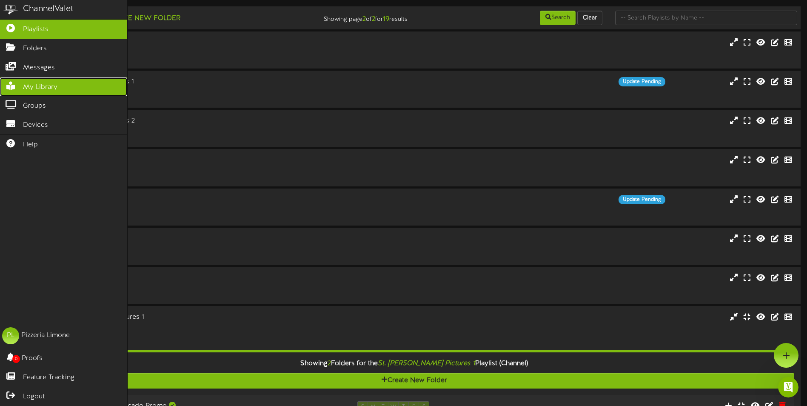
click at [54, 83] on span "My Library" at bounding box center [40, 88] width 34 height 10
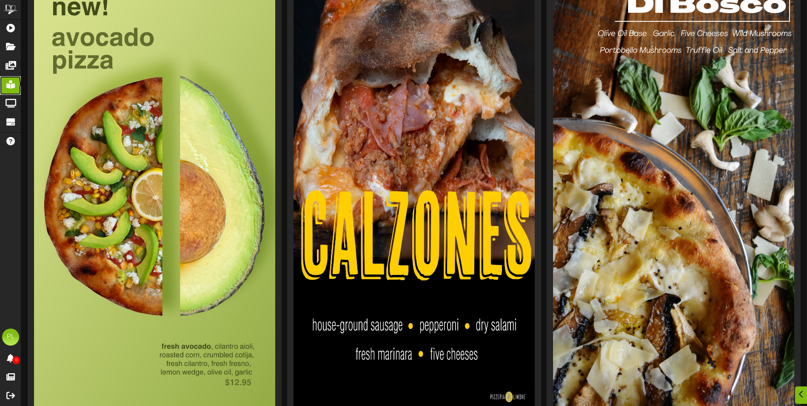
scroll to position [808, 0]
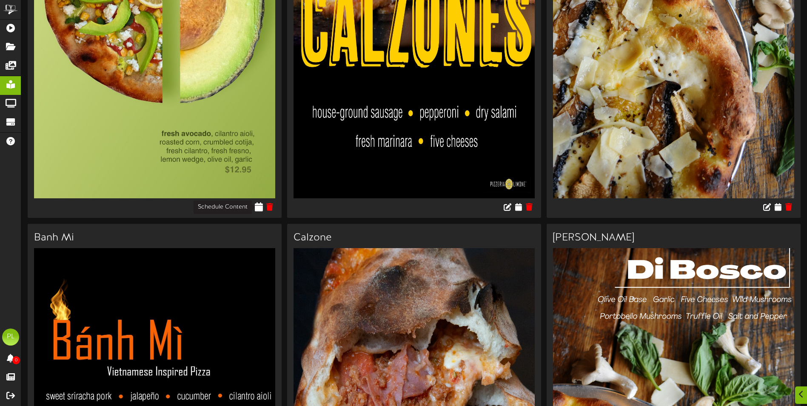
click at [258, 206] on icon at bounding box center [259, 206] width 8 height 9
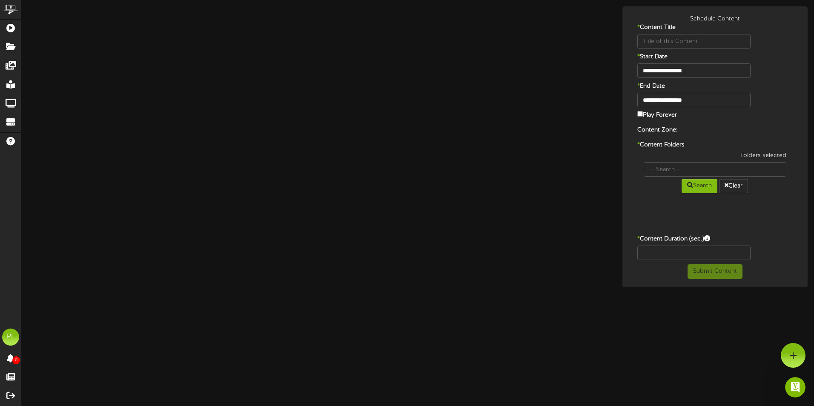
type input "AvocadoPizza"
type input "8"
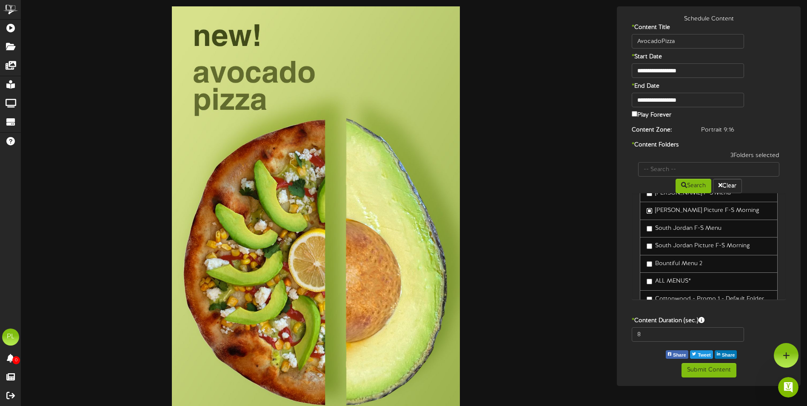
scroll to position [85, 0]
click at [648, 235] on label "South Jordan Picture F-S Morning" at bounding box center [698, 231] width 103 height 9
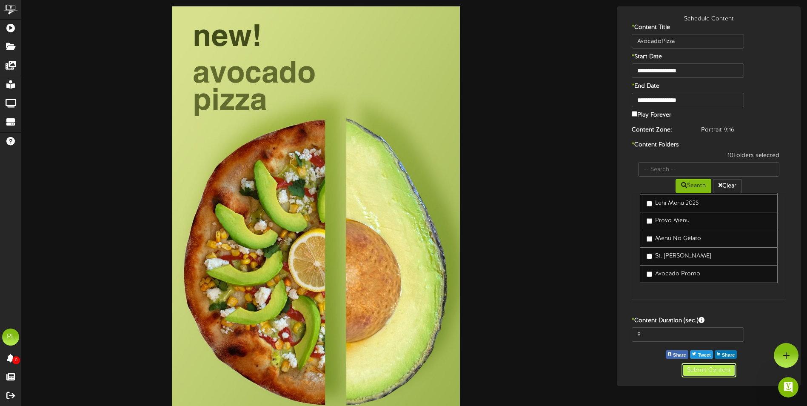
click at [729, 368] on button "Submit Content" at bounding box center [709, 370] width 55 height 14
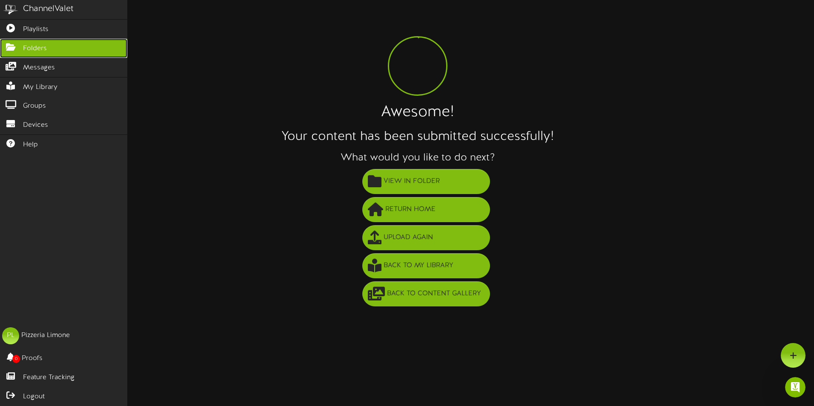
click at [18, 45] on icon at bounding box center [10, 46] width 21 height 6
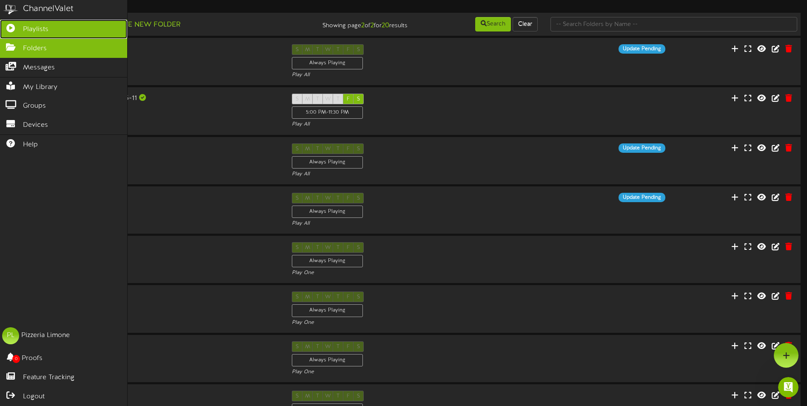
click at [19, 28] on icon at bounding box center [10, 27] width 21 height 6
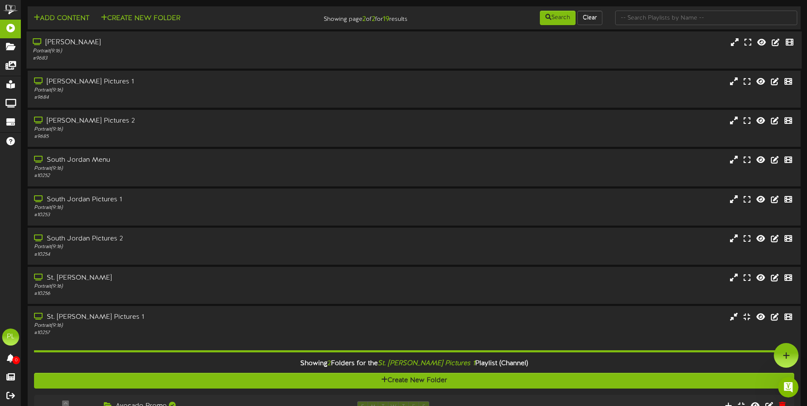
click at [115, 47] on div "[PERSON_NAME]" at bounding box center [188, 43] width 310 height 10
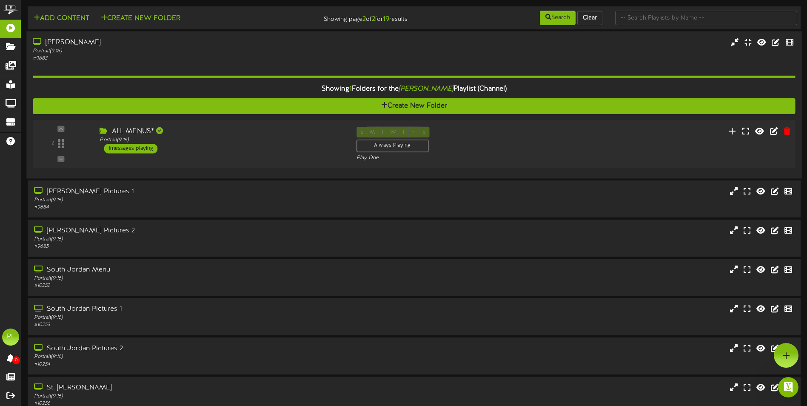
click at [228, 131] on div "ALL MENUS*" at bounding box center [222, 132] width 244 height 10
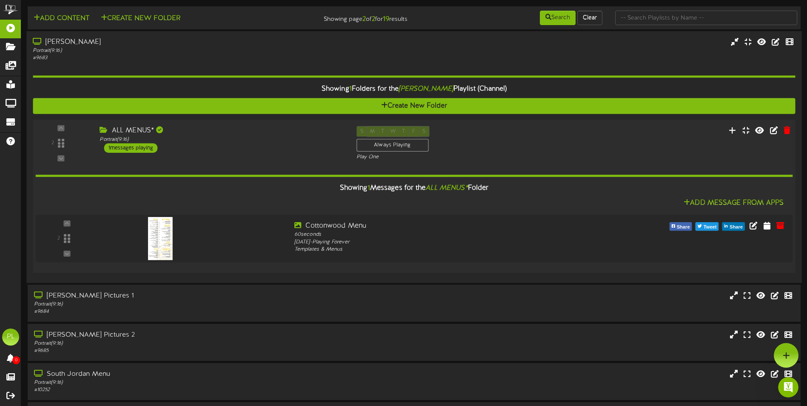
click at [244, 131] on div "ALL MENUS*" at bounding box center [222, 131] width 244 height 10
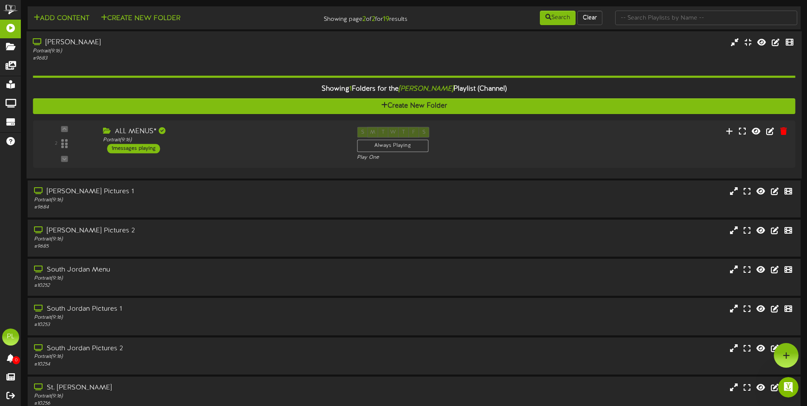
click at [180, 51] on div "Portrait ( 9:16 )" at bounding box center [188, 50] width 310 height 7
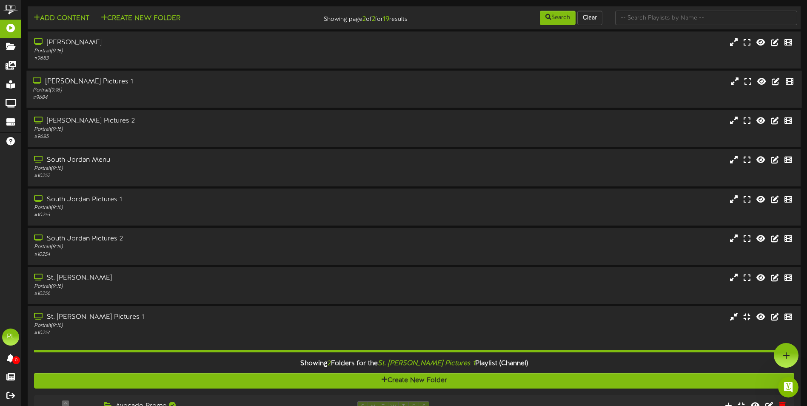
click at [159, 90] on div "Portrait ( 9:16 )" at bounding box center [188, 90] width 310 height 7
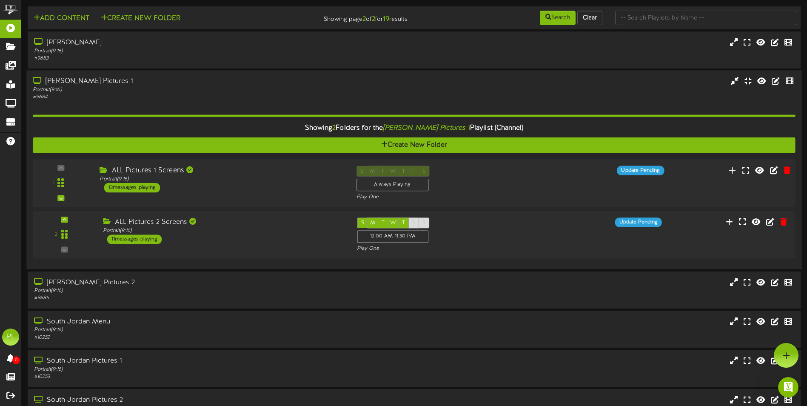
click at [266, 173] on div "ALL Pictures 1 Screens" at bounding box center [222, 171] width 244 height 10
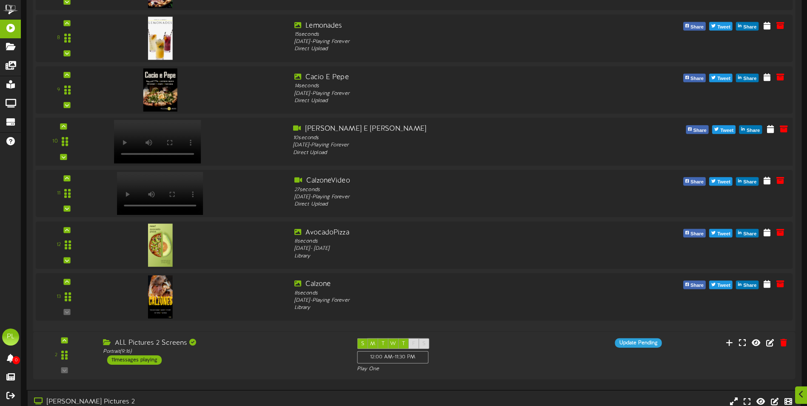
scroll to position [638, 0]
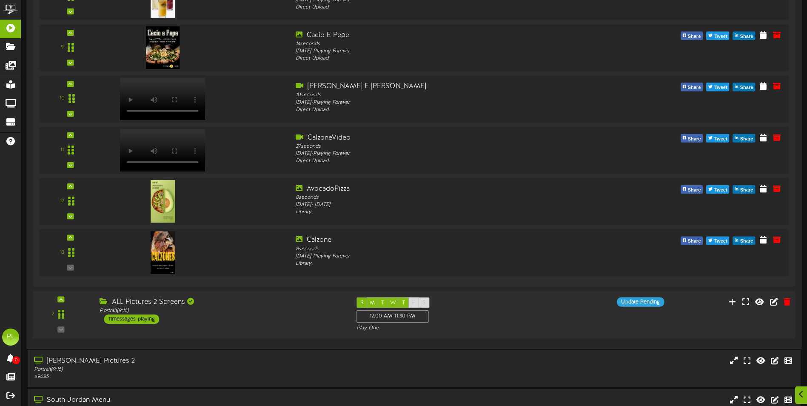
click at [267, 322] on div "ALL Pictures 2 Screens Portrait ( 9:16 ) 11 messages playing" at bounding box center [221, 310] width 257 height 27
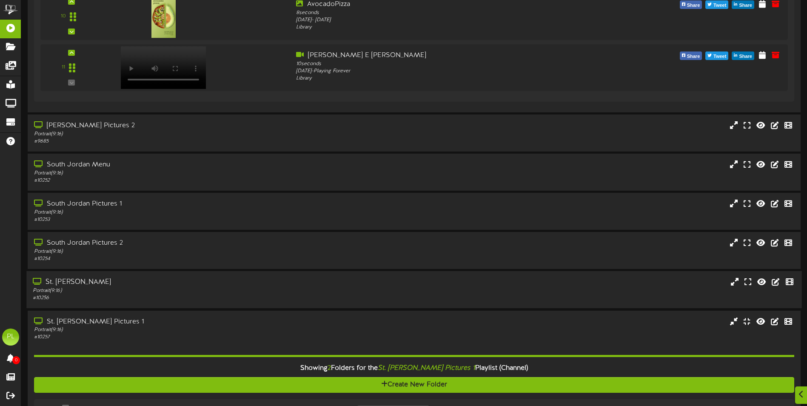
scroll to position [1489, 0]
click at [246, 131] on div "Portrait ( 9:16 )" at bounding box center [188, 133] width 310 height 7
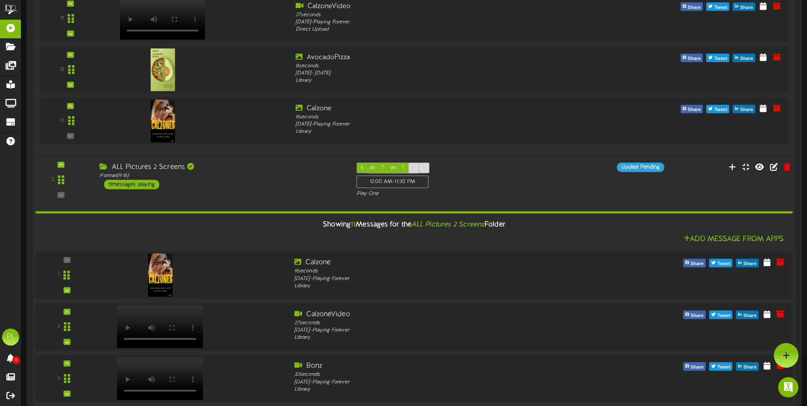
scroll to position [765, 0]
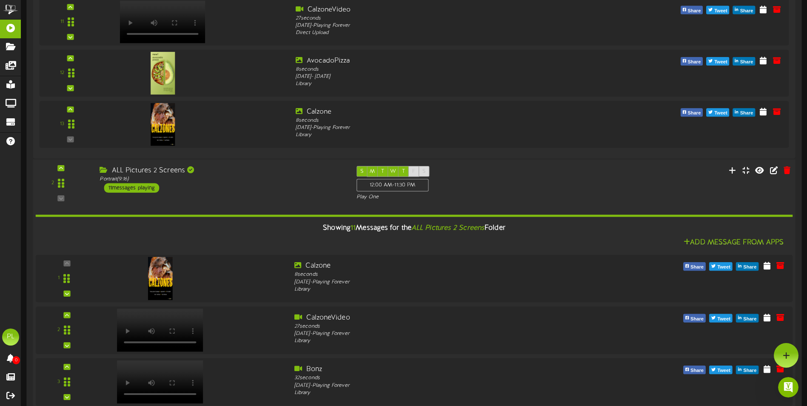
click at [247, 193] on div "2" at bounding box center [414, 183] width 770 height 35
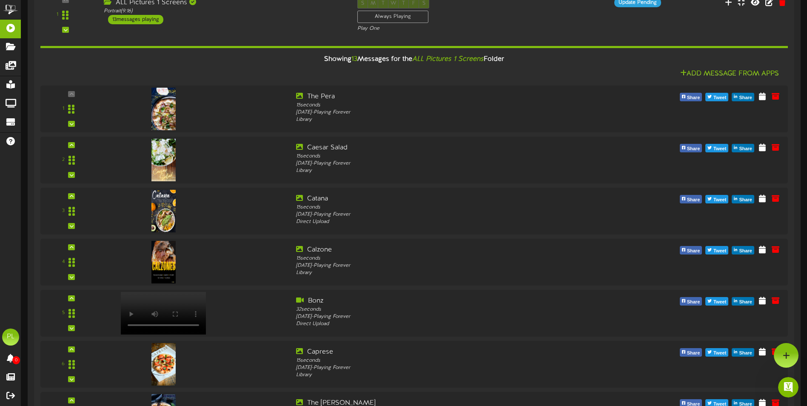
scroll to position [0, 0]
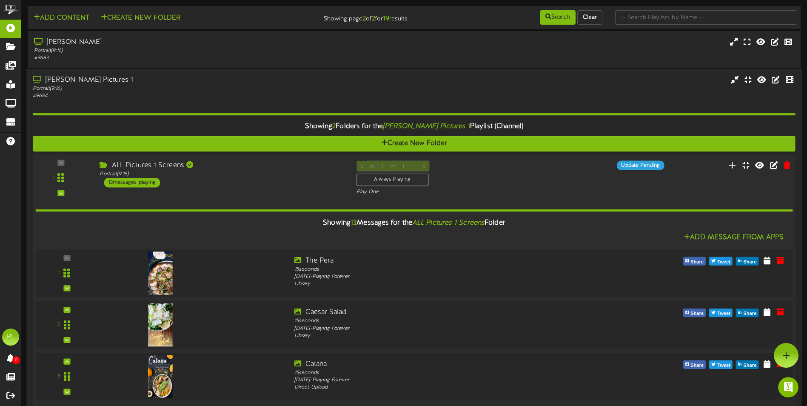
click at [257, 185] on div "ALL Pictures 1 Screens Portrait ( 9:16 ) 13 messages playing" at bounding box center [221, 174] width 257 height 27
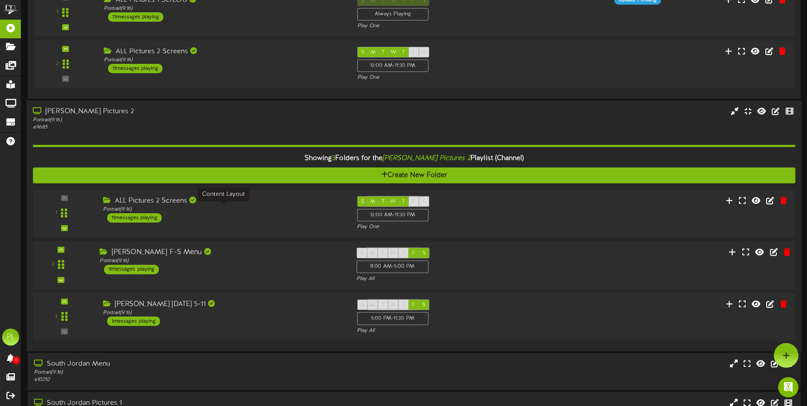
scroll to position [0, 0]
click at [263, 221] on div "ALL Pictures 2 Screens Portrait ( 9:16 ) 11 messages playing" at bounding box center [221, 209] width 257 height 27
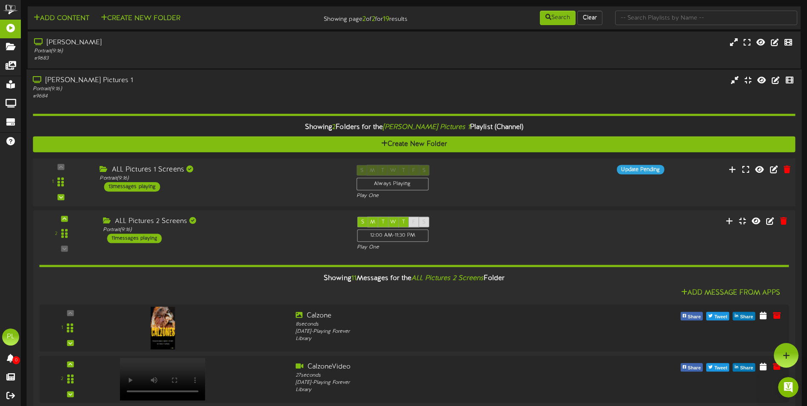
click at [271, 163] on div "1 Portrait ( )" at bounding box center [414, 182] width 770 height 48
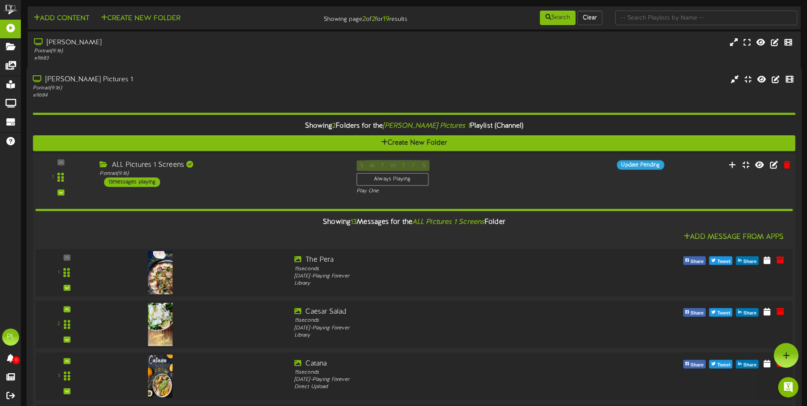
click at [269, 177] on div "Portrait ( 9:16 )" at bounding box center [222, 173] width 244 height 7
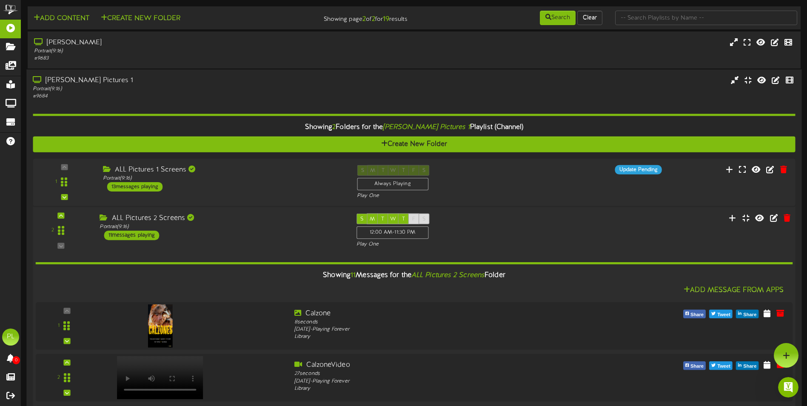
click at [253, 238] on div "ALL Pictures 2 Screens Portrait ( 9:16 ) 11 messages playing" at bounding box center [221, 227] width 257 height 27
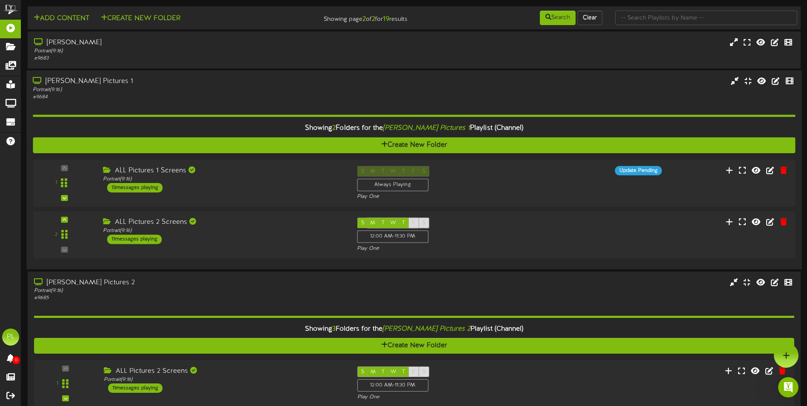
click at [242, 79] on div "[PERSON_NAME] Pictures 1" at bounding box center [188, 82] width 310 height 10
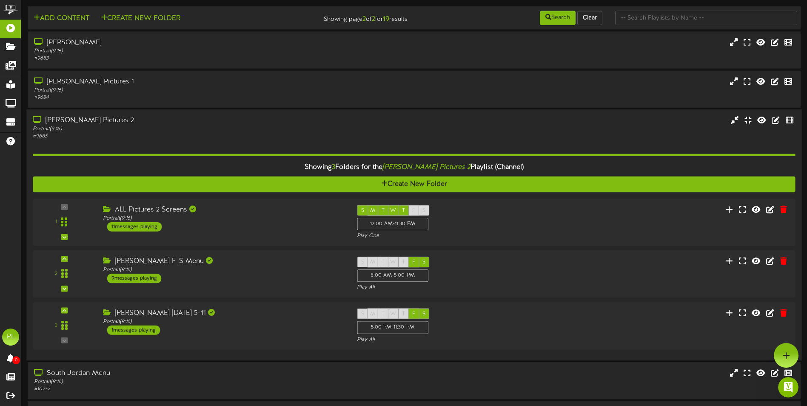
click at [191, 129] on div "Portrait ( 9:16 )" at bounding box center [188, 129] width 310 height 7
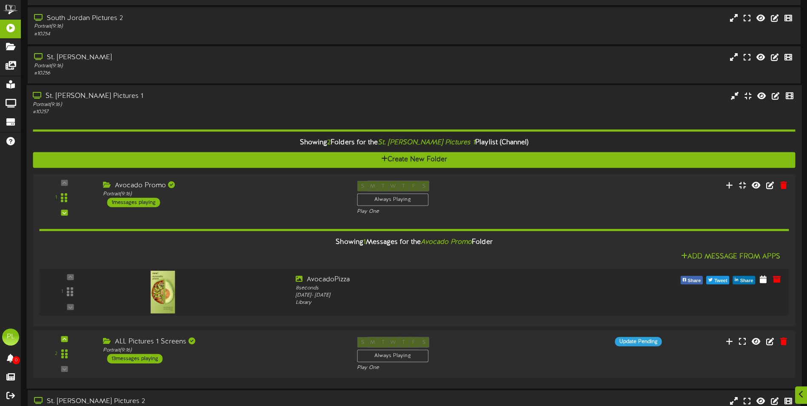
scroll to position [255, 0]
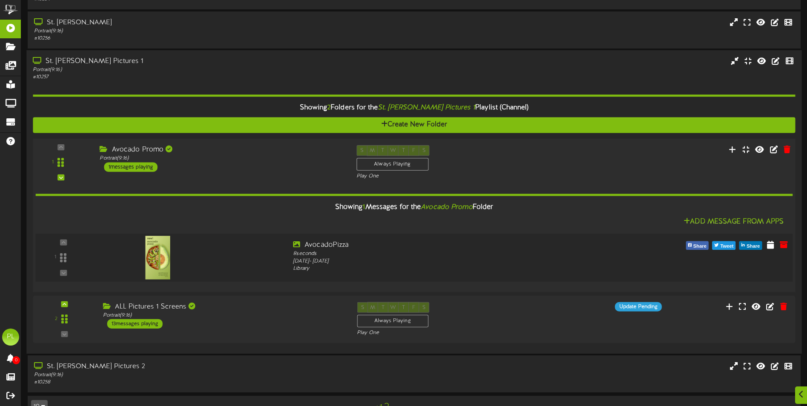
click at [237, 251] on div at bounding box center [190, 255] width 191 height 31
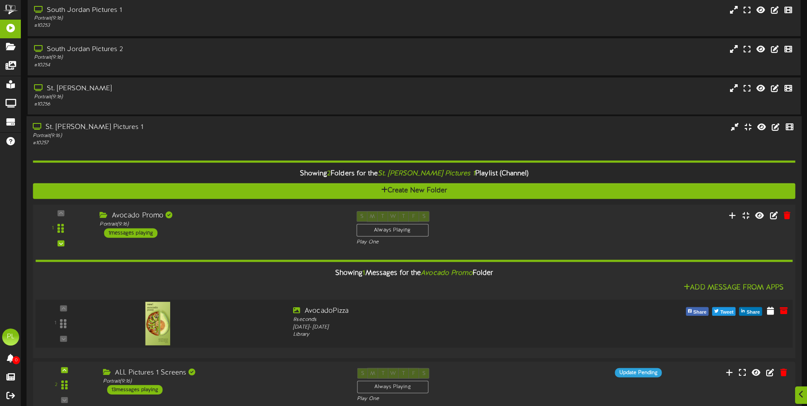
scroll to position [277, 0]
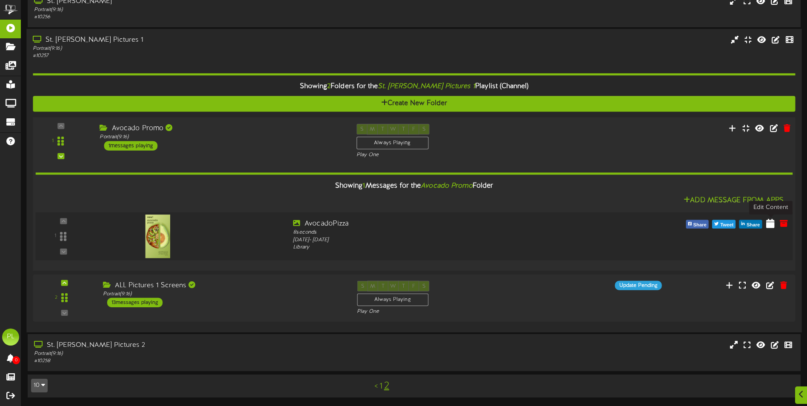
click at [772, 225] on icon at bounding box center [770, 222] width 9 height 9
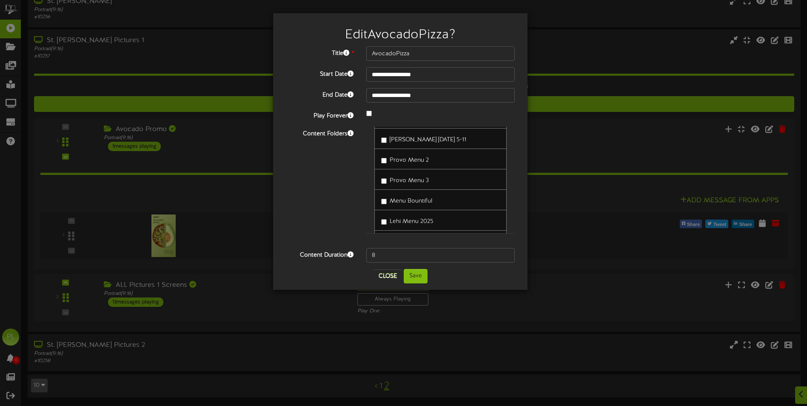
scroll to position [336, 0]
click at [380, 274] on button "Close" at bounding box center [388, 276] width 29 height 14
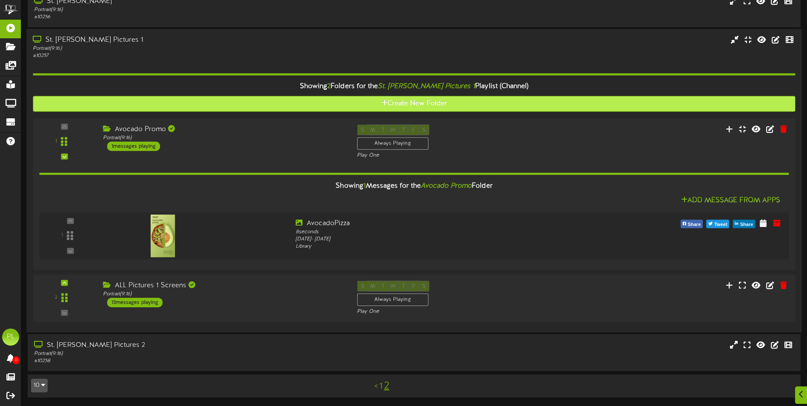
click at [657, 137] on div "1 ( 9:16" at bounding box center [414, 141] width 762 height 35
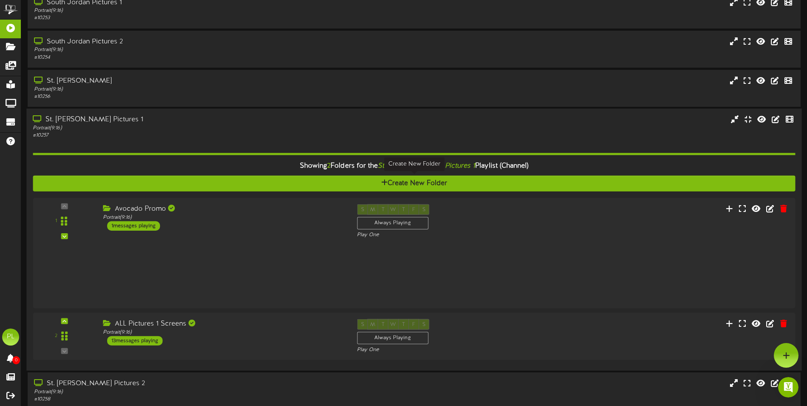
scroll to position [182, 0]
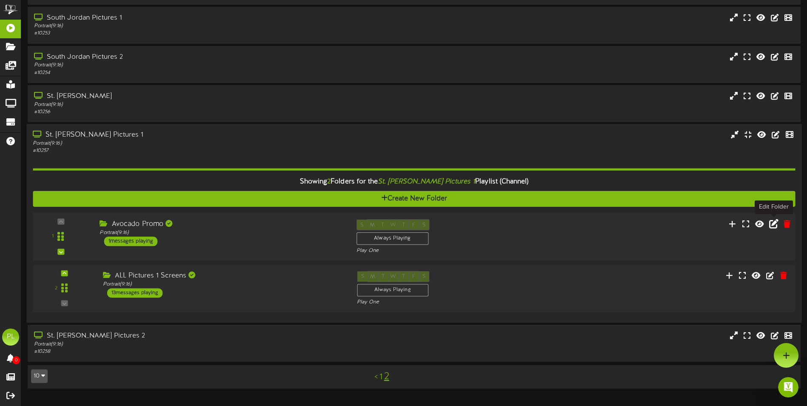
click at [772, 225] on icon at bounding box center [773, 223] width 9 height 9
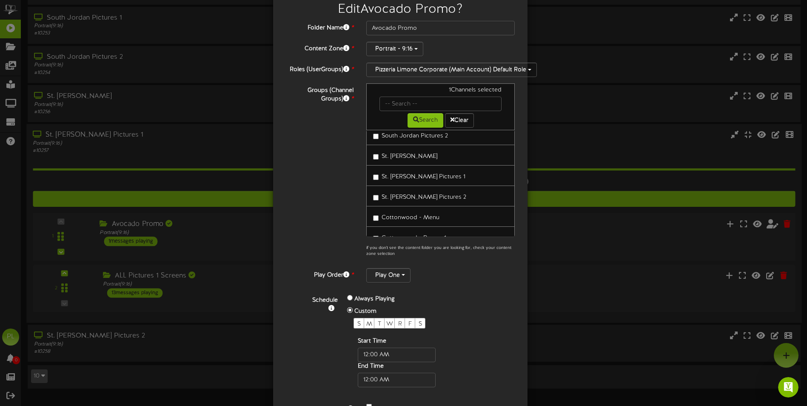
scroll to position [72, 0]
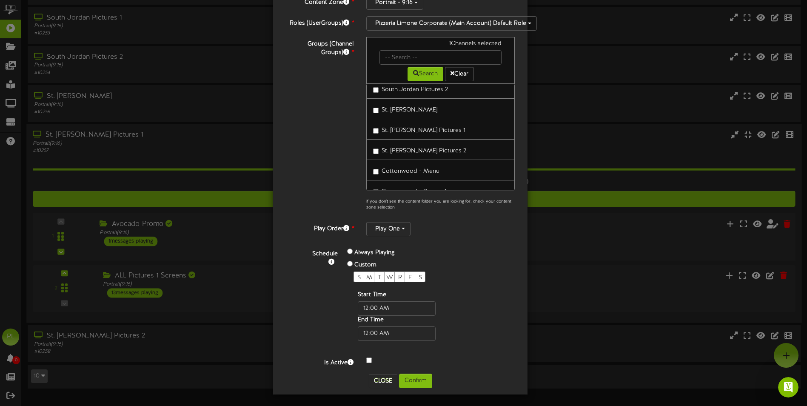
click at [359, 274] on div "S M T W R F S" at bounding box center [411, 276] width 114 height 11
click at [354, 274] on div "S" at bounding box center [359, 276] width 11 height 11
click at [364, 274] on div "M" at bounding box center [369, 276] width 11 height 11
click at [374, 275] on div "T" at bounding box center [379, 276] width 11 height 11
click at [386, 277] on span "W" at bounding box center [389, 277] width 7 height 6
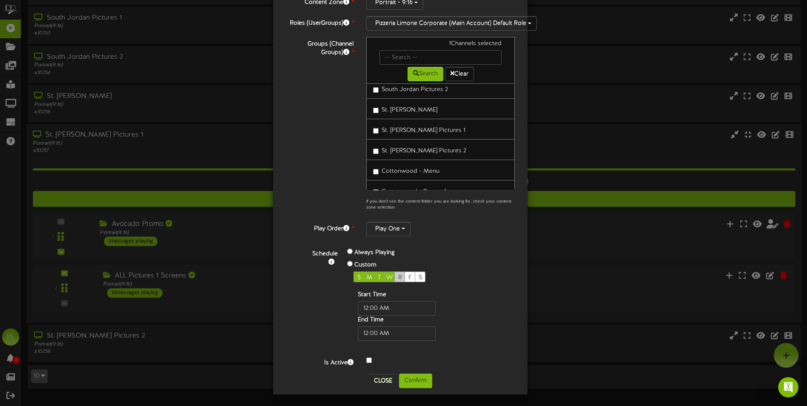
click at [394, 272] on div "R" at bounding box center [399, 276] width 11 height 11
click at [408, 276] on span "F" at bounding box center [409, 277] width 3 height 6
click at [419, 274] on span "S" at bounding box center [420, 277] width 3 height 6
click at [386, 308] on input "text" at bounding box center [397, 308] width 78 height 14
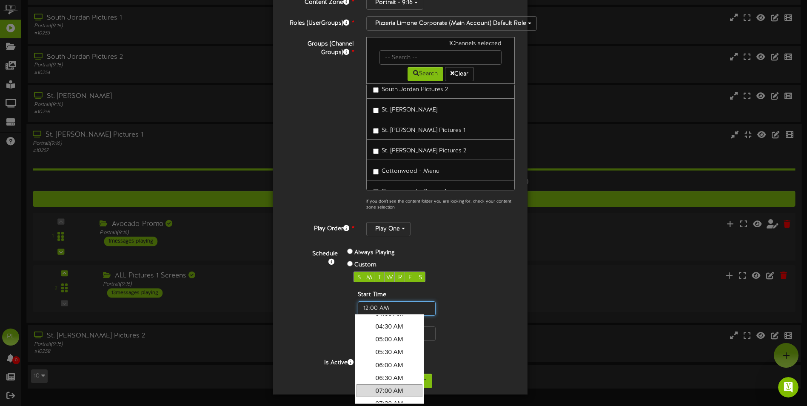
scroll to position [85, 0]
click at [384, 363] on link "05:00 AM" at bounding box center [390, 364] width 66 height 13
type input "5:00 AM"
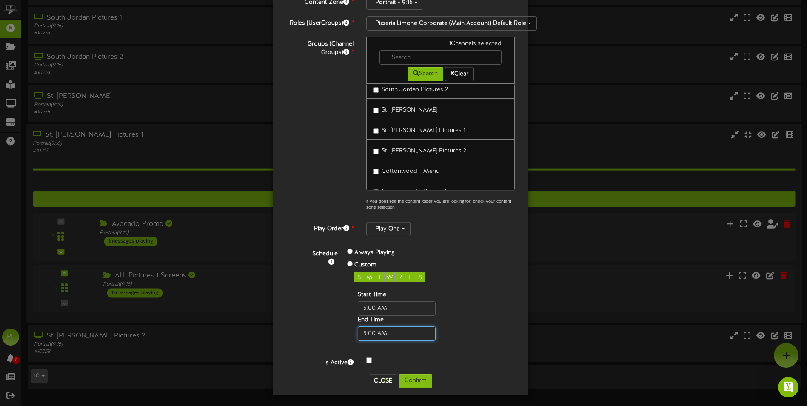
click at [388, 335] on input "text" at bounding box center [397, 333] width 78 height 14
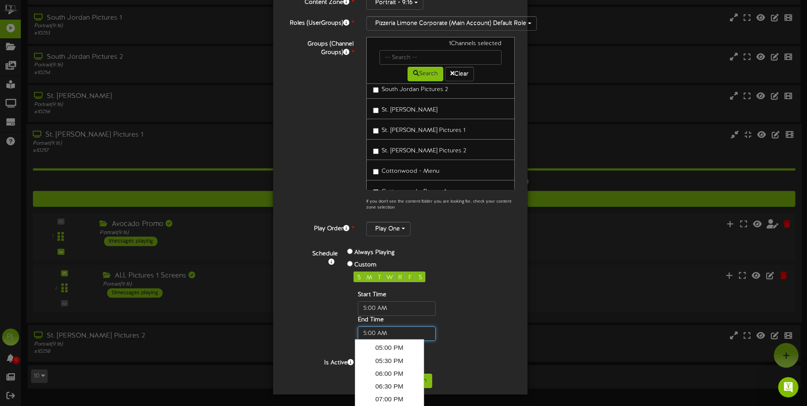
scroll to position [340, 0]
click at [395, 366] on link "07:00 PM" at bounding box center [390, 365] width 66 height 13
type input "07:00 PM"
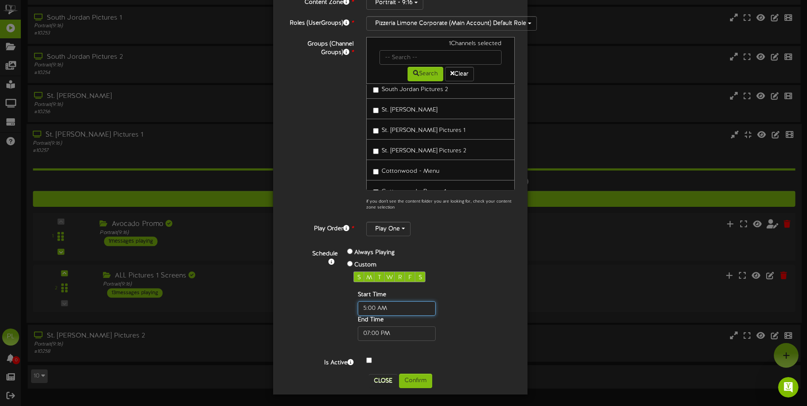
click at [396, 305] on input "text" at bounding box center [397, 308] width 78 height 14
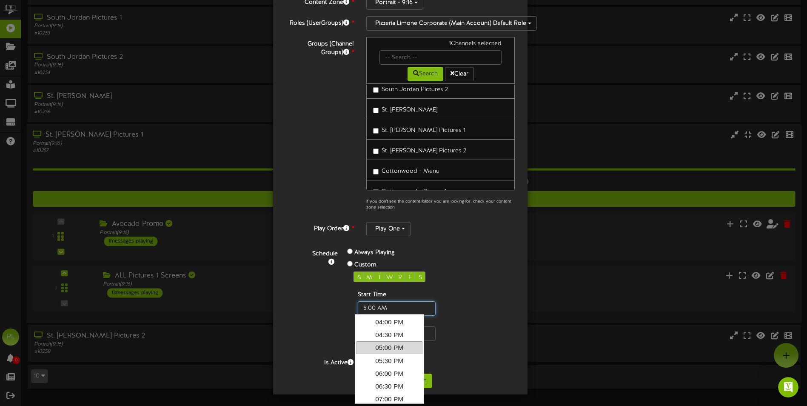
scroll to position [255, 0]
click at [387, 321] on link "03:00 PM" at bounding box center [390, 323] width 66 height 13
type input "3:00 PM"
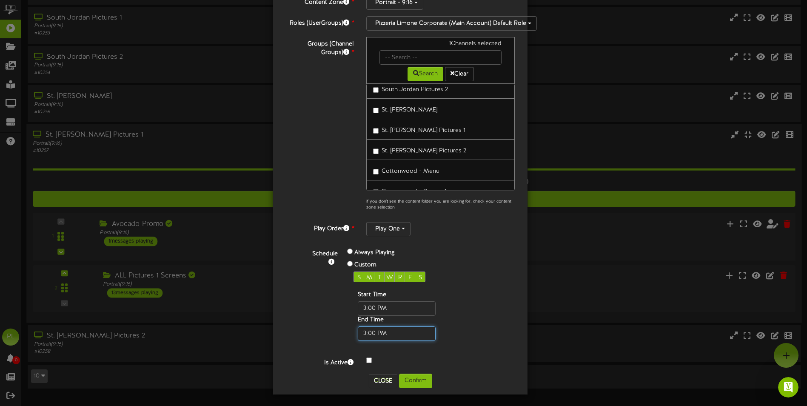
click at [363, 336] on input "text" at bounding box center [397, 333] width 78 height 14
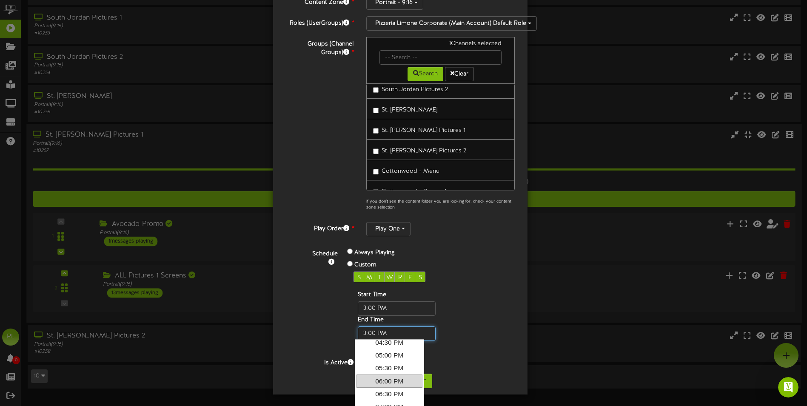
scroll to position [85, 0]
click at [392, 363] on link "07:00 PM" at bounding box center [390, 364] width 66 height 13
type input "07:00 PM"
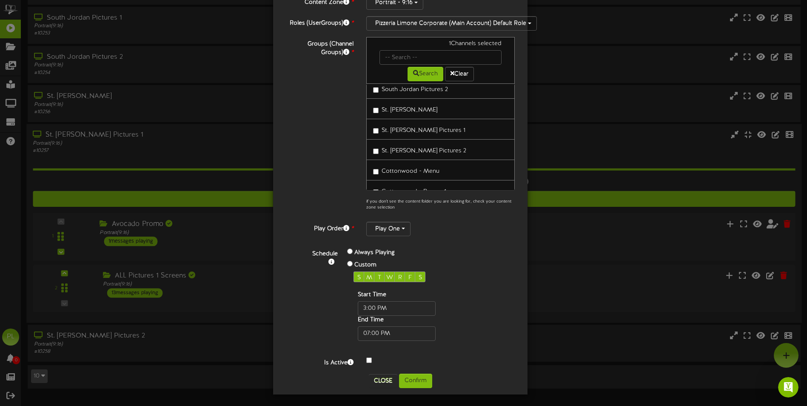
click at [459, 357] on div at bounding box center [440, 361] width 161 height 10
click at [413, 377] on button "Confirm" at bounding box center [415, 381] width 33 height 14
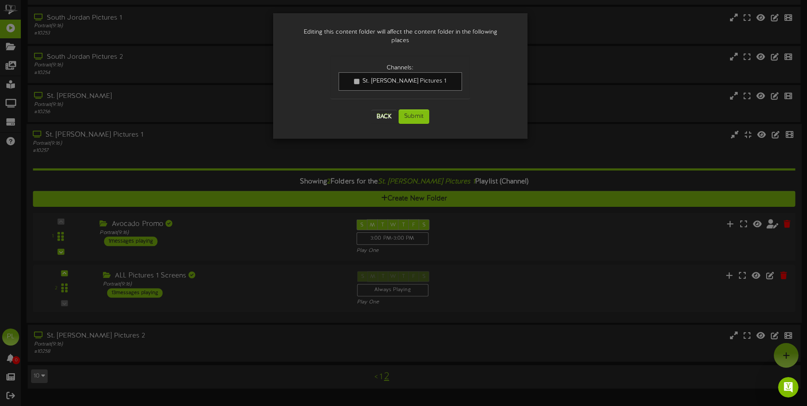
scroll to position [0, 0]
click at [420, 109] on button "Submit" at bounding box center [414, 116] width 31 height 14
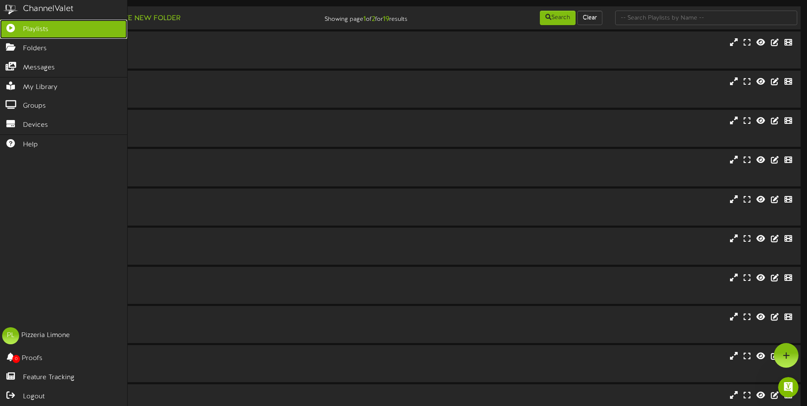
click at [37, 27] on span "Playlists" at bounding box center [36, 30] width 26 height 10
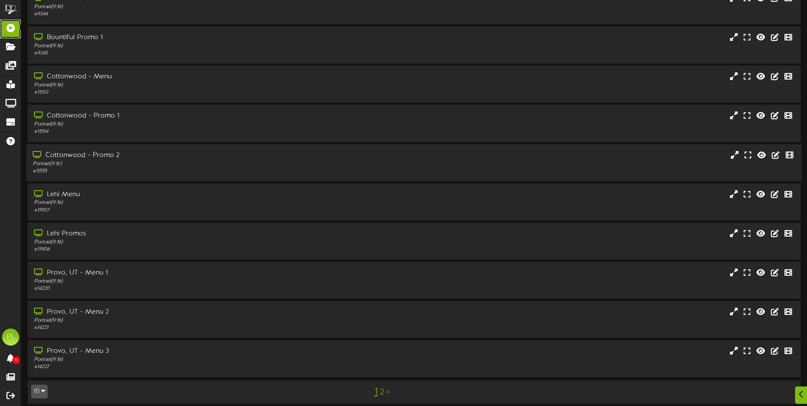
scroll to position [51, 0]
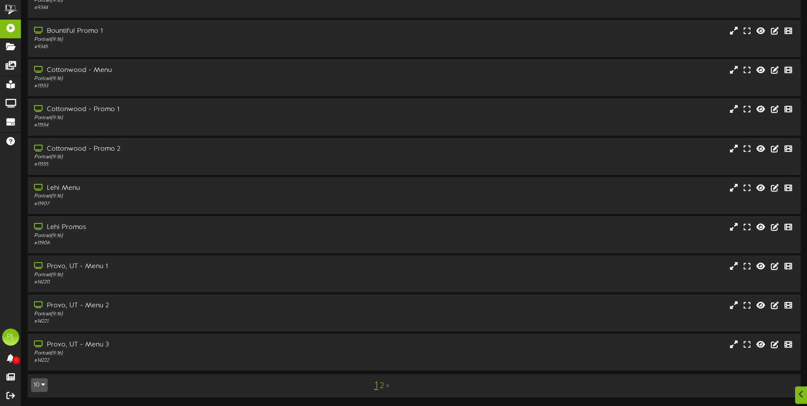
click at [383, 385] on link "2" at bounding box center [382, 385] width 4 height 9
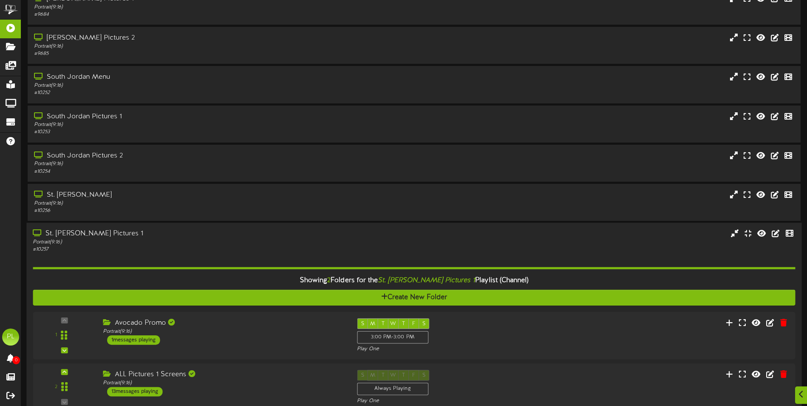
scroll to position [173, 0]
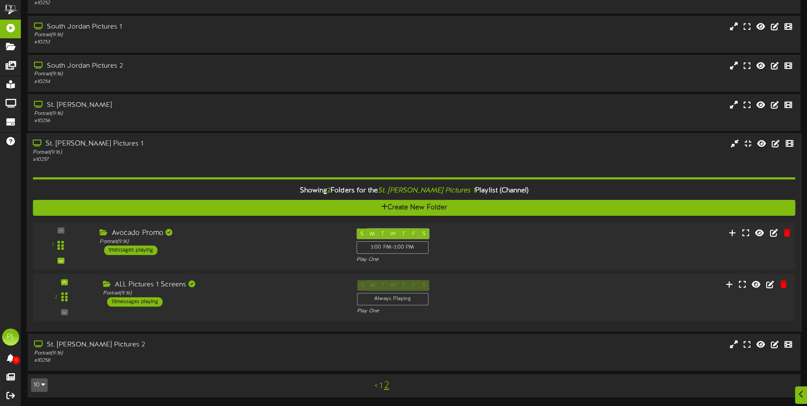
click at [252, 246] on div "Avocado Promo Portrait ( 9:16 ) 1 messages playing" at bounding box center [221, 241] width 257 height 27
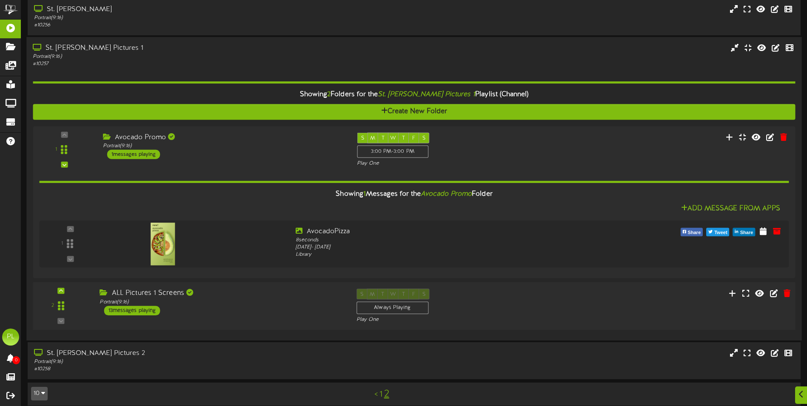
scroll to position [277, 0]
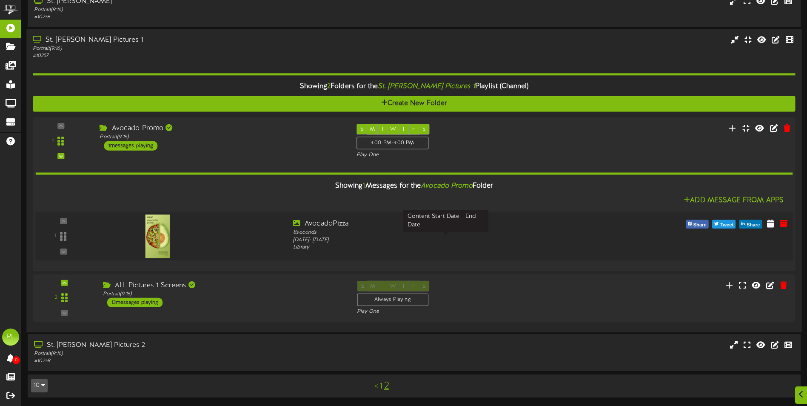
click at [462, 237] on div "[DATE] - [DATE]" at bounding box center [445, 240] width 305 height 8
click at [283, 135] on div "Portrait ( 9:16 )" at bounding box center [222, 137] width 244 height 7
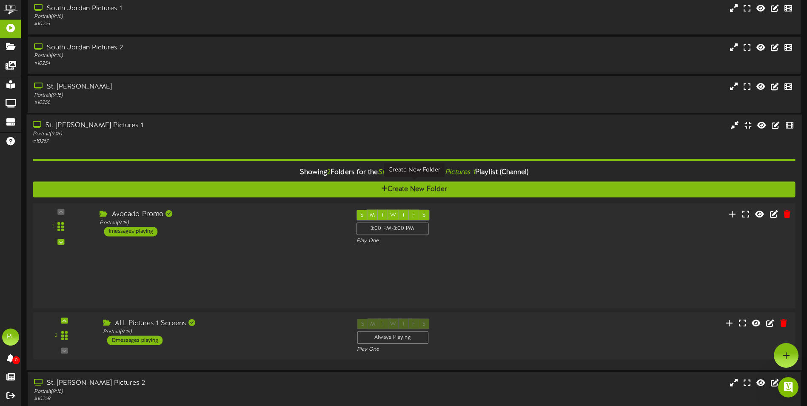
scroll to position [0, 0]
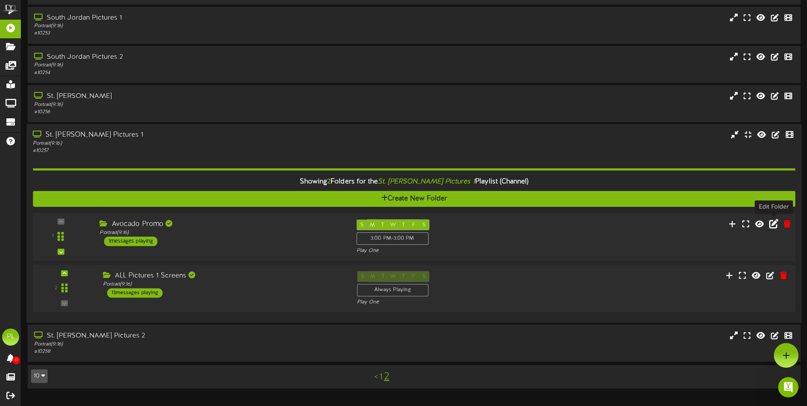
click at [777, 225] on icon at bounding box center [773, 223] width 9 height 9
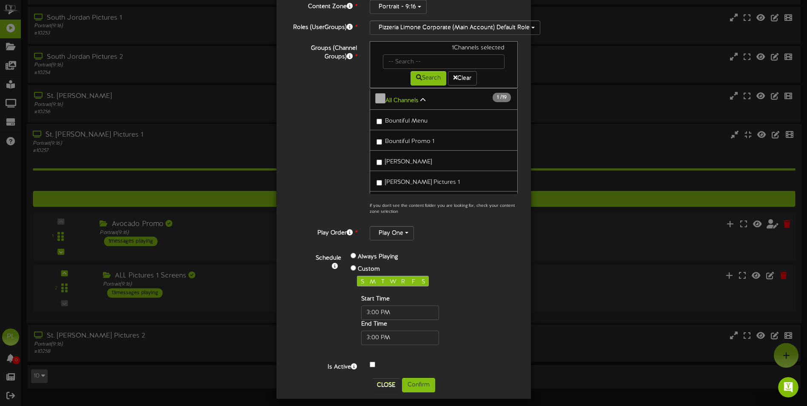
scroll to position [72, 0]
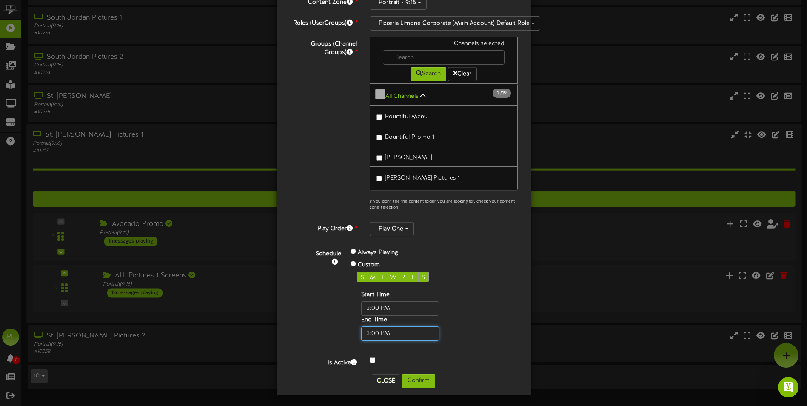
click at [384, 331] on input "text" at bounding box center [400, 333] width 78 height 14
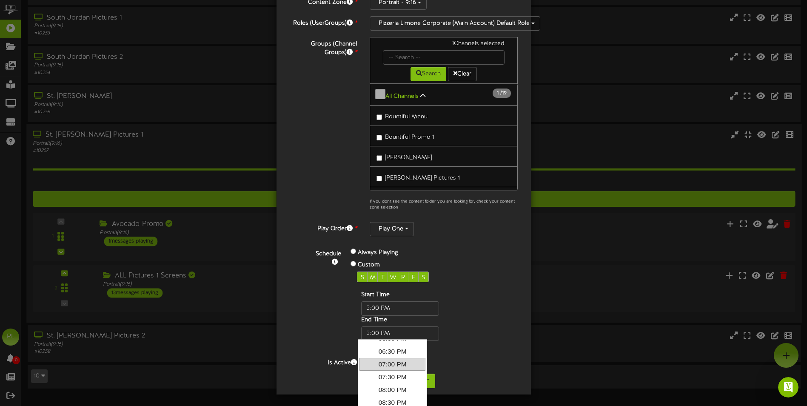
click at [404, 361] on link "07:00 PM" at bounding box center [393, 364] width 66 height 13
type input "07:00 PM"
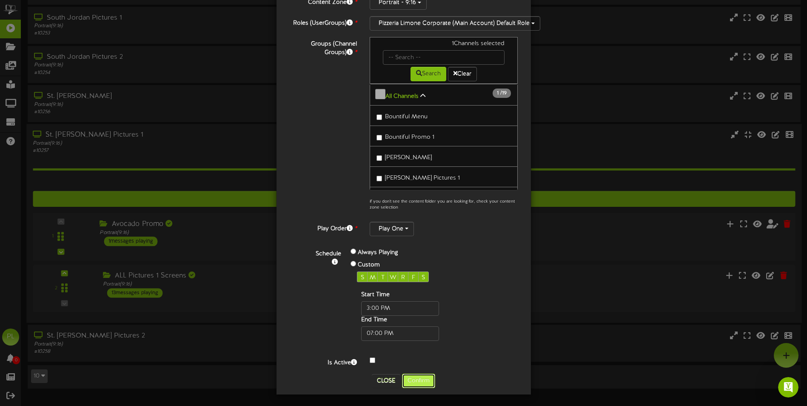
click at [420, 378] on button "Confirm" at bounding box center [418, 381] width 33 height 14
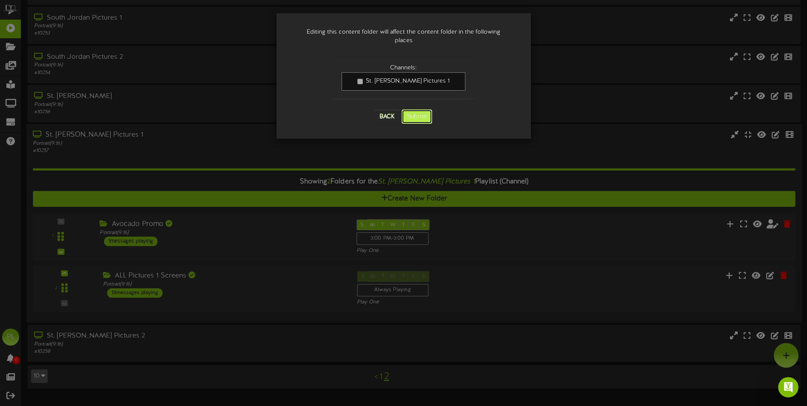
click at [425, 109] on button "Submit" at bounding box center [417, 116] width 31 height 14
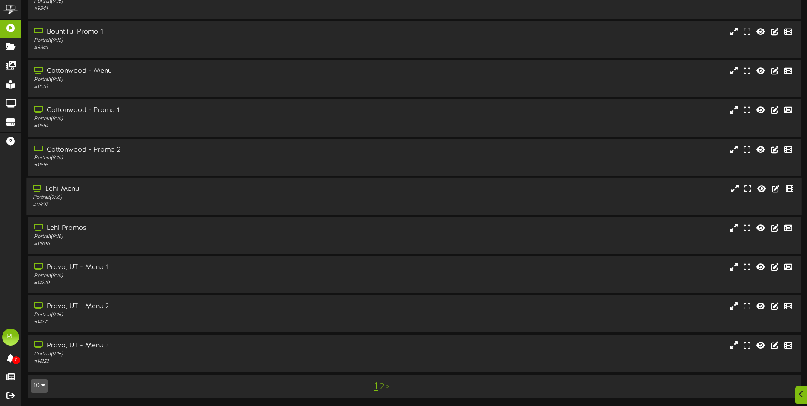
scroll to position [51, 0]
click at [380, 388] on link "2" at bounding box center [382, 385] width 4 height 9
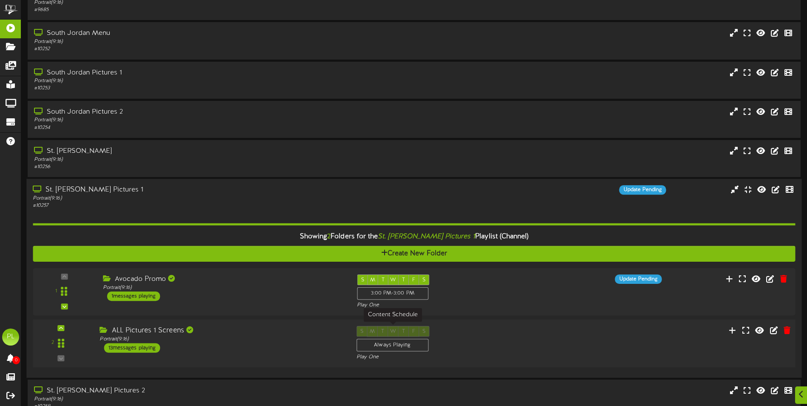
scroll to position [173, 0]
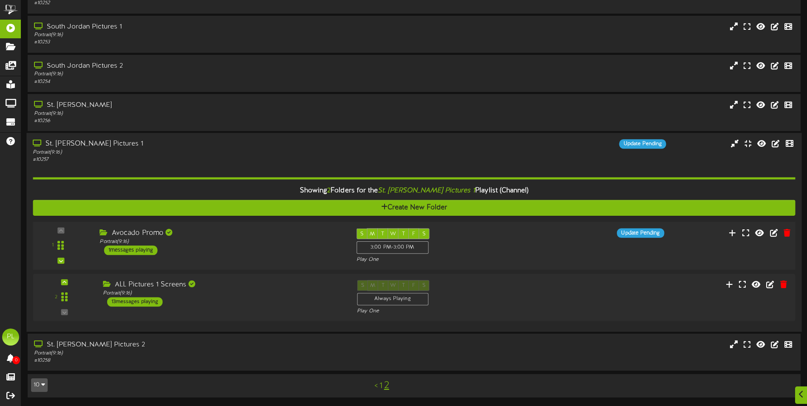
click at [489, 231] on div "S M T W T F S 3:00 PM - 3:00 PM Play One" at bounding box center [446, 245] width 193 height 35
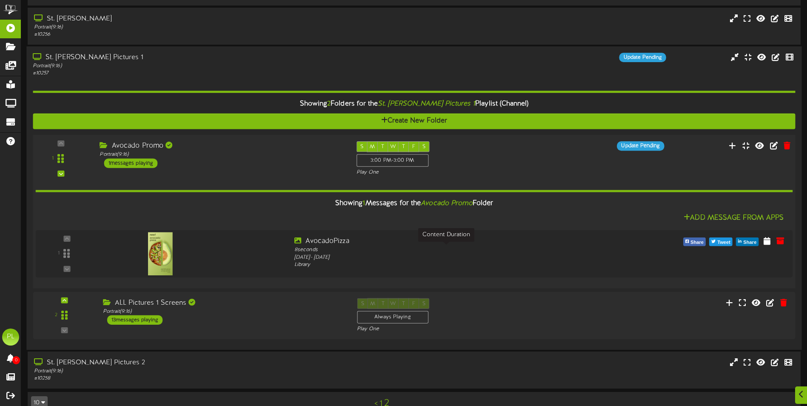
scroll to position [277, 0]
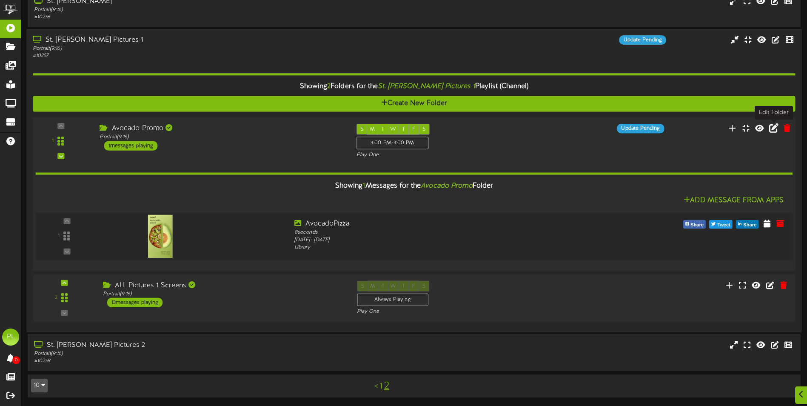
click at [771, 124] on button at bounding box center [774, 129] width 14 height 13
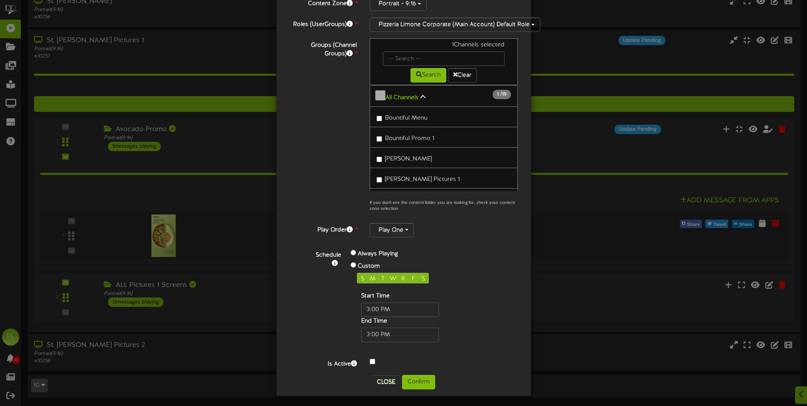
scroll to position [72, 0]
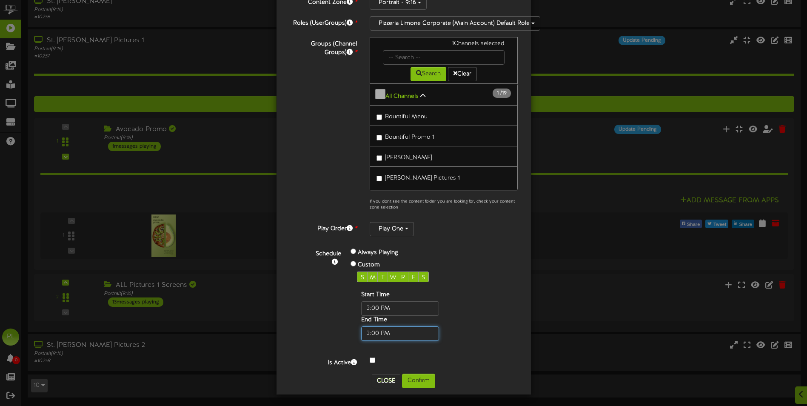
click at [400, 331] on input "text" at bounding box center [400, 333] width 78 height 14
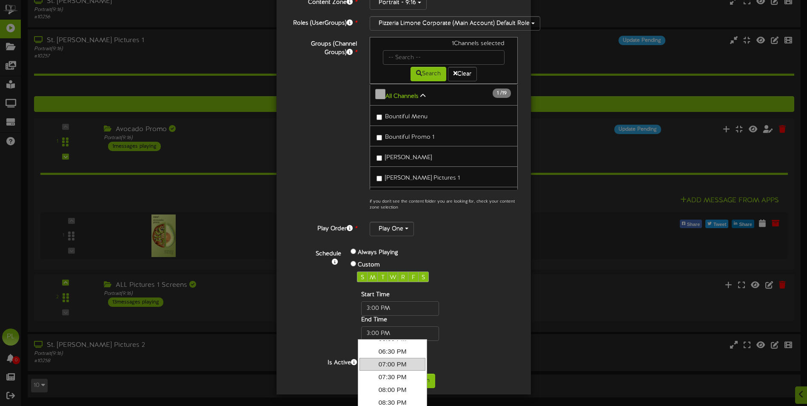
click at [398, 368] on link "07:00 PM" at bounding box center [393, 364] width 66 height 13
type input "07:00 PM"
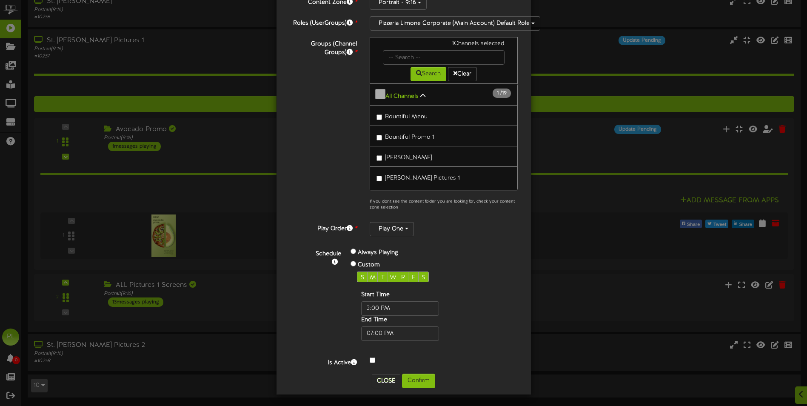
click at [494, 280] on div "Schedule Always Playing Custom S M T W R F S Start Time End Time" at bounding box center [414, 294] width 222 height 94
click at [424, 378] on button "Confirm" at bounding box center [418, 381] width 33 height 14
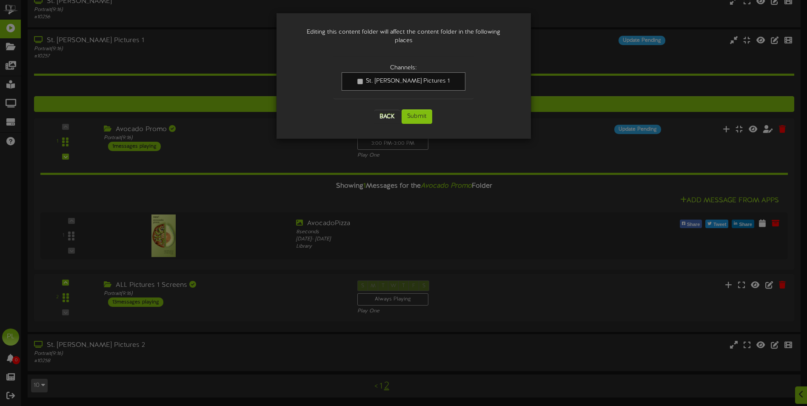
scroll to position [0, 0]
click at [425, 109] on button "Submit" at bounding box center [417, 116] width 31 height 14
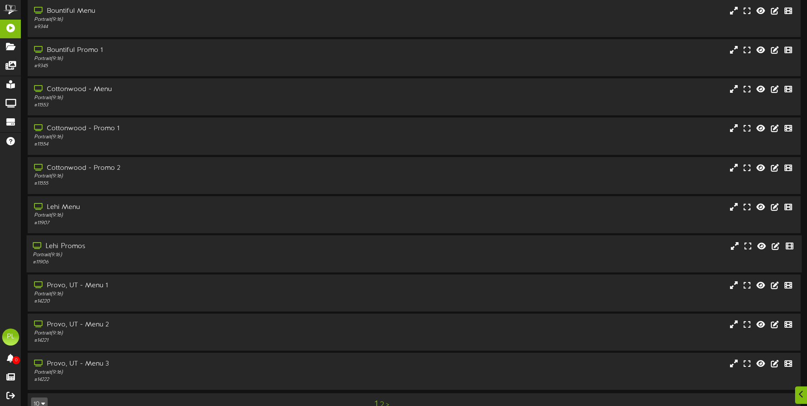
scroll to position [51, 0]
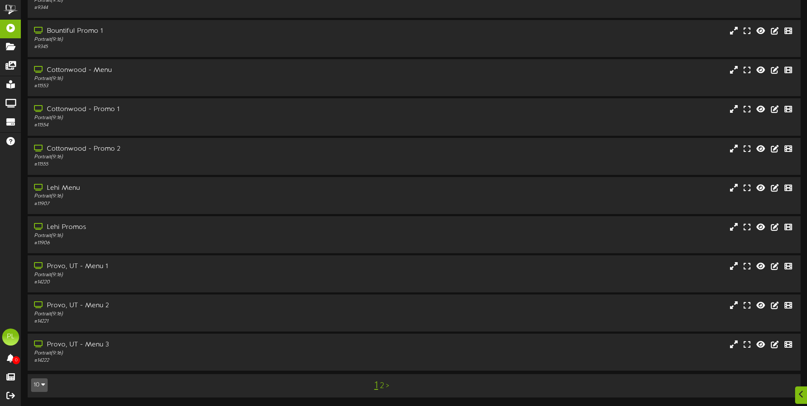
click at [381, 388] on link "2" at bounding box center [382, 385] width 4 height 9
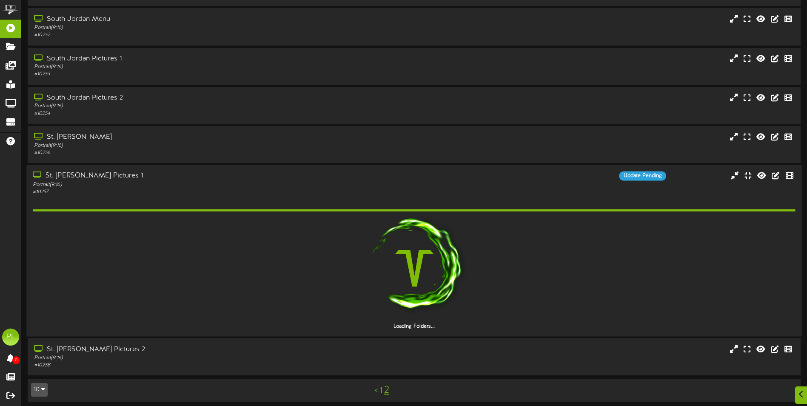
scroll to position [146, 0]
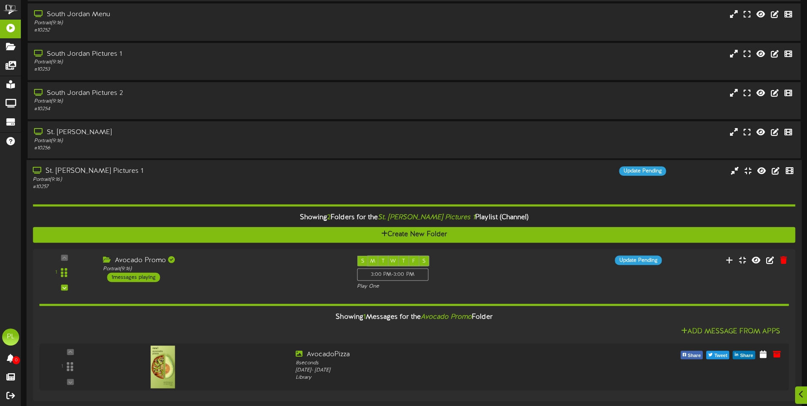
click at [259, 180] on div "Portrait ( 9:16 )" at bounding box center [188, 179] width 310 height 7
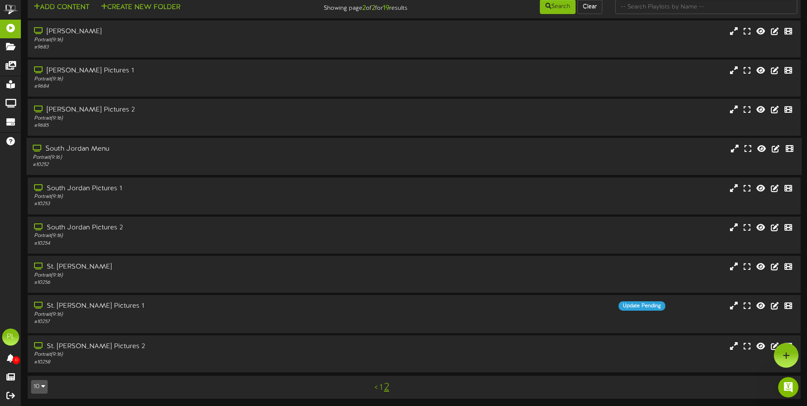
scroll to position [0, 0]
click at [178, 191] on div "South Jordan Pictures 1" at bounding box center [188, 188] width 310 height 10
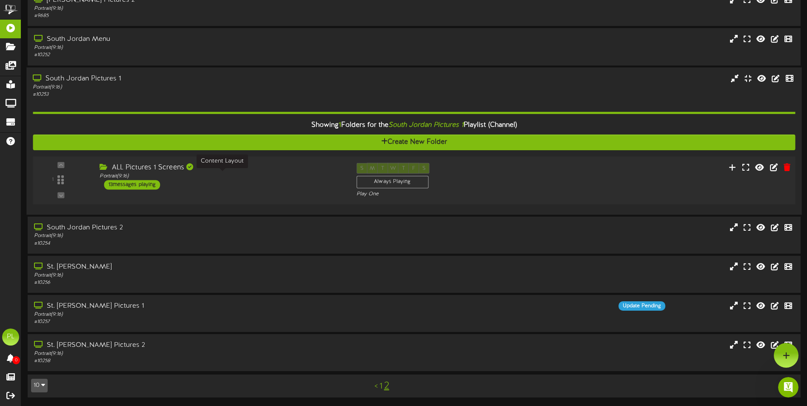
click at [214, 177] on div "Portrait ( 9:16 )" at bounding box center [222, 175] width 244 height 7
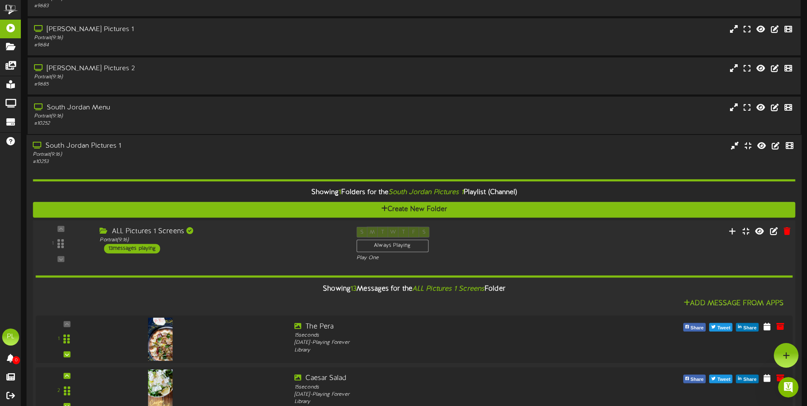
scroll to position [29, 0]
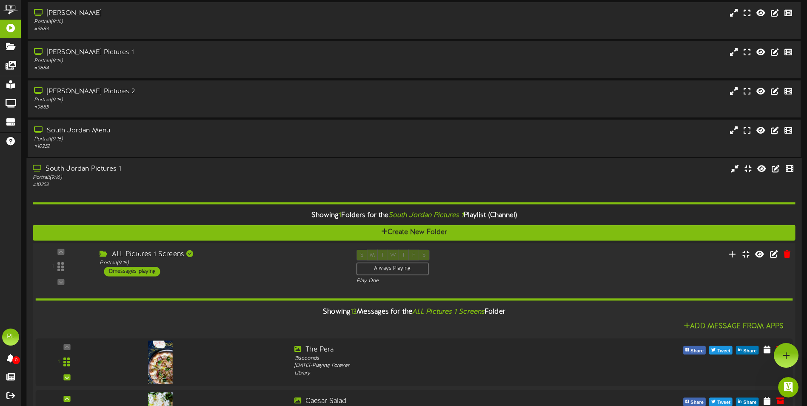
click at [540, 263] on div "S M T W T F S Always Playing Play One" at bounding box center [446, 266] width 193 height 35
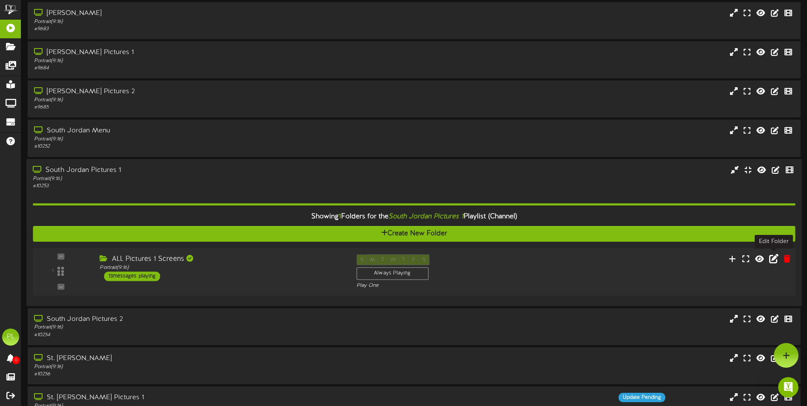
click at [772, 260] on icon at bounding box center [773, 258] width 9 height 9
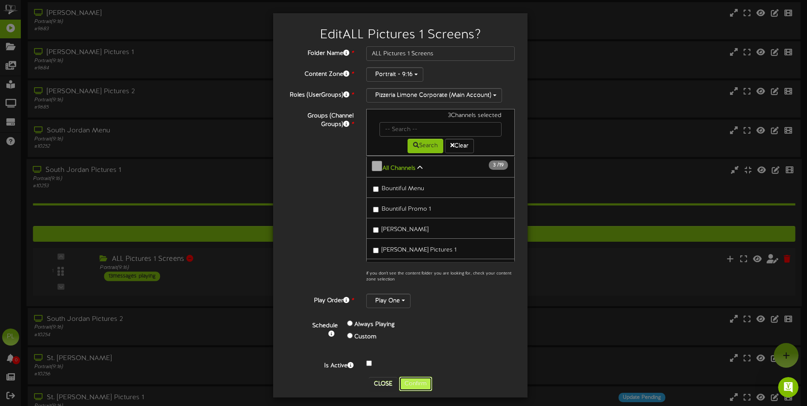
click at [419, 378] on button "Confirm" at bounding box center [415, 384] width 33 height 14
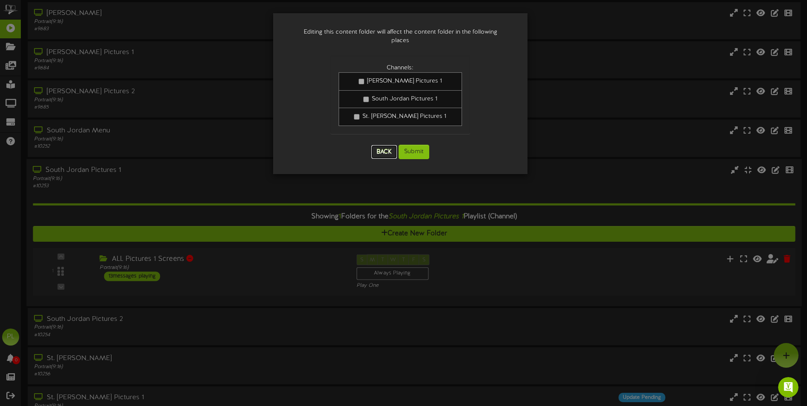
click at [381, 146] on button "Back" at bounding box center [384, 152] width 26 height 14
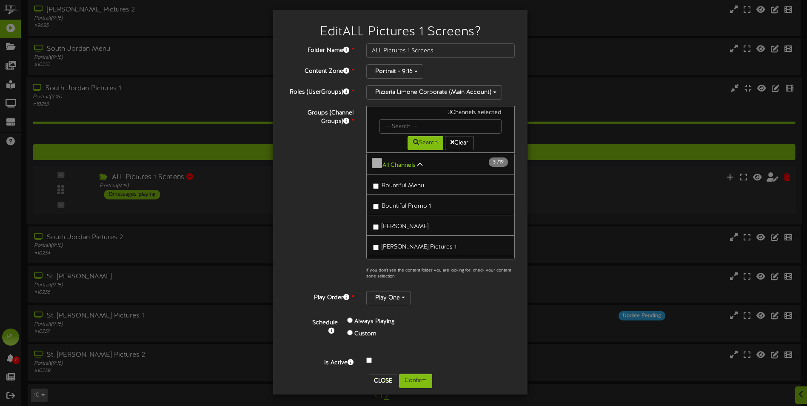
scroll to position [114, 0]
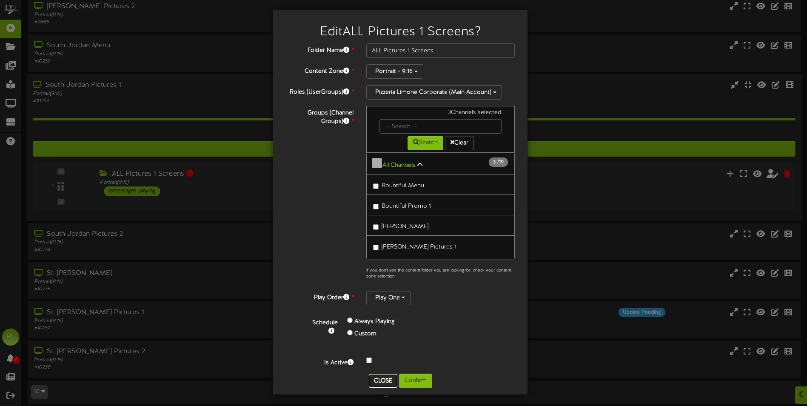
click at [379, 377] on button "Close" at bounding box center [383, 381] width 29 height 14
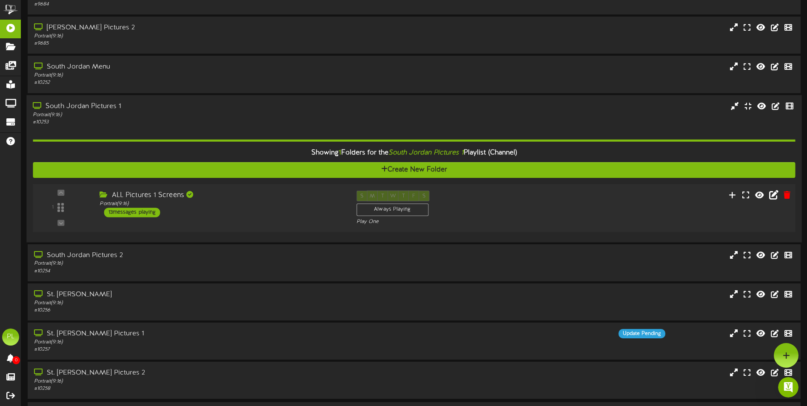
scroll to position [72, 0]
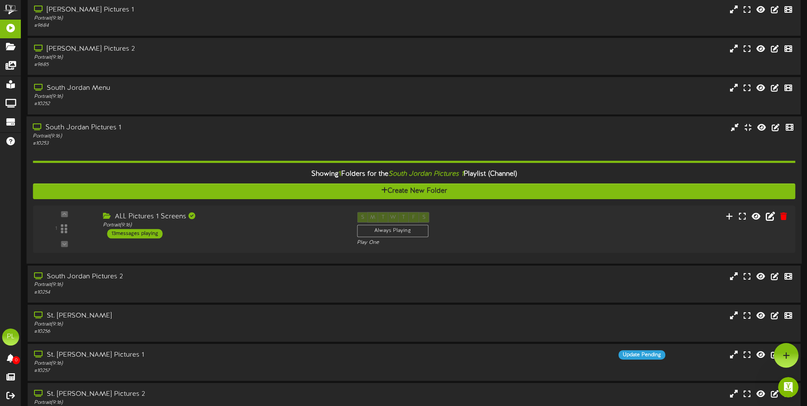
click at [230, 144] on div "# 10253" at bounding box center [188, 143] width 310 height 7
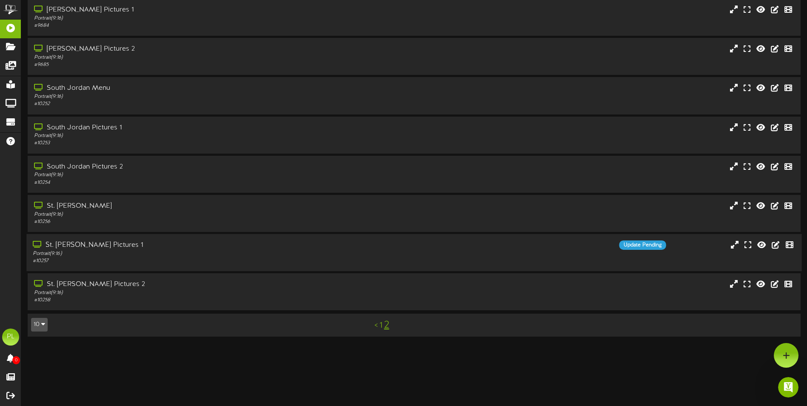
click at [171, 254] on div "Portrait ( 9:16 )" at bounding box center [188, 253] width 310 height 7
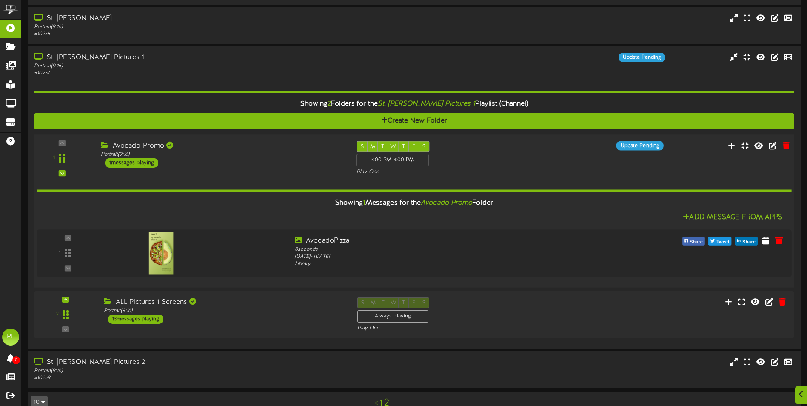
scroll to position [327, 0]
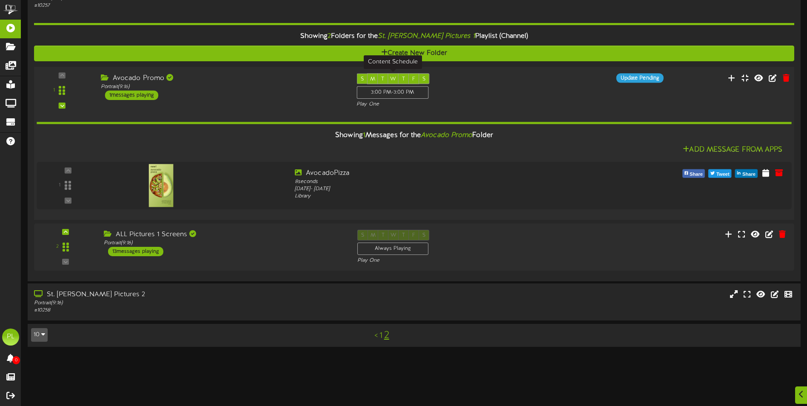
click at [400, 94] on div "3:00 PM - 3:00 PM" at bounding box center [393, 92] width 72 height 12
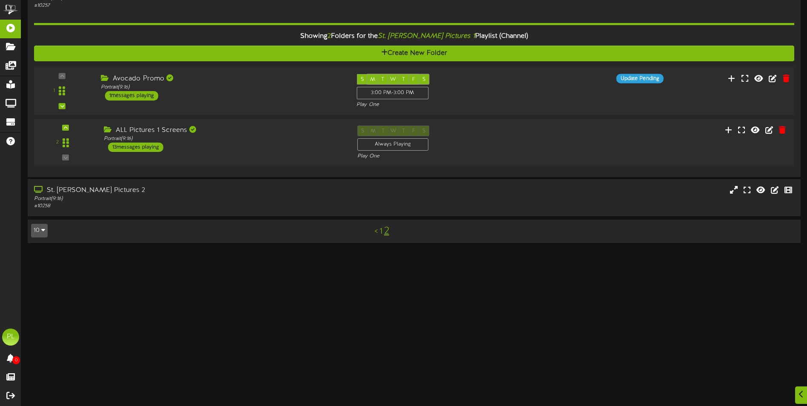
click at [491, 90] on div "S M T W T F S 3:00 PM - 3:00 PM Play One" at bounding box center [446, 91] width 192 height 35
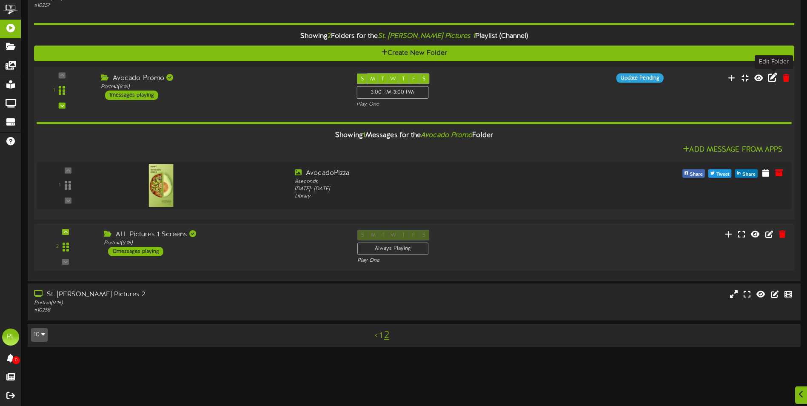
click at [773, 79] on icon at bounding box center [772, 77] width 9 height 9
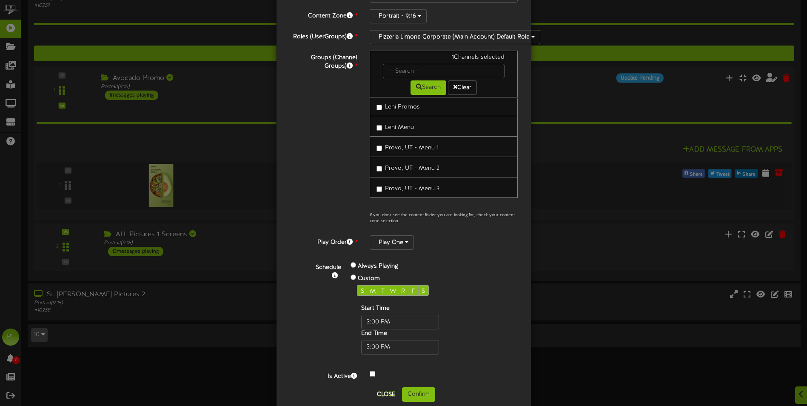
scroll to position [72, 0]
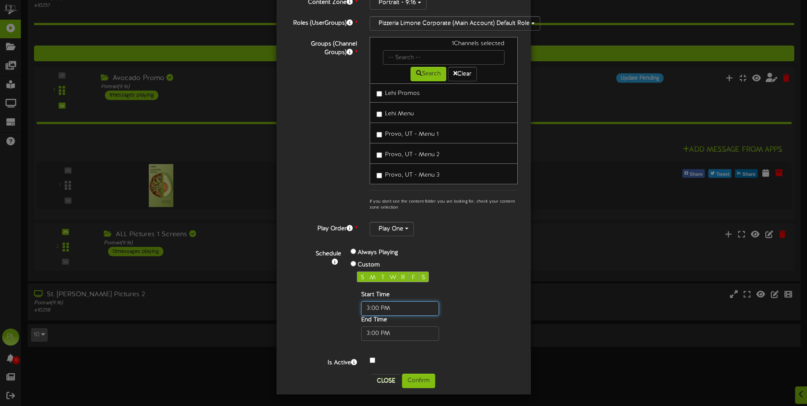
click at [383, 301] on input "text" at bounding box center [400, 308] width 78 height 14
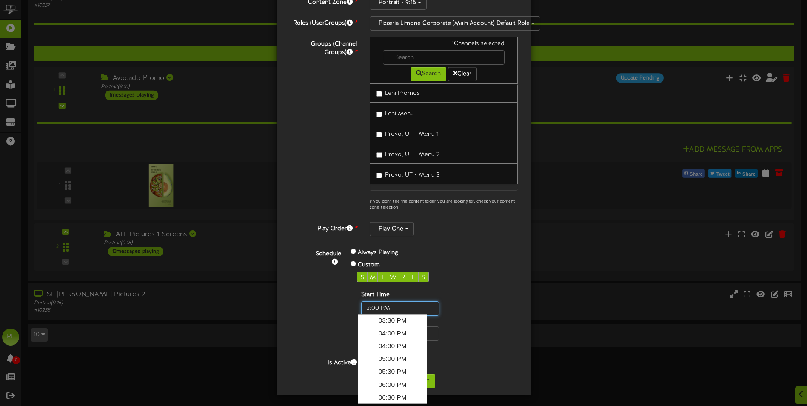
scroll to position [0, 0]
click at [396, 325] on link "03:00 PM" at bounding box center [393, 321] width 66 height 13
type input "03:00 PM"
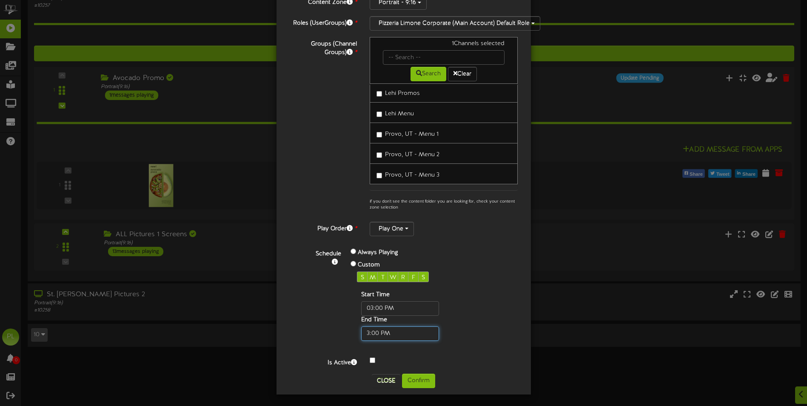
click at [404, 331] on input "text" at bounding box center [400, 333] width 78 height 14
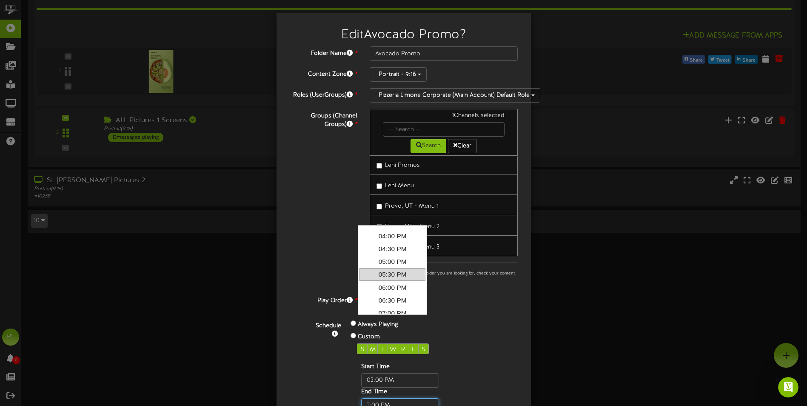
scroll to position [43, 0]
click at [395, 293] on link "07:00 PM" at bounding box center [393, 292] width 66 height 13
type input "07:00 PM"
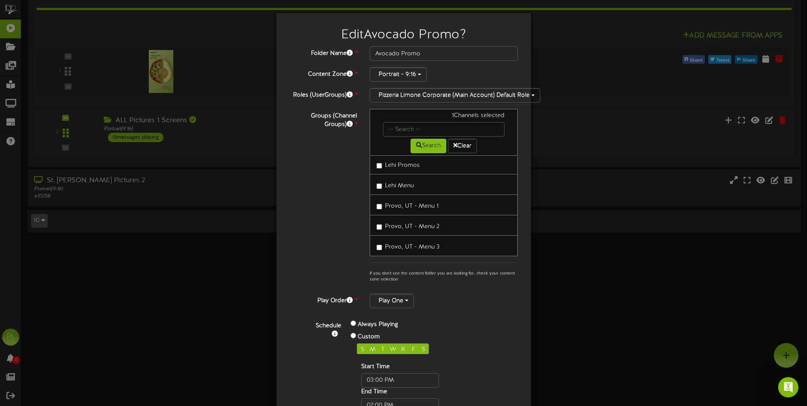
click at [480, 302] on div "Play One" at bounding box center [444, 301] width 148 height 14
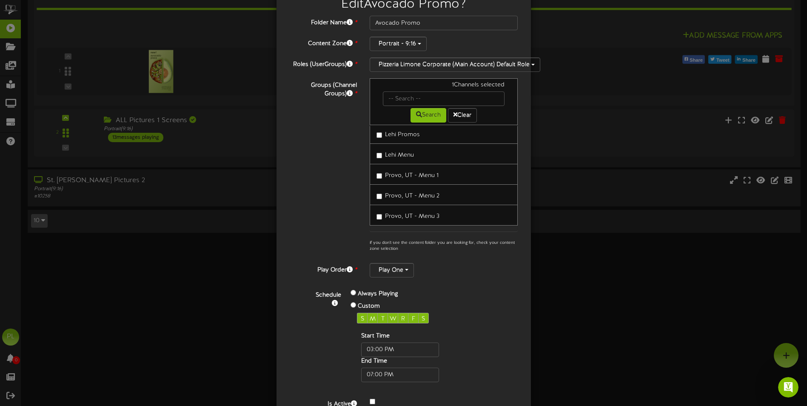
scroll to position [72, 0]
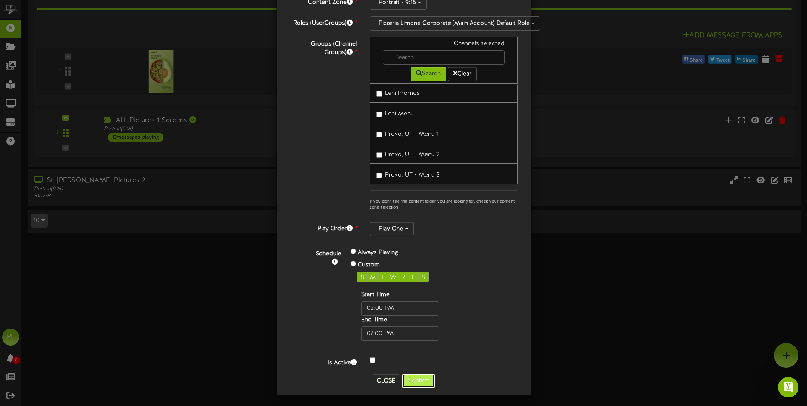
click at [414, 376] on button "Confirm" at bounding box center [418, 381] width 33 height 14
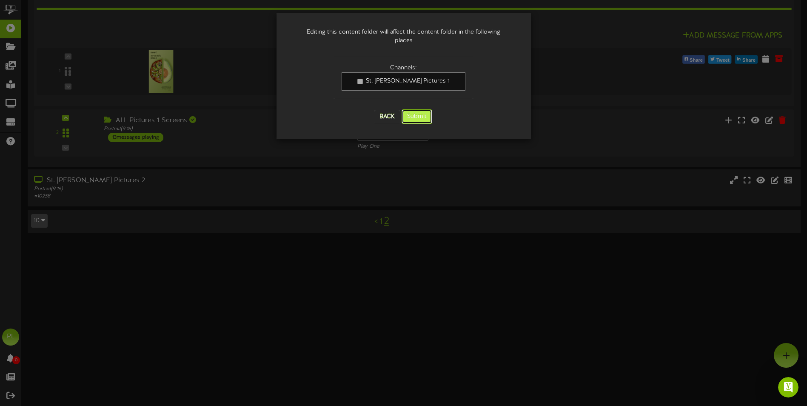
click at [423, 109] on button "Submit" at bounding box center [417, 116] width 31 height 14
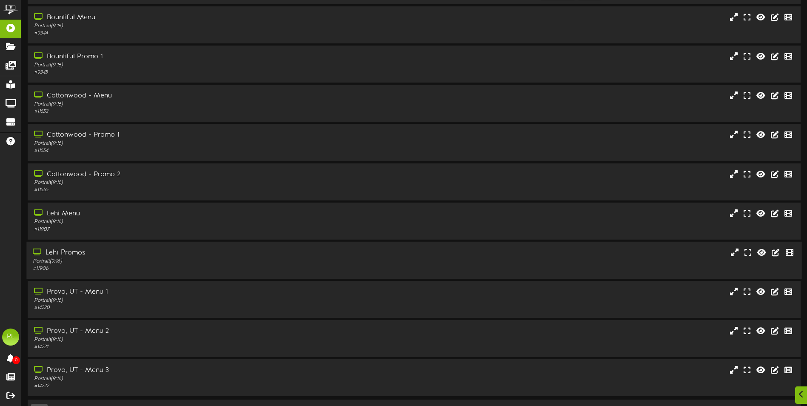
scroll to position [51, 0]
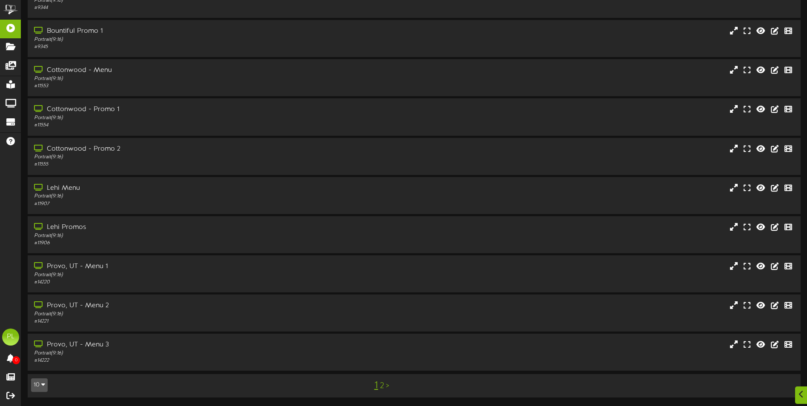
click at [383, 385] on link "2" at bounding box center [382, 385] width 4 height 9
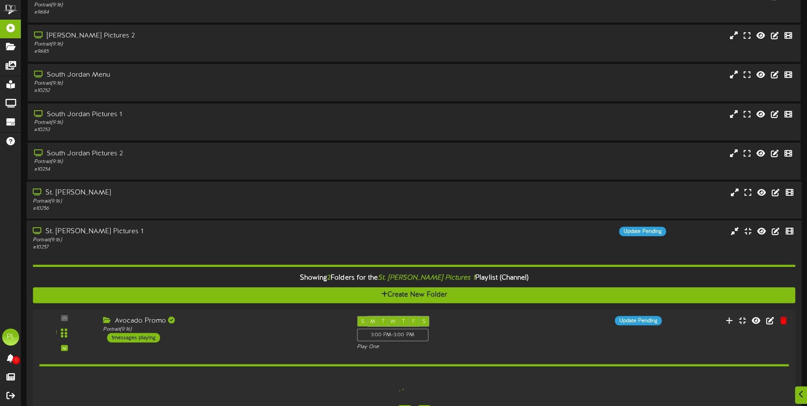
click at [152, 200] on div "Portrait ( 9:16 )" at bounding box center [188, 201] width 310 height 7
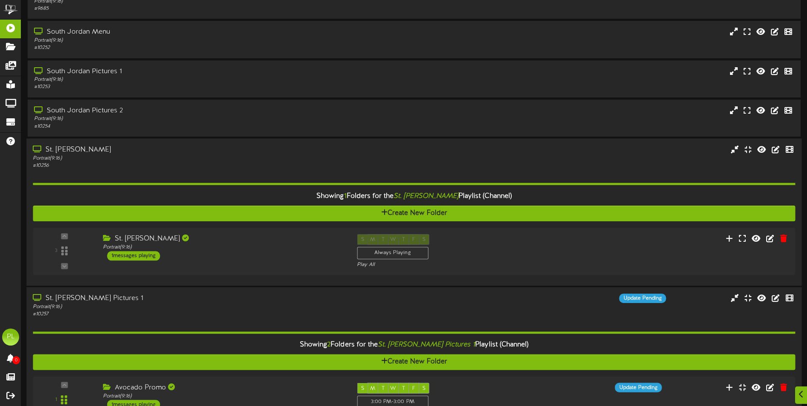
scroll to position [170, 0]
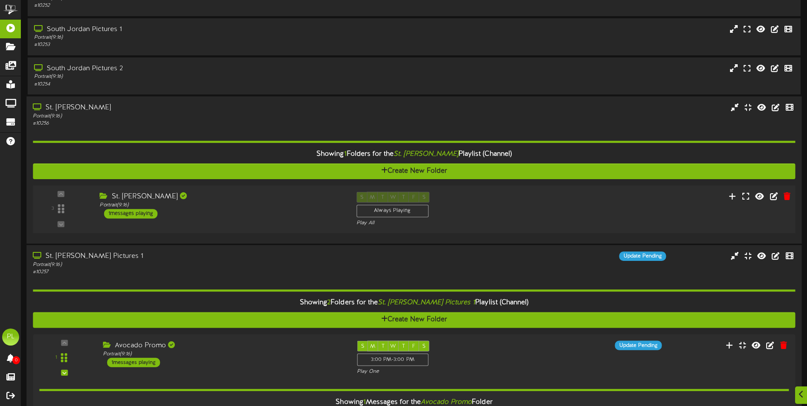
click at [288, 215] on div "St. [PERSON_NAME] Portrait ( 9:16 ) 1 messages playing" at bounding box center [221, 204] width 257 height 27
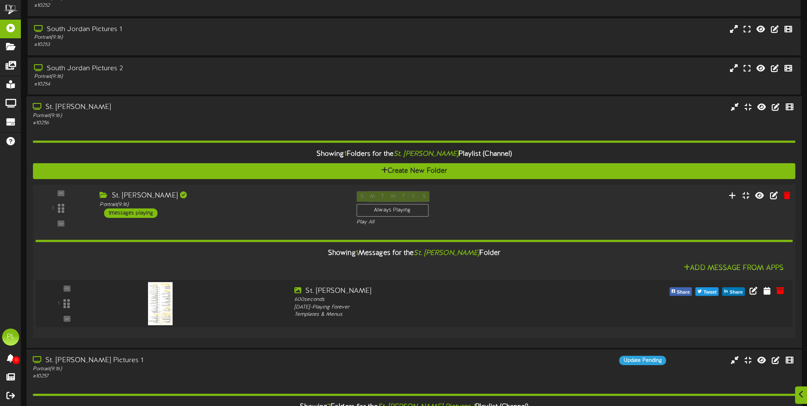
click at [253, 212] on div "St. [PERSON_NAME] Portrait ( 9:16 ) 1 messages playing" at bounding box center [221, 204] width 257 height 27
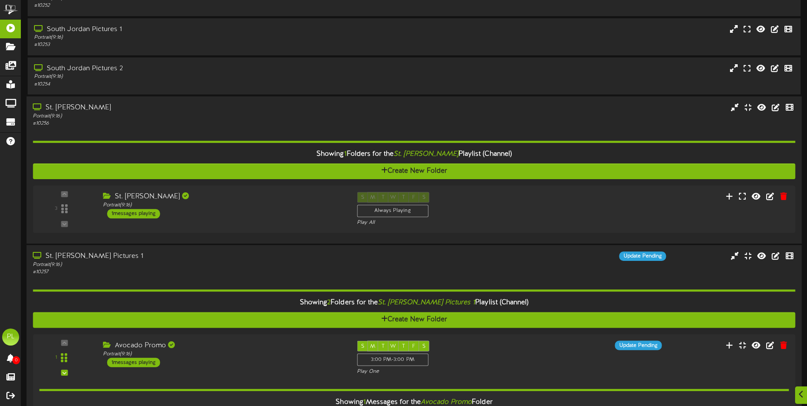
click at [144, 125] on div "# 10256" at bounding box center [188, 123] width 310 height 7
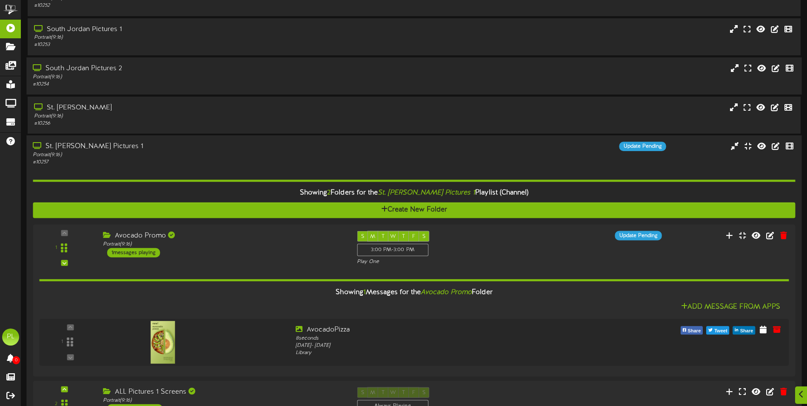
click at [188, 60] on div "South Jordan Pictures 2 Portrait ( 9:16 ) # 10254" at bounding box center [413, 75] width 775 height 37
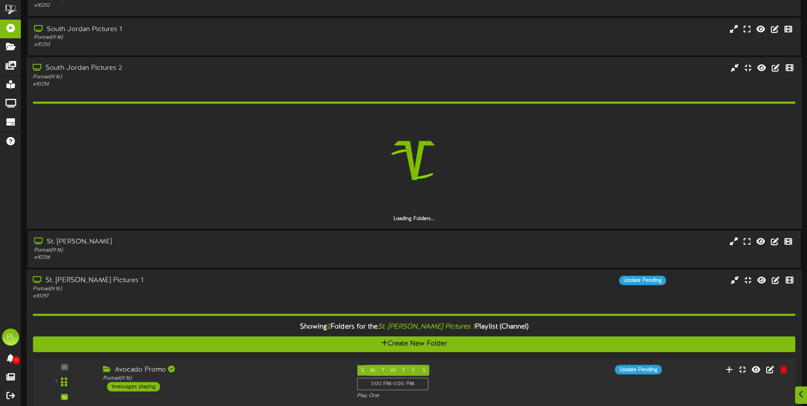
click at [183, 83] on div "# 10254" at bounding box center [188, 83] width 310 height 7
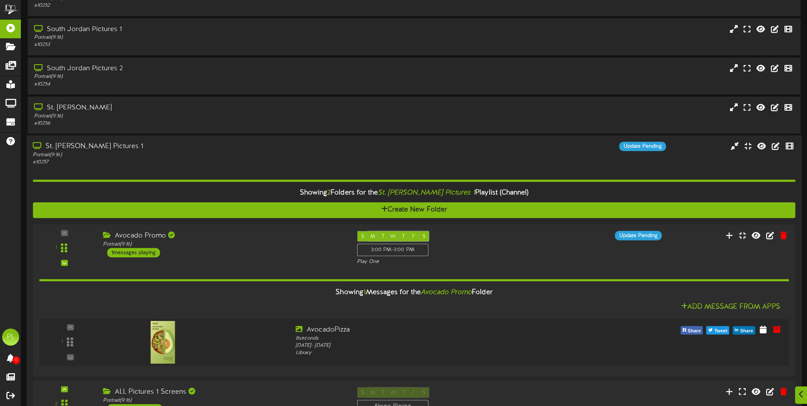
click at [203, 163] on div "# 10257" at bounding box center [188, 162] width 310 height 7
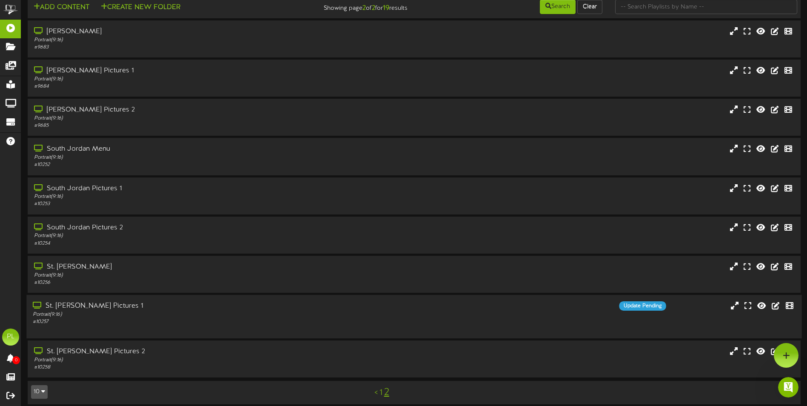
scroll to position [0, 0]
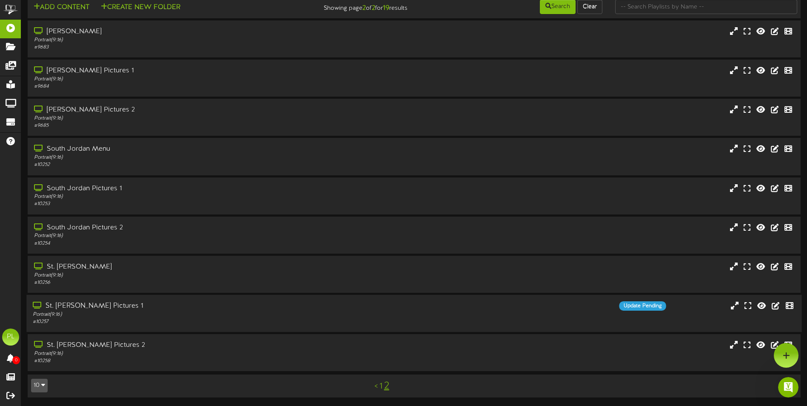
click at [159, 309] on div "St. [PERSON_NAME] Pictures 1" at bounding box center [188, 306] width 310 height 10
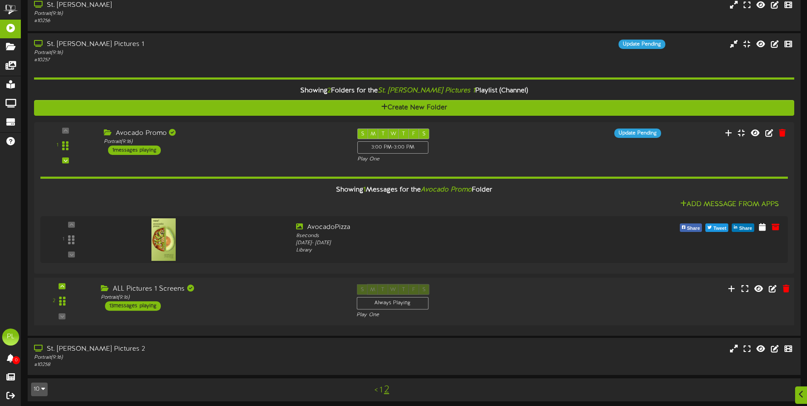
scroll to position [273, 0]
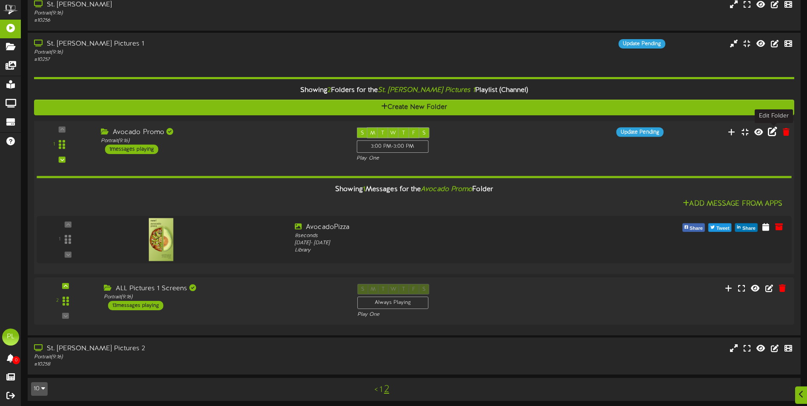
click at [773, 134] on icon at bounding box center [772, 131] width 9 height 9
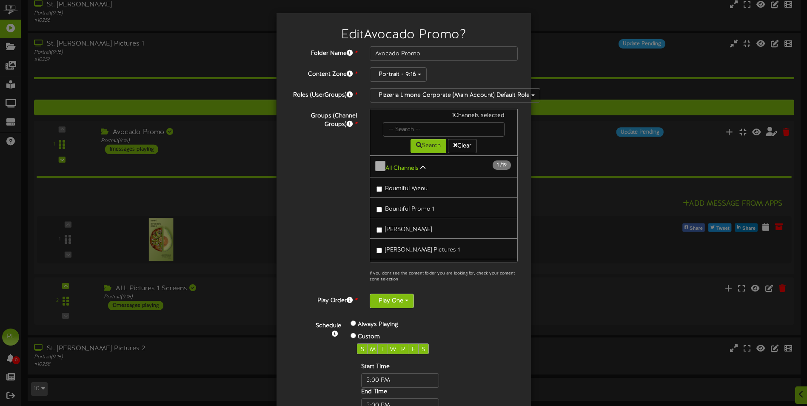
click at [403, 298] on button "Play One" at bounding box center [392, 301] width 44 height 14
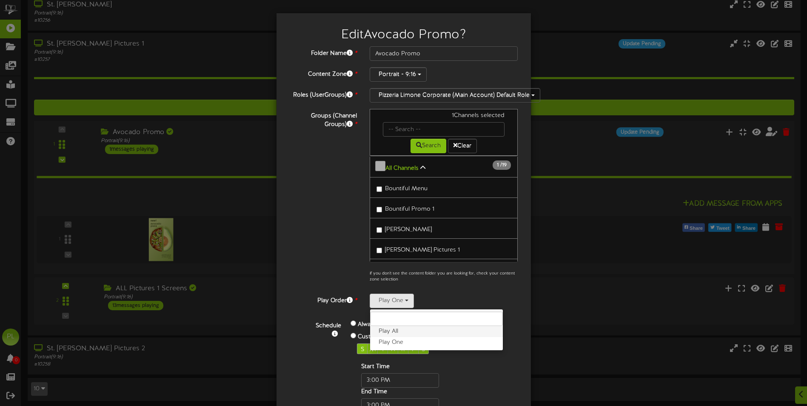
click at [401, 328] on label "Play All" at bounding box center [436, 331] width 133 height 11
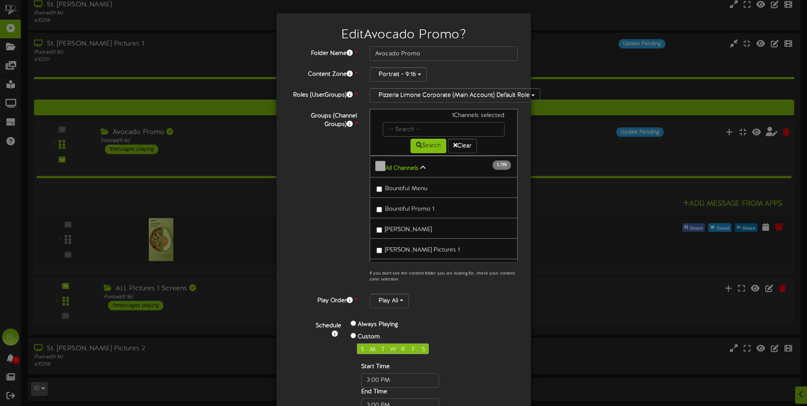
click at [469, 314] on div "Schedule Always Playing Custom S M T W R F S Start Time End Time" at bounding box center [414, 367] width 222 height 107
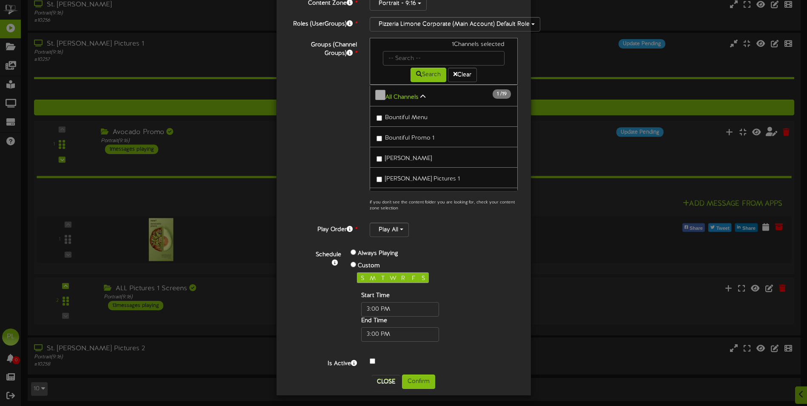
scroll to position [72, 0]
click at [417, 383] on button "Confirm" at bounding box center [418, 381] width 33 height 14
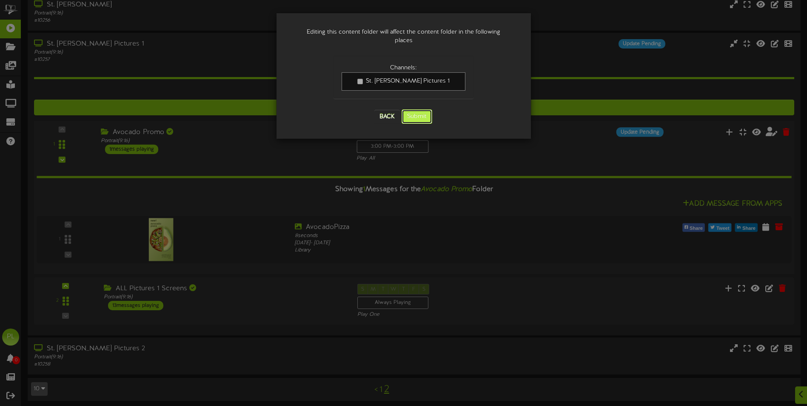
click at [429, 109] on button "Submit" at bounding box center [417, 116] width 31 height 14
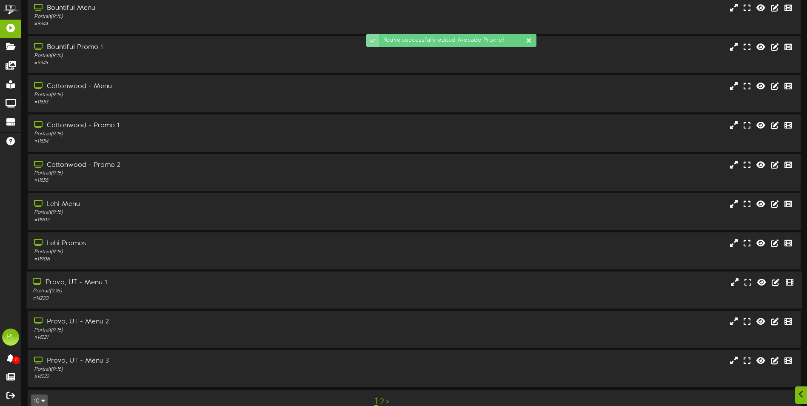
scroll to position [51, 0]
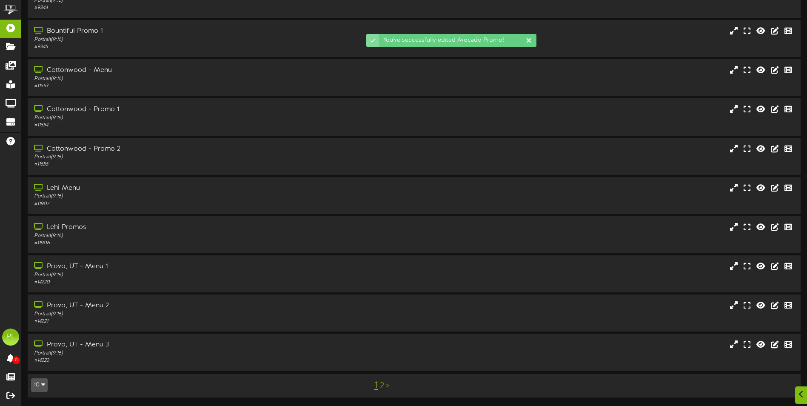
click at [385, 382] on div "1 2 >" at bounding box center [381, 385] width 195 height 16
click at [382, 384] on link "2" at bounding box center [382, 385] width 4 height 9
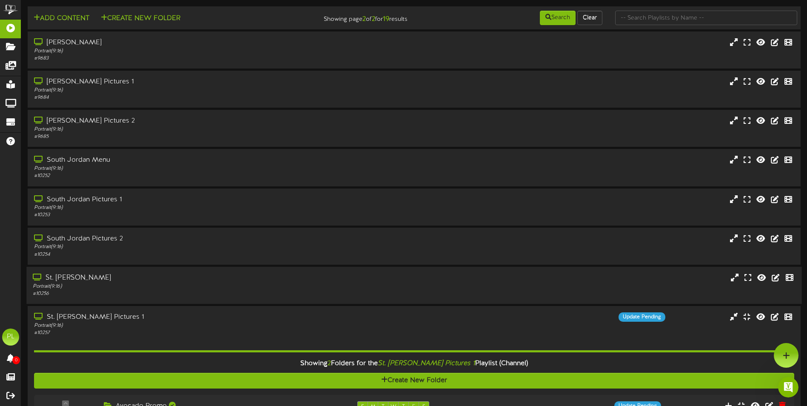
click at [140, 274] on div "St. [PERSON_NAME]" at bounding box center [188, 278] width 310 height 10
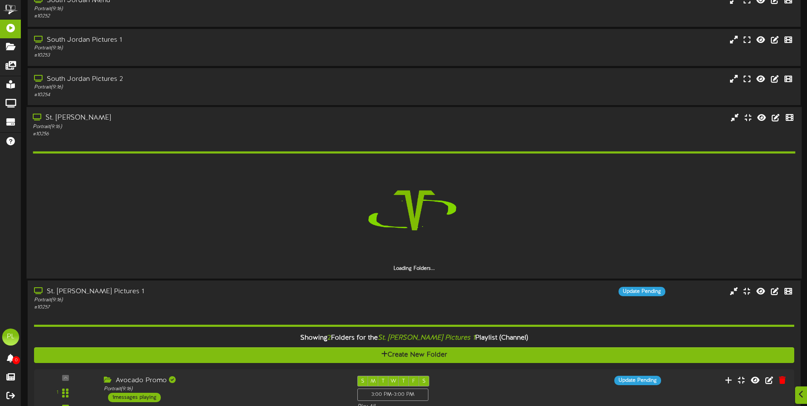
scroll to position [170, 0]
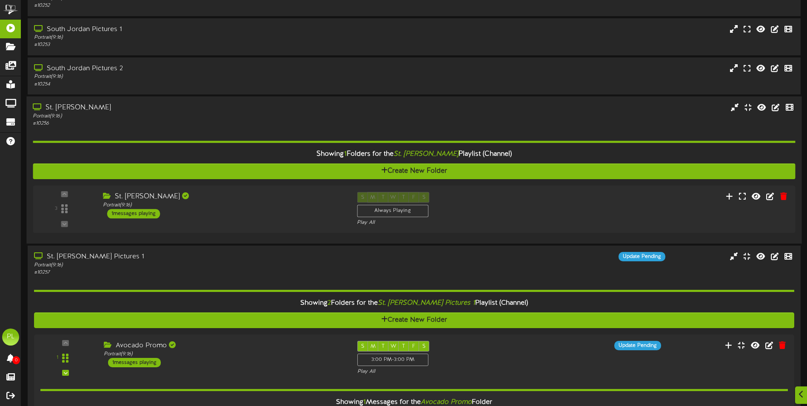
click at [177, 127] on div "Showing 1 Folders for the St. [PERSON_NAME] Playlist (Channel) Create New Folde…" at bounding box center [414, 182] width 762 height 110
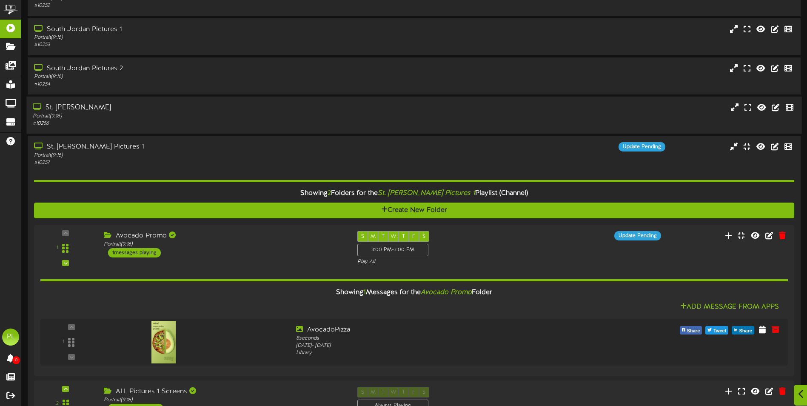
click at [800, 396] on icon at bounding box center [802, 393] width 6 height 9
click at [792, 382] on div "Open Intercom Messenger" at bounding box center [787, 386] width 28 height 28
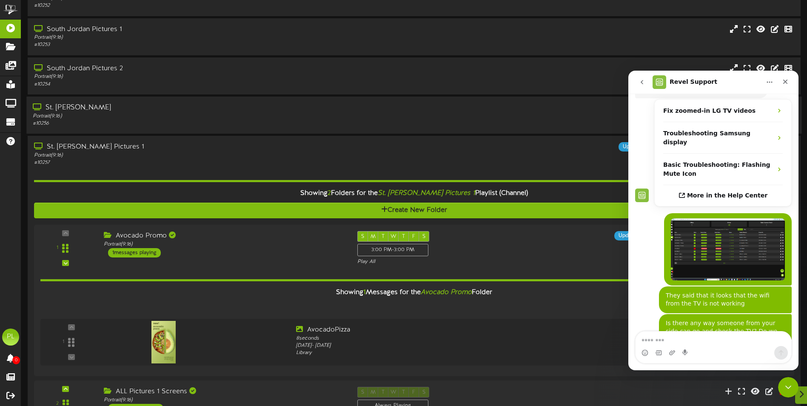
scroll to position [111, 0]
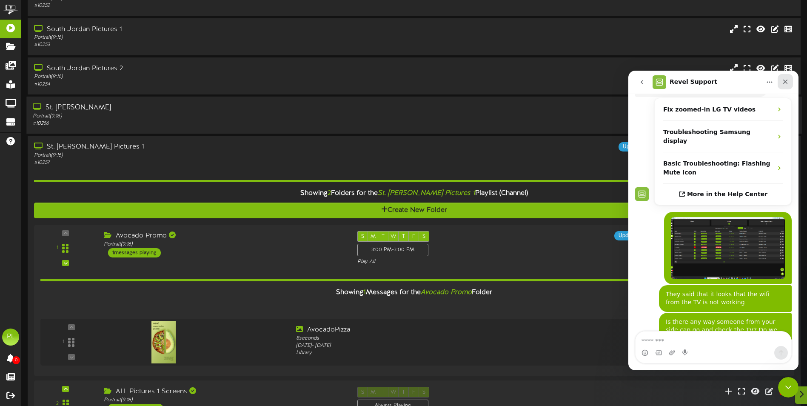
drag, startPoint x: 788, startPoint y: 79, endPoint x: 1425, endPoint y: 152, distance: 641.2
click at [788, 79] on icon "Close" at bounding box center [785, 81] width 7 height 7
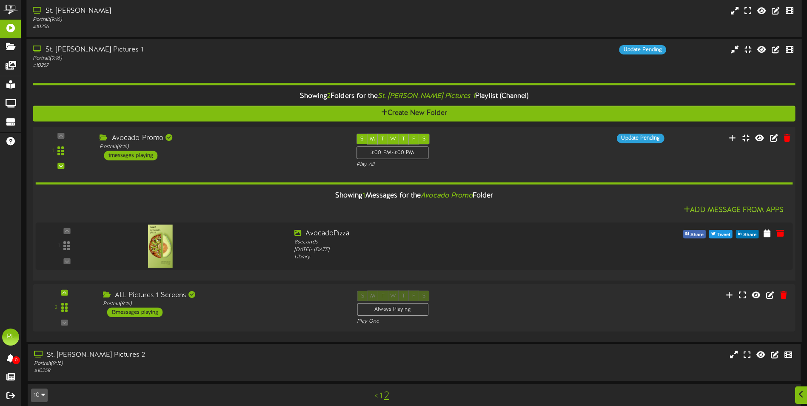
scroll to position [277, 0]
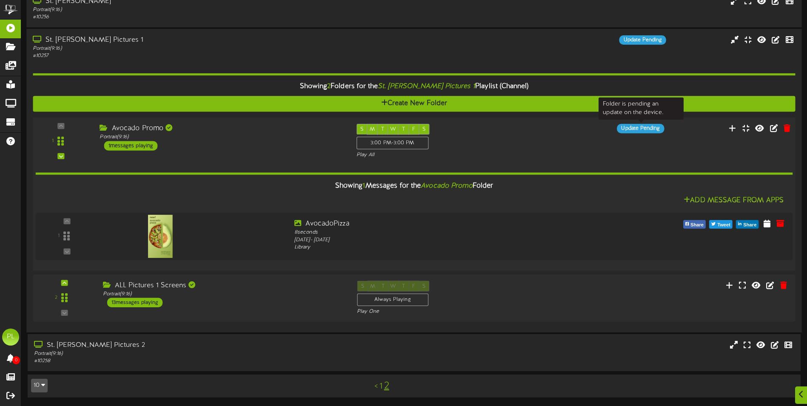
click at [654, 130] on div "Update Pending" at bounding box center [640, 128] width 47 height 9
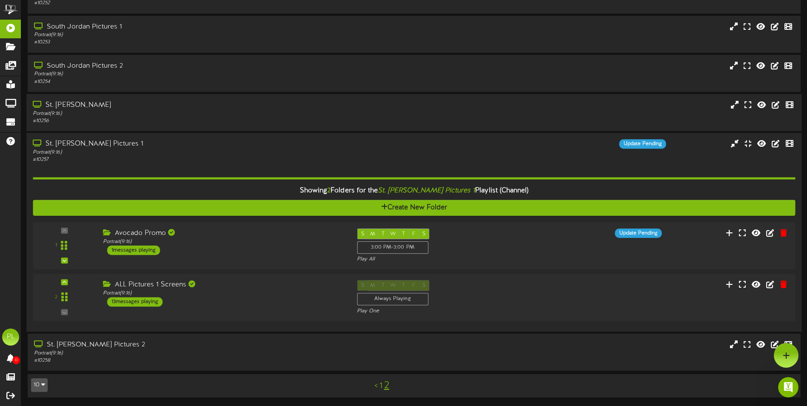
scroll to position [0, 0]
click at [703, 244] on div "1 ( 9:16" at bounding box center [414, 245] width 770 height 35
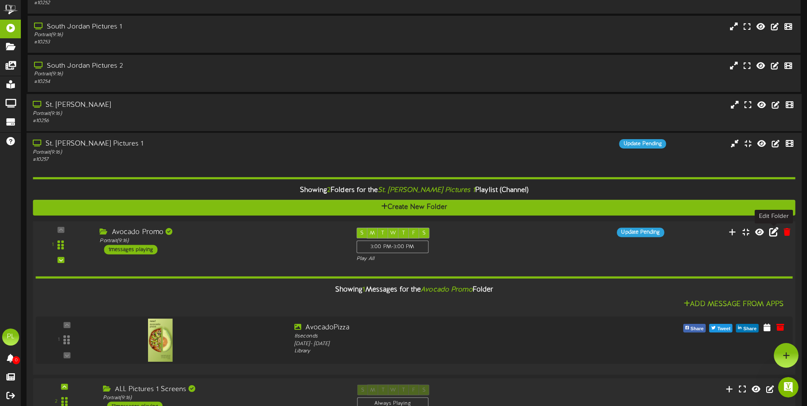
click at [773, 231] on icon at bounding box center [773, 231] width 9 height 9
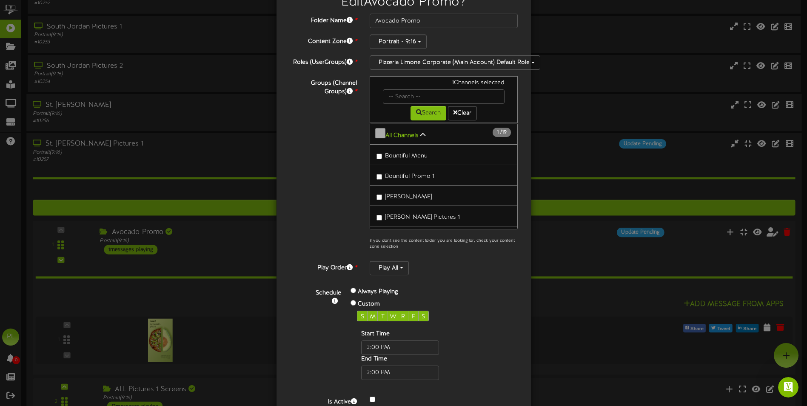
scroll to position [72, 0]
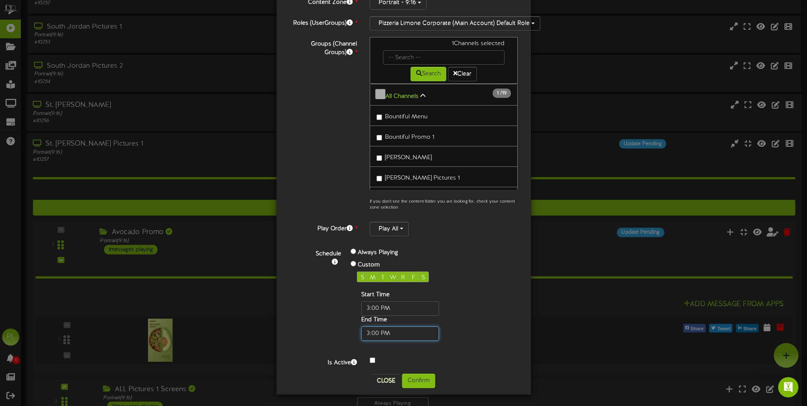
click at [369, 333] on input "text" at bounding box center [400, 333] width 78 height 14
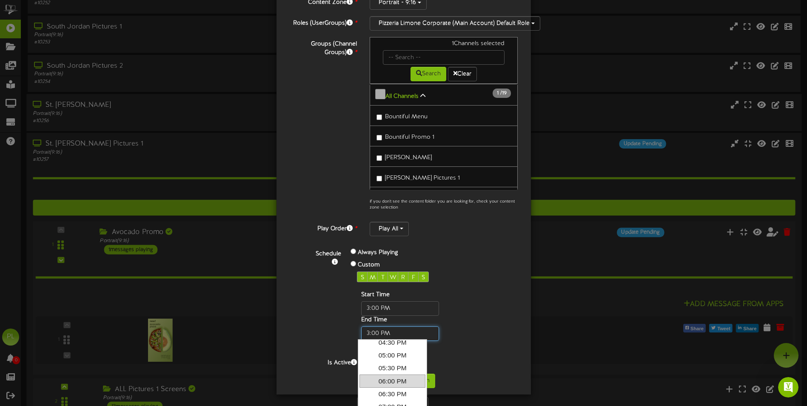
scroll to position [85, 0]
click at [393, 389] on link "08:00 PM" at bounding box center [393, 389] width 66 height 13
type input "08:00 PM"
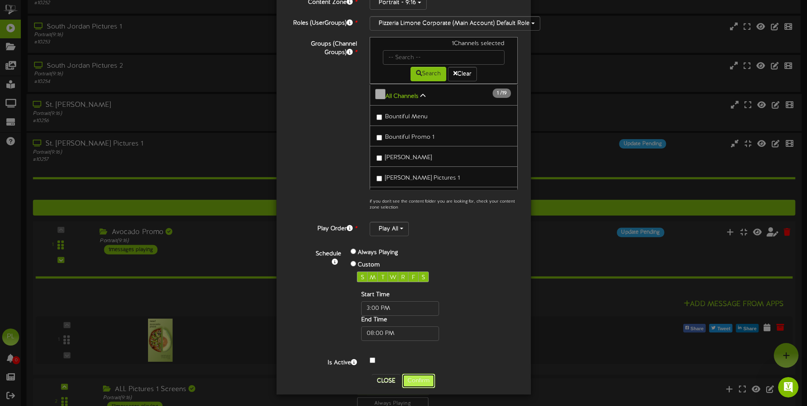
click at [423, 382] on button "Confirm" at bounding box center [418, 381] width 33 height 14
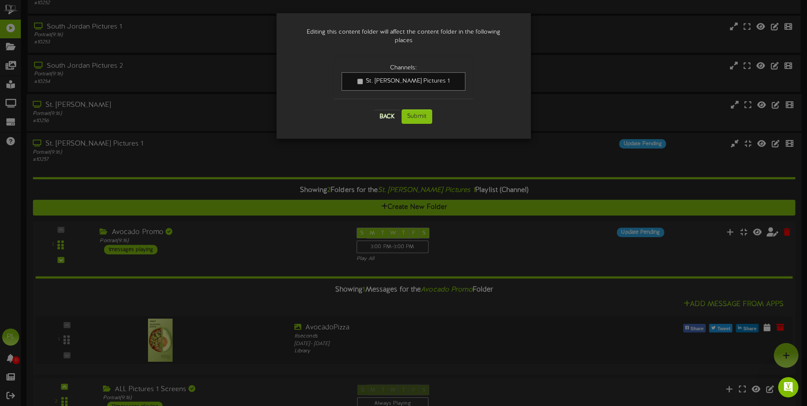
scroll to position [0, 0]
click at [427, 109] on button "Submit" at bounding box center [417, 116] width 31 height 14
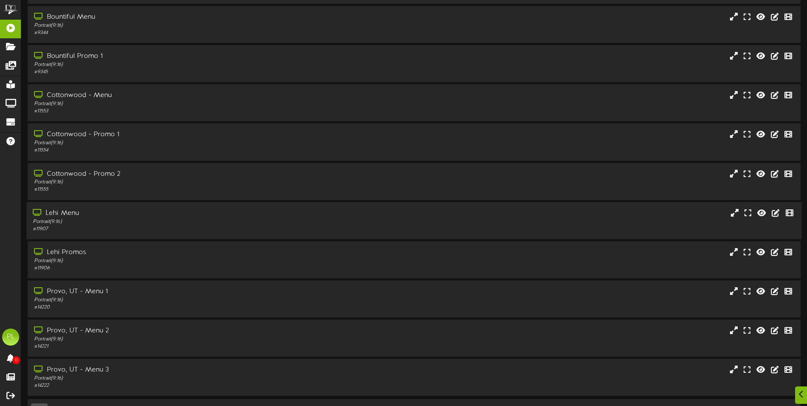
scroll to position [51, 0]
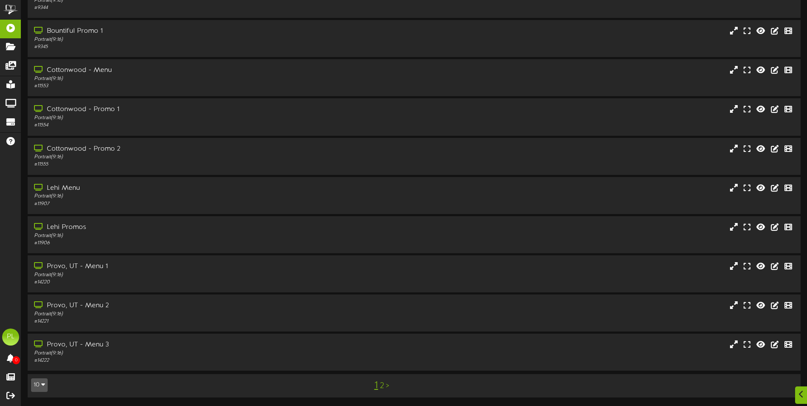
click at [382, 386] on link "2" at bounding box center [382, 385] width 4 height 9
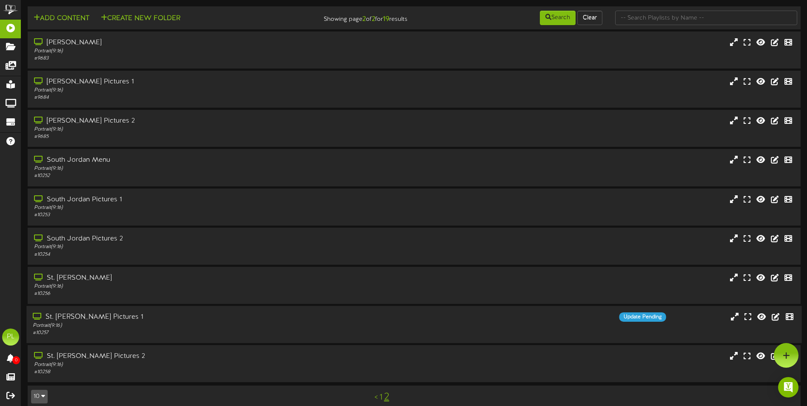
drag, startPoint x: 260, startPoint y: 317, endPoint x: 256, endPoint y: 318, distance: 4.3
click at [259, 317] on div "St. [PERSON_NAME] Pictures 1" at bounding box center [188, 317] width 310 height 10
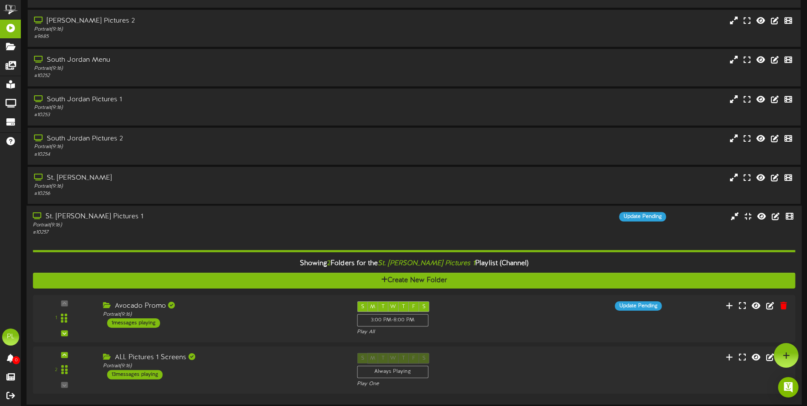
scroll to position [173, 0]
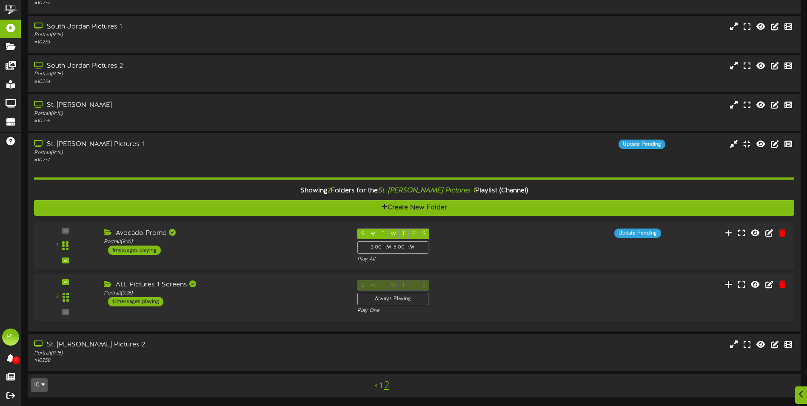
click at [382, 386] on link "1" at bounding box center [381, 385] width 3 height 9
